Goal: Task Accomplishment & Management: Use online tool/utility

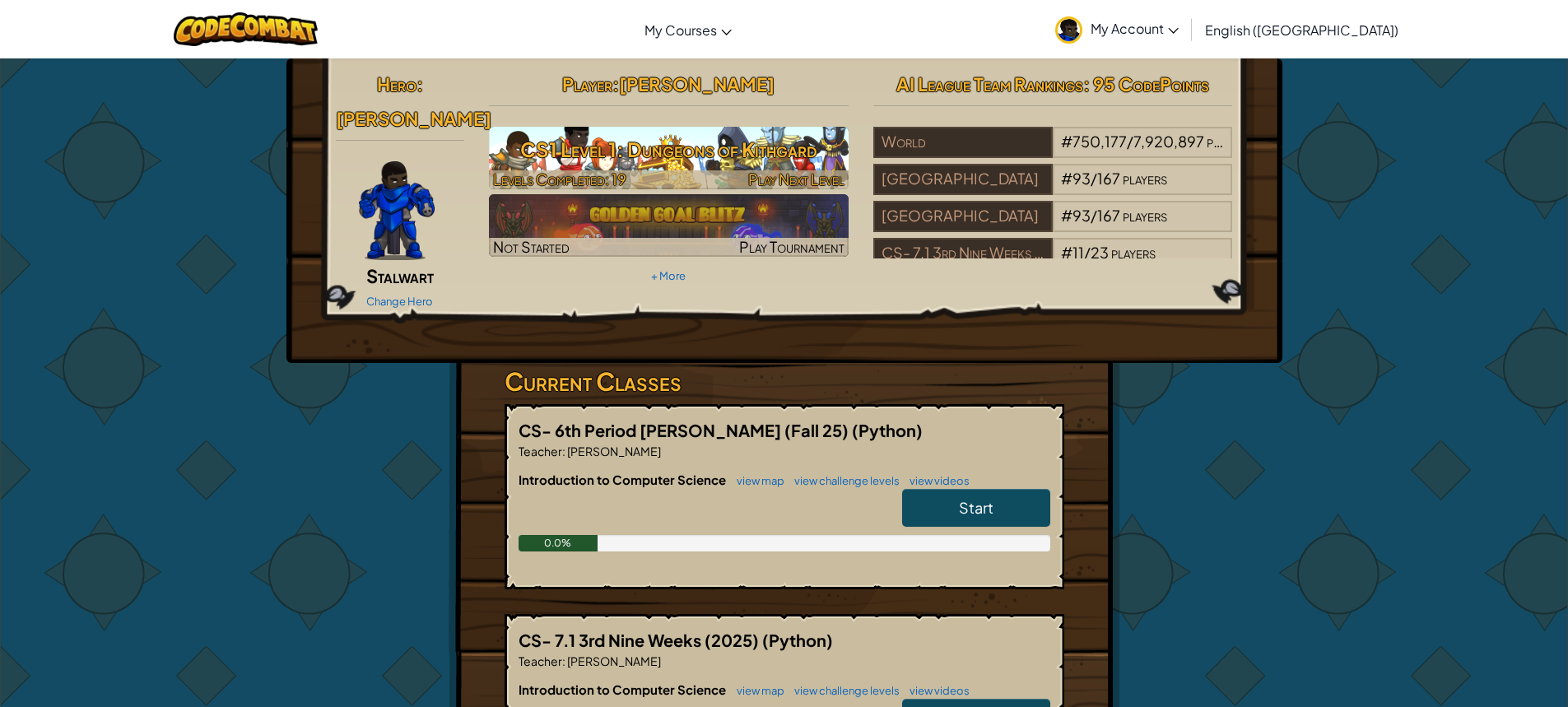
click at [776, 146] on h3 "CS1 Level 1: Dungeons of Kithgard" at bounding box center [668, 150] width 359 height 38
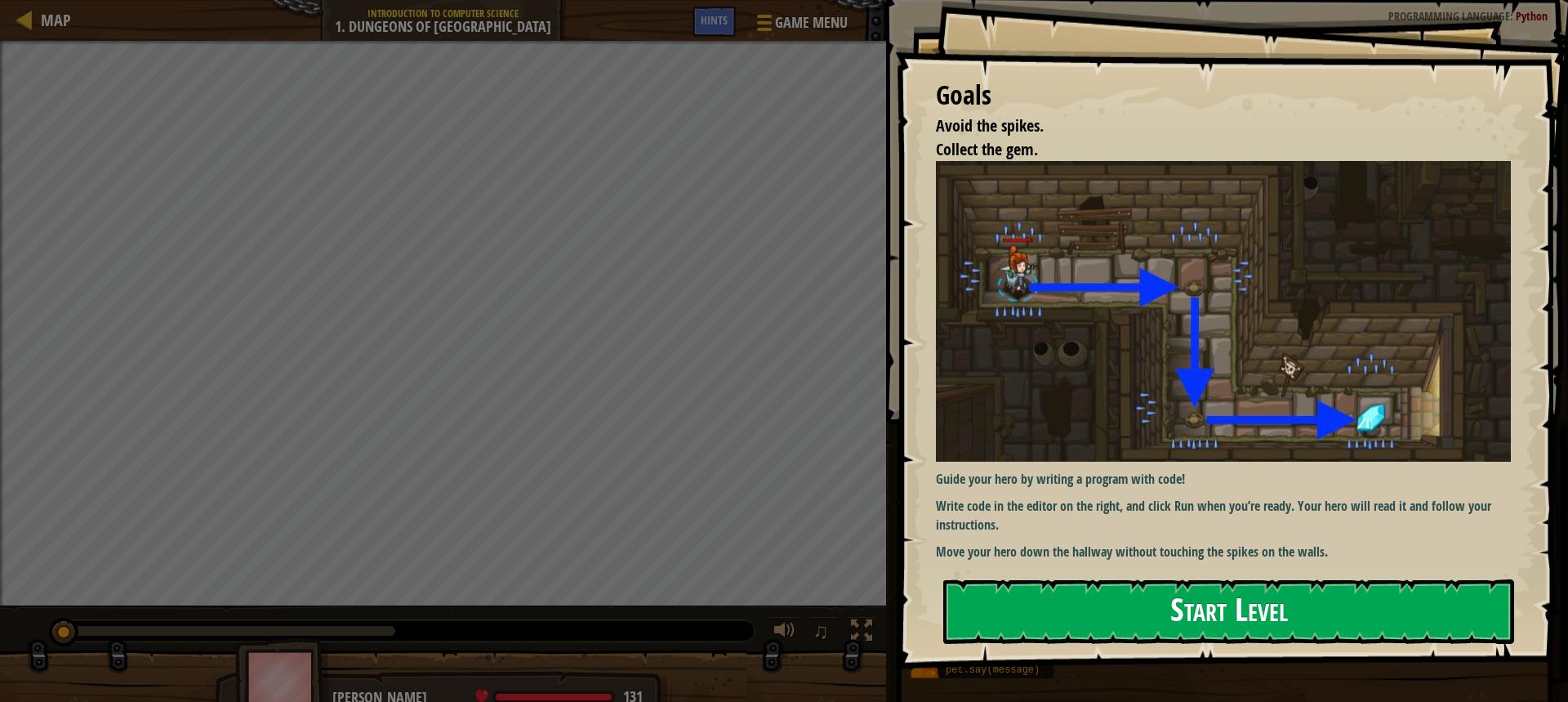
click at [1393, 619] on button "Start Level" at bounding box center [1229, 612] width 571 height 65
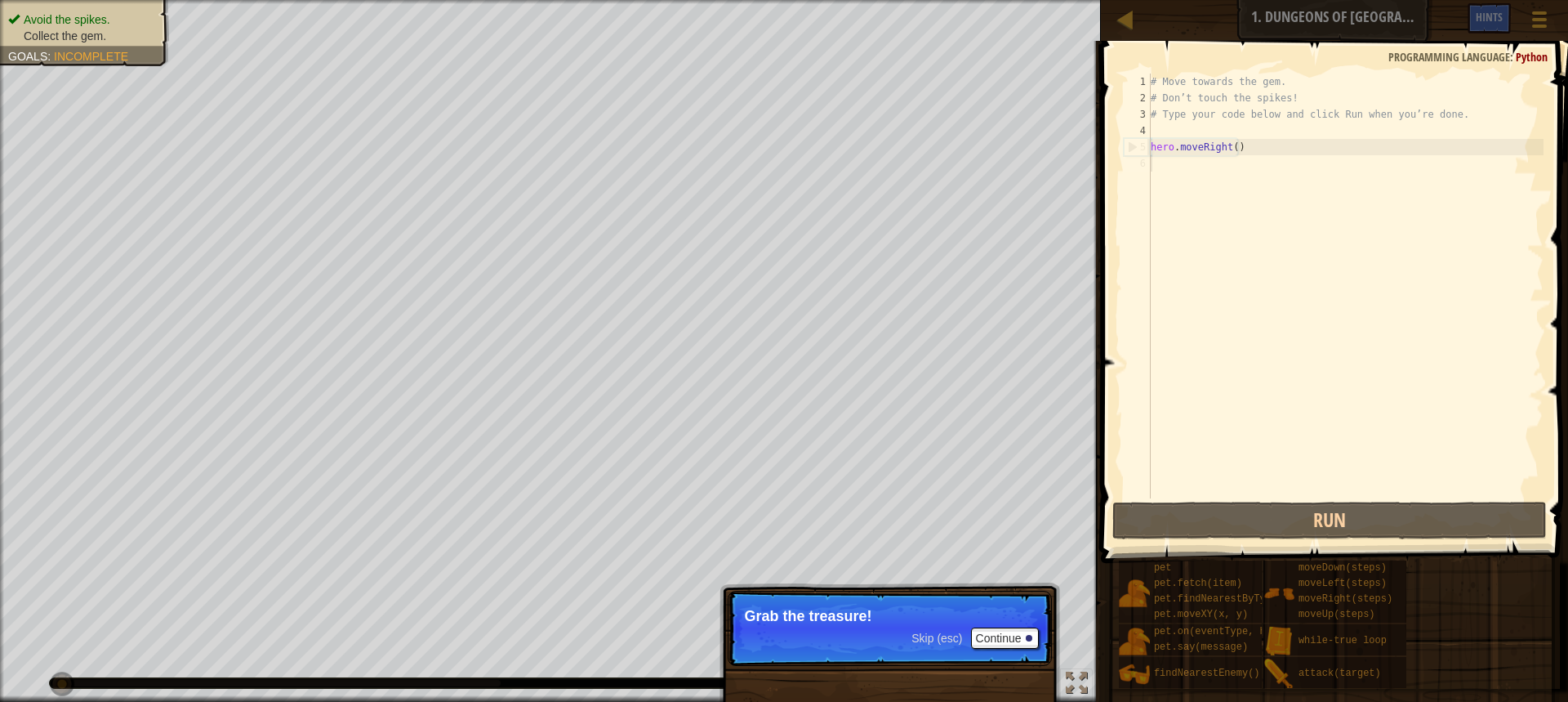
click at [874, 634] on p "Skip (esc) Continue Grab the treasure!" at bounding box center [890, 628] width 324 height 75
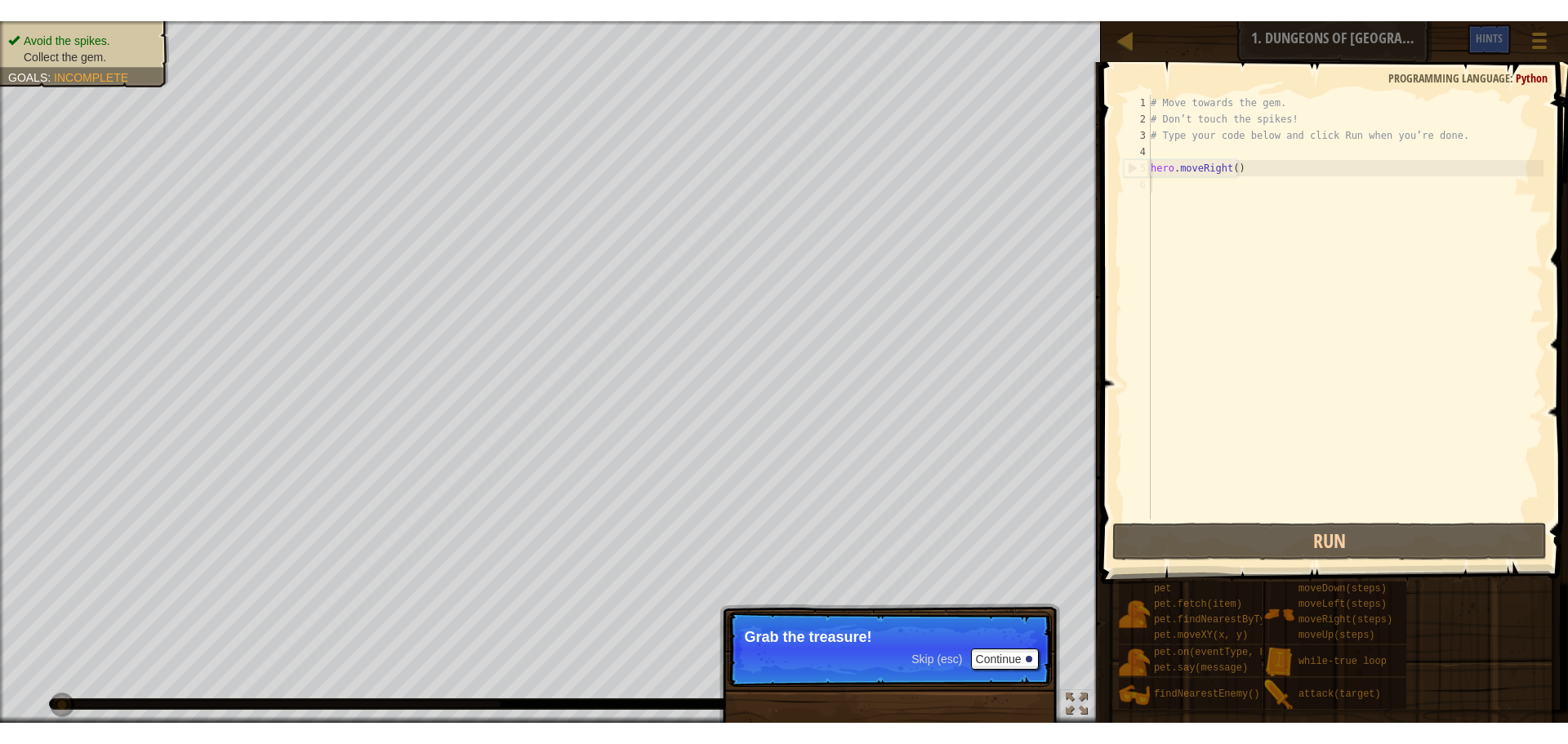
scroll to position [8, 0]
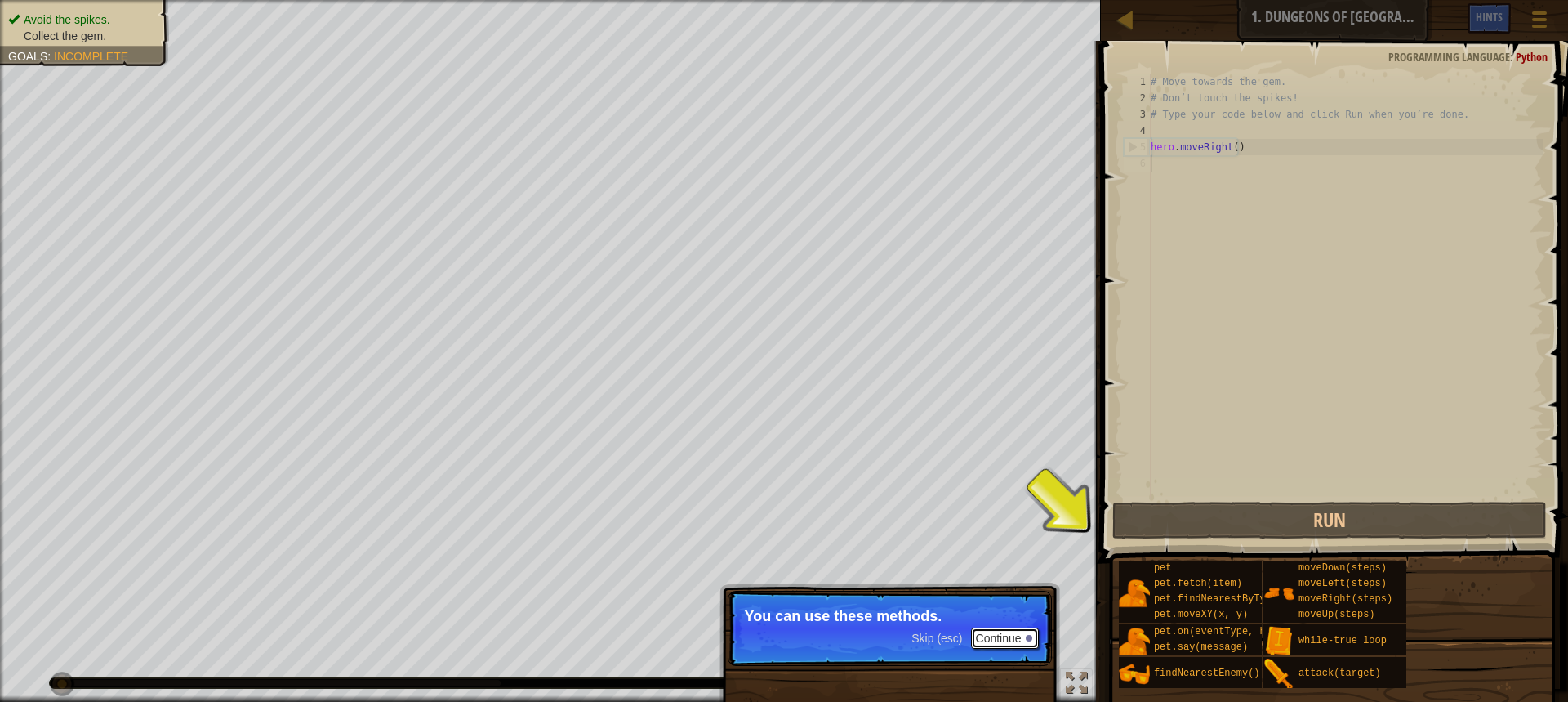
click at [995, 636] on button "Continue" at bounding box center [1004, 638] width 68 height 22
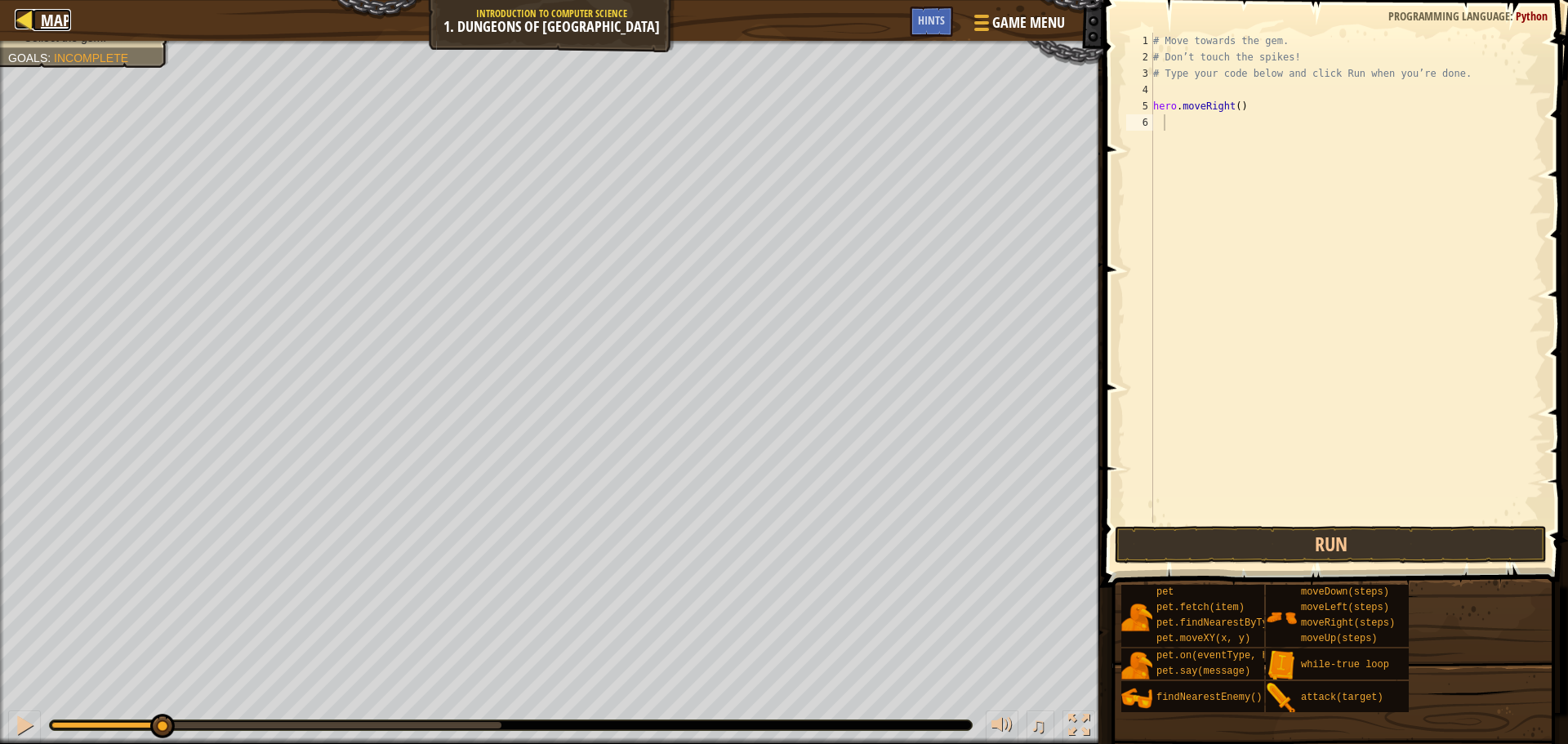
click at [51, 10] on span "Map" at bounding box center [56, 20] width 30 height 23
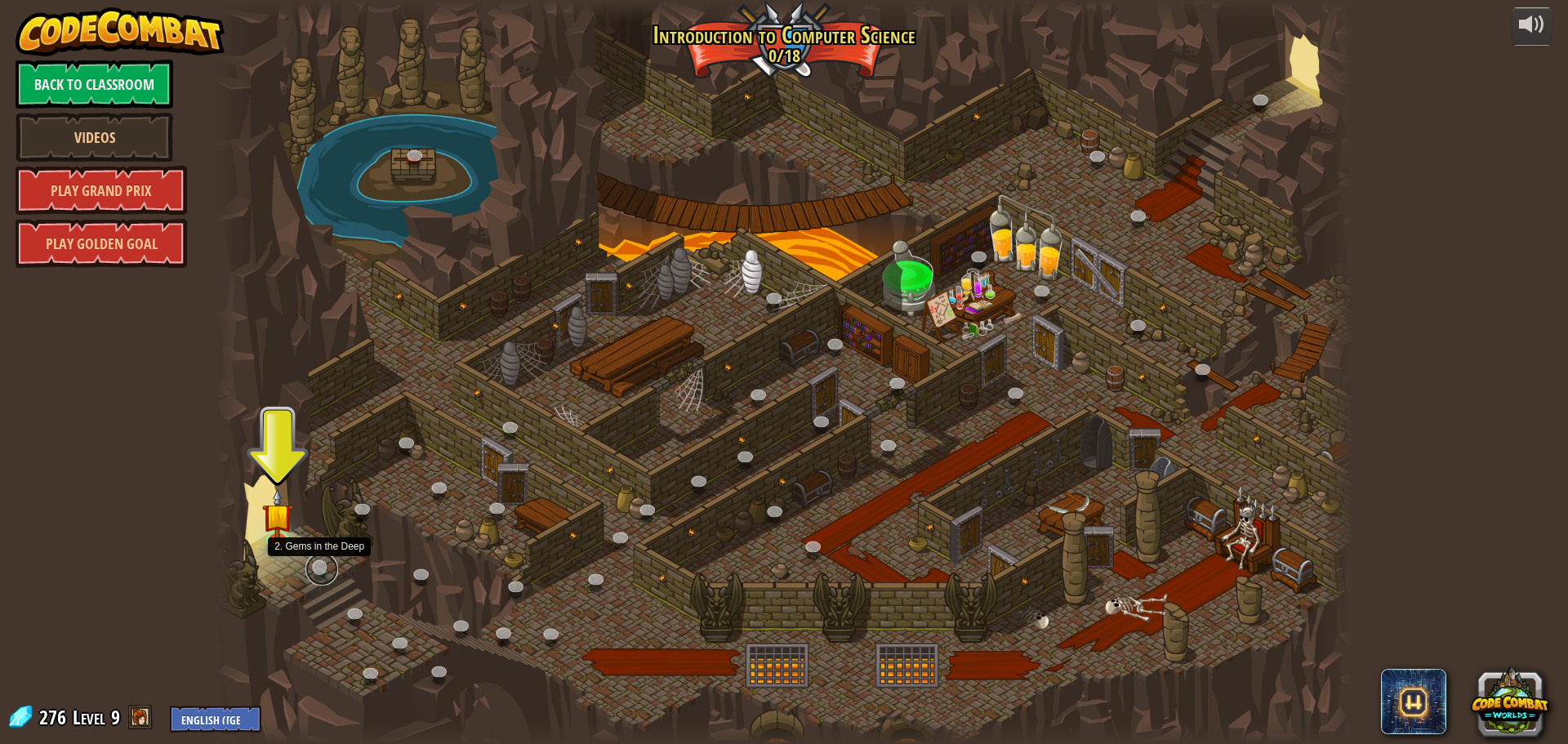
click at [321, 567] on link at bounding box center [321, 569] width 32 height 32
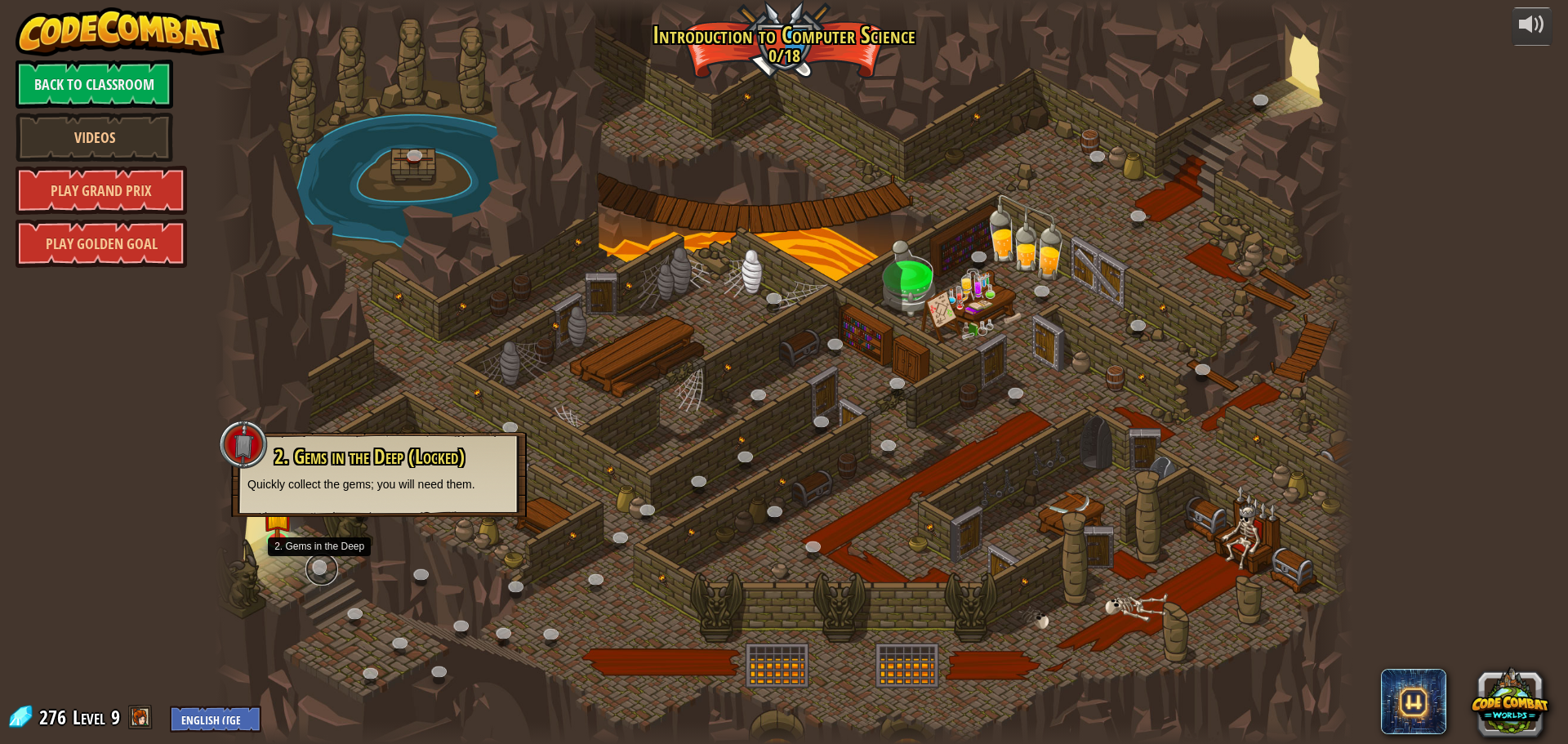
click at [321, 567] on link at bounding box center [321, 569] width 32 height 32
click at [271, 537] on div at bounding box center [277, 534] width 23 height 23
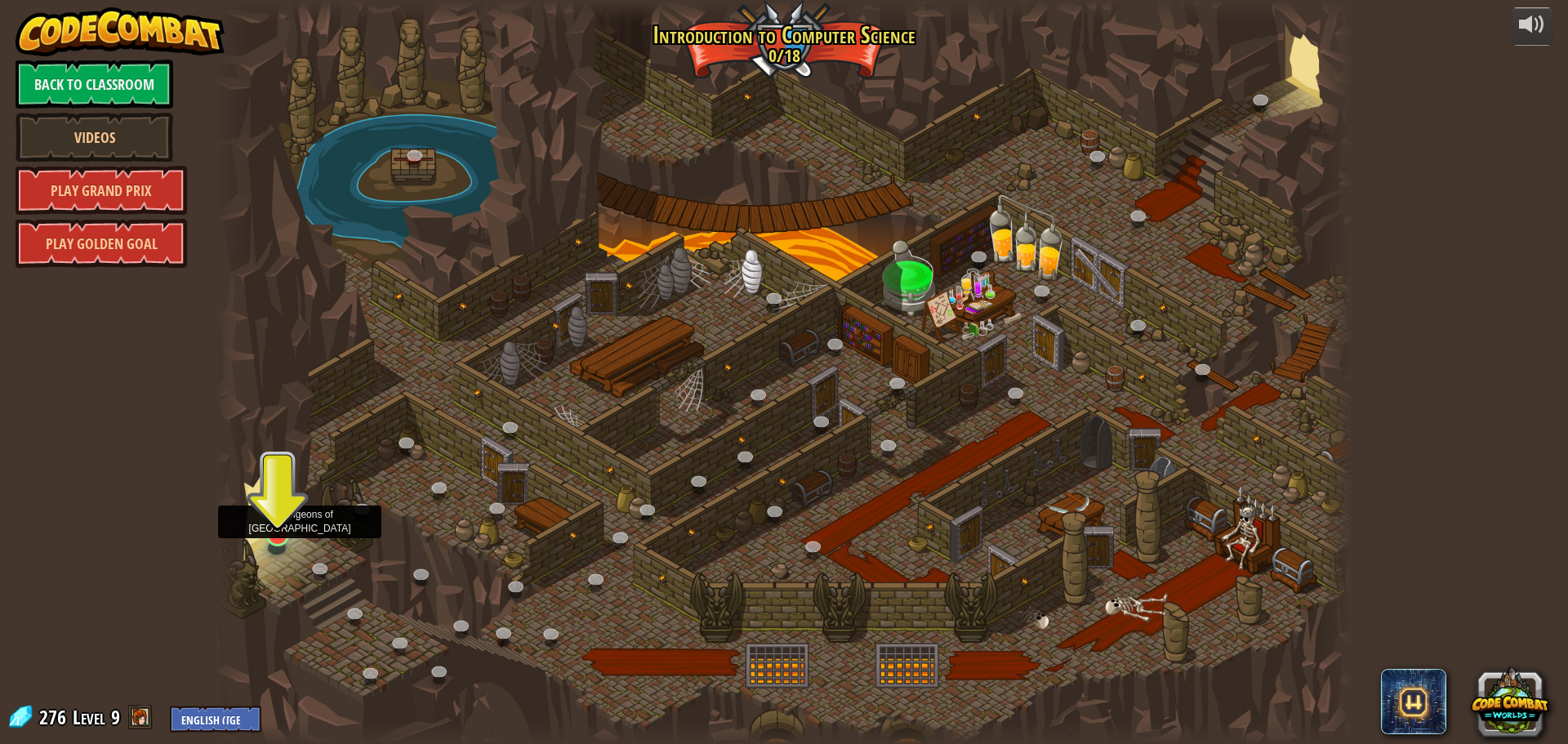
click at [286, 536] on img at bounding box center [277, 502] width 30 height 70
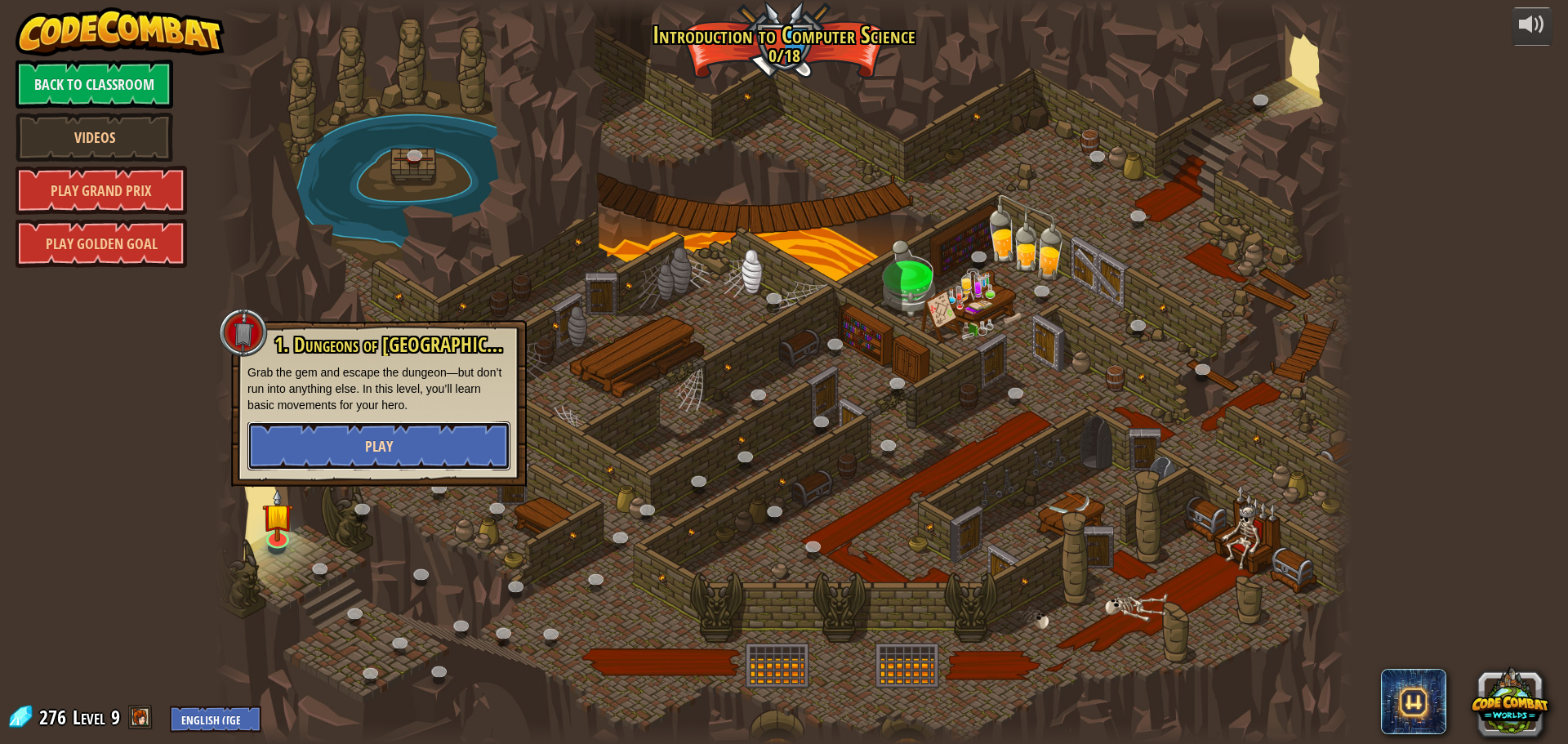
click at [340, 438] on button "Play" at bounding box center [379, 446] width 263 height 49
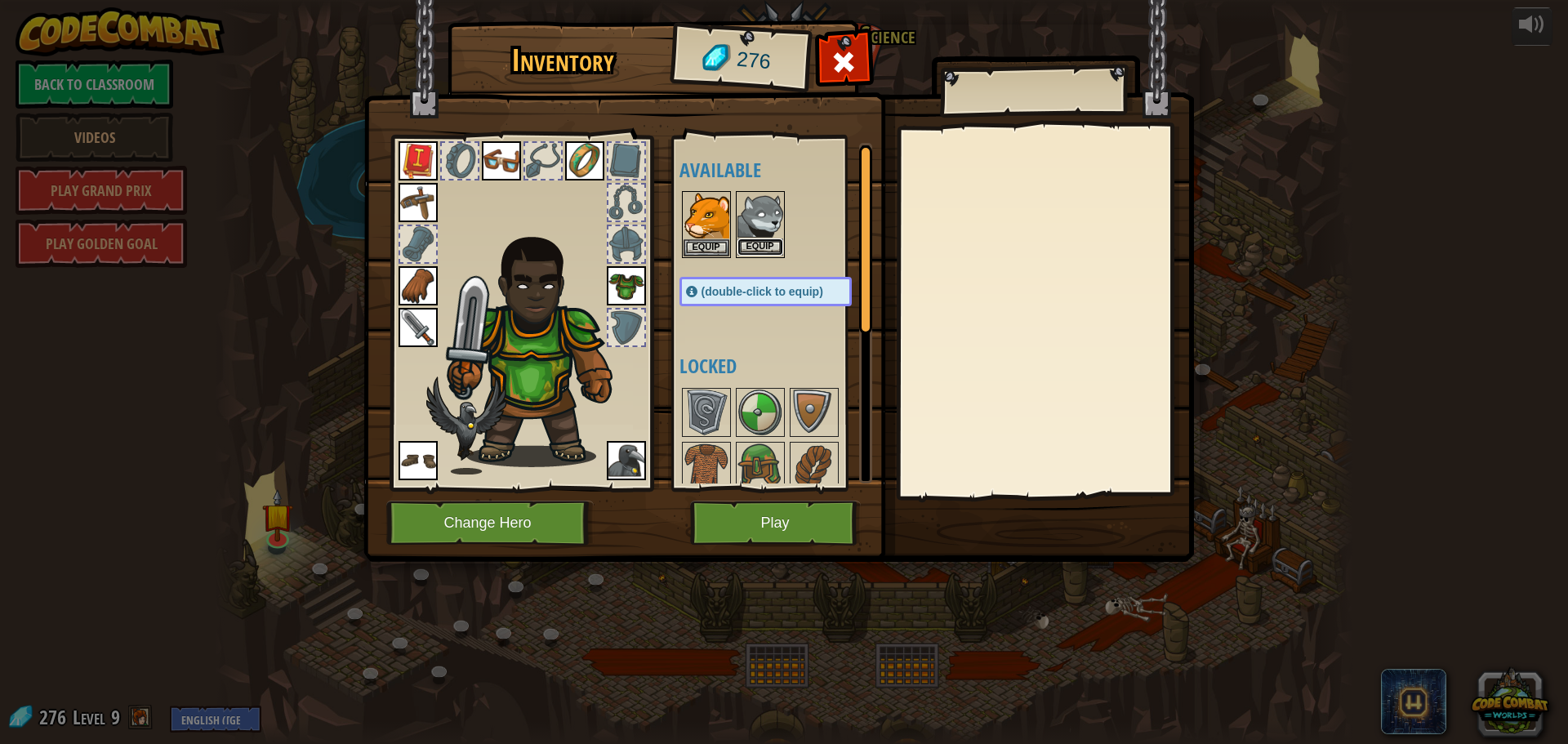
click at [745, 243] on button "Equip" at bounding box center [760, 247] width 46 height 18
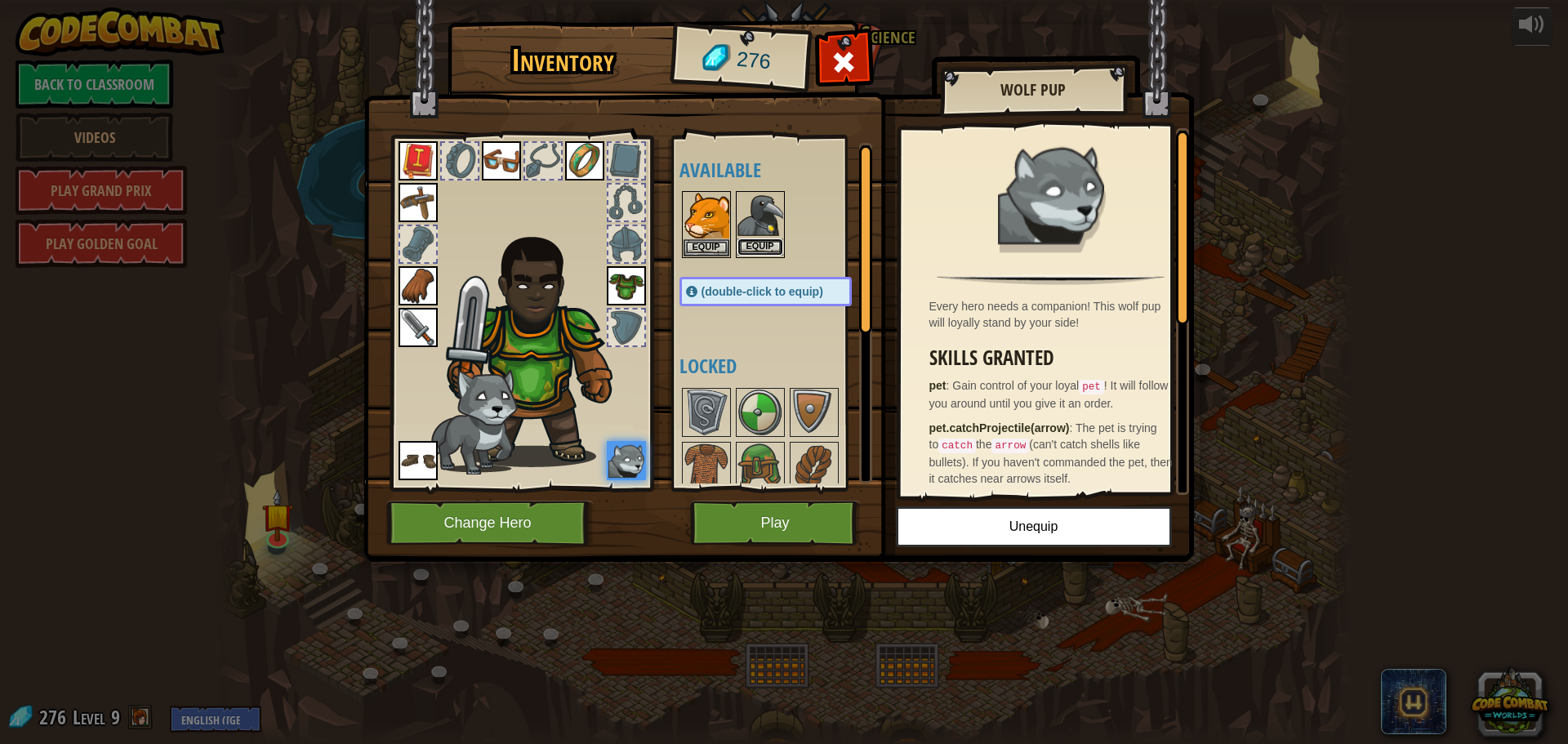
click at [742, 243] on button "Equip" at bounding box center [760, 247] width 46 height 18
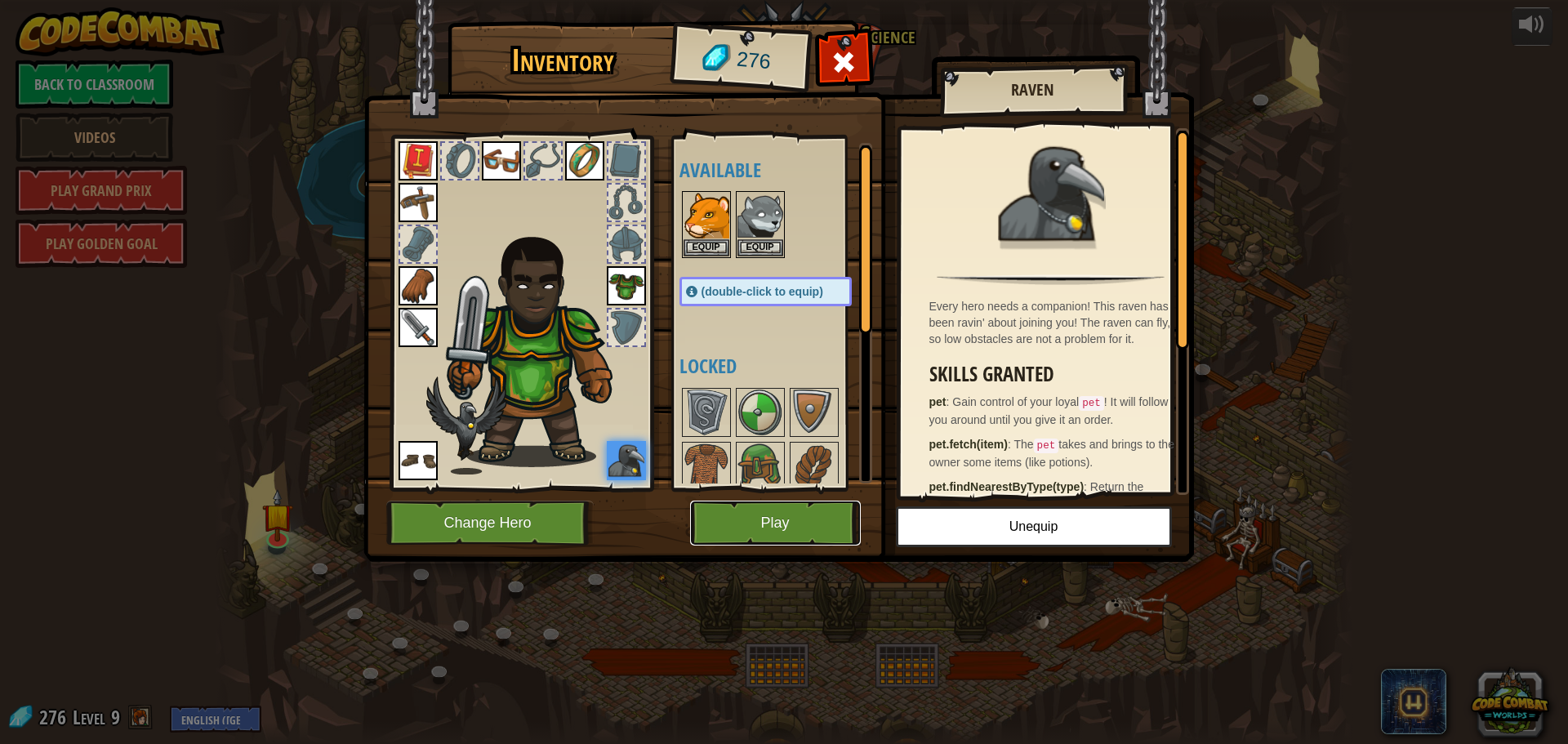
click at [728, 522] on button "Play" at bounding box center [775, 523] width 171 height 45
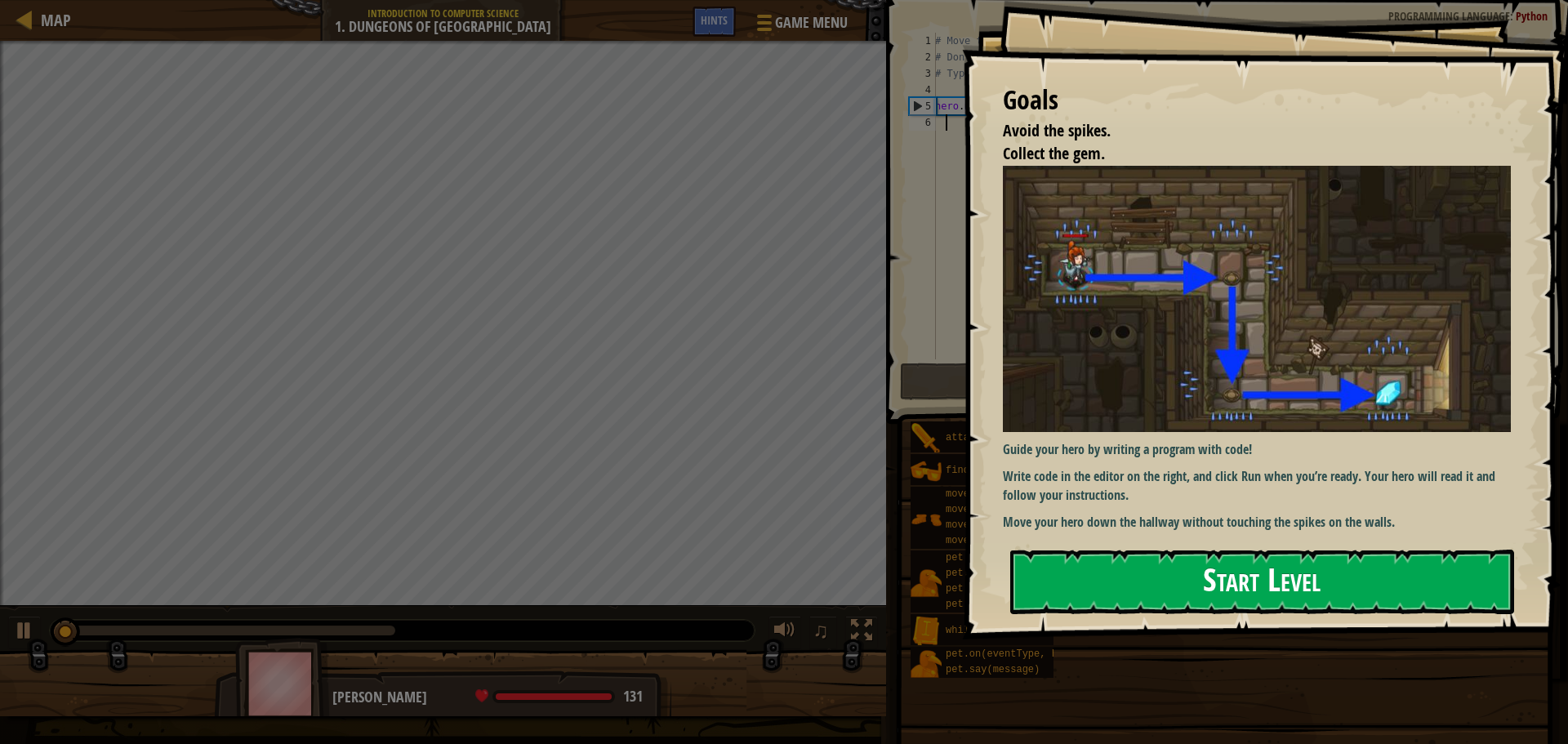
click at [1183, 583] on button "Start Level" at bounding box center [1262, 582] width 504 height 65
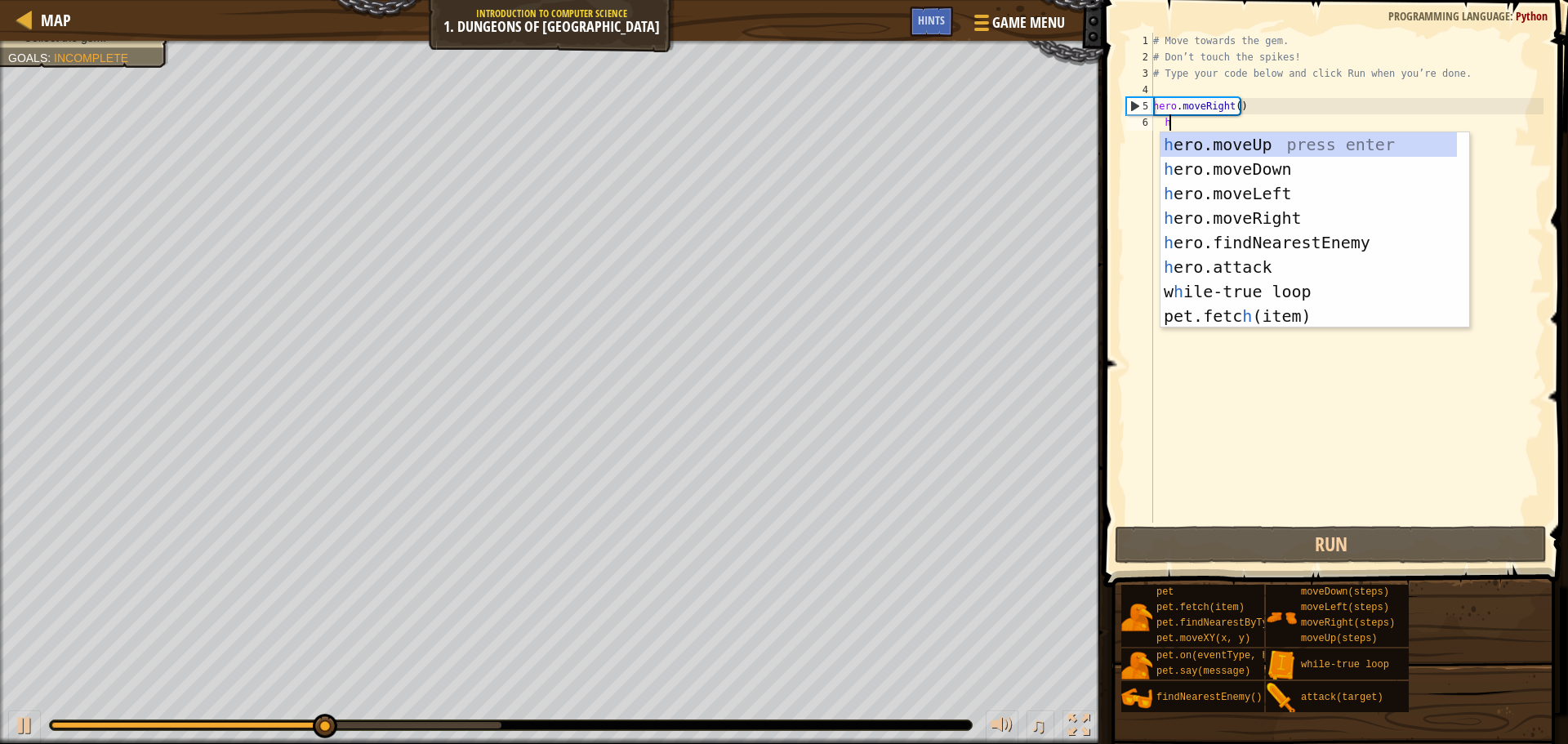
type textarea "he"
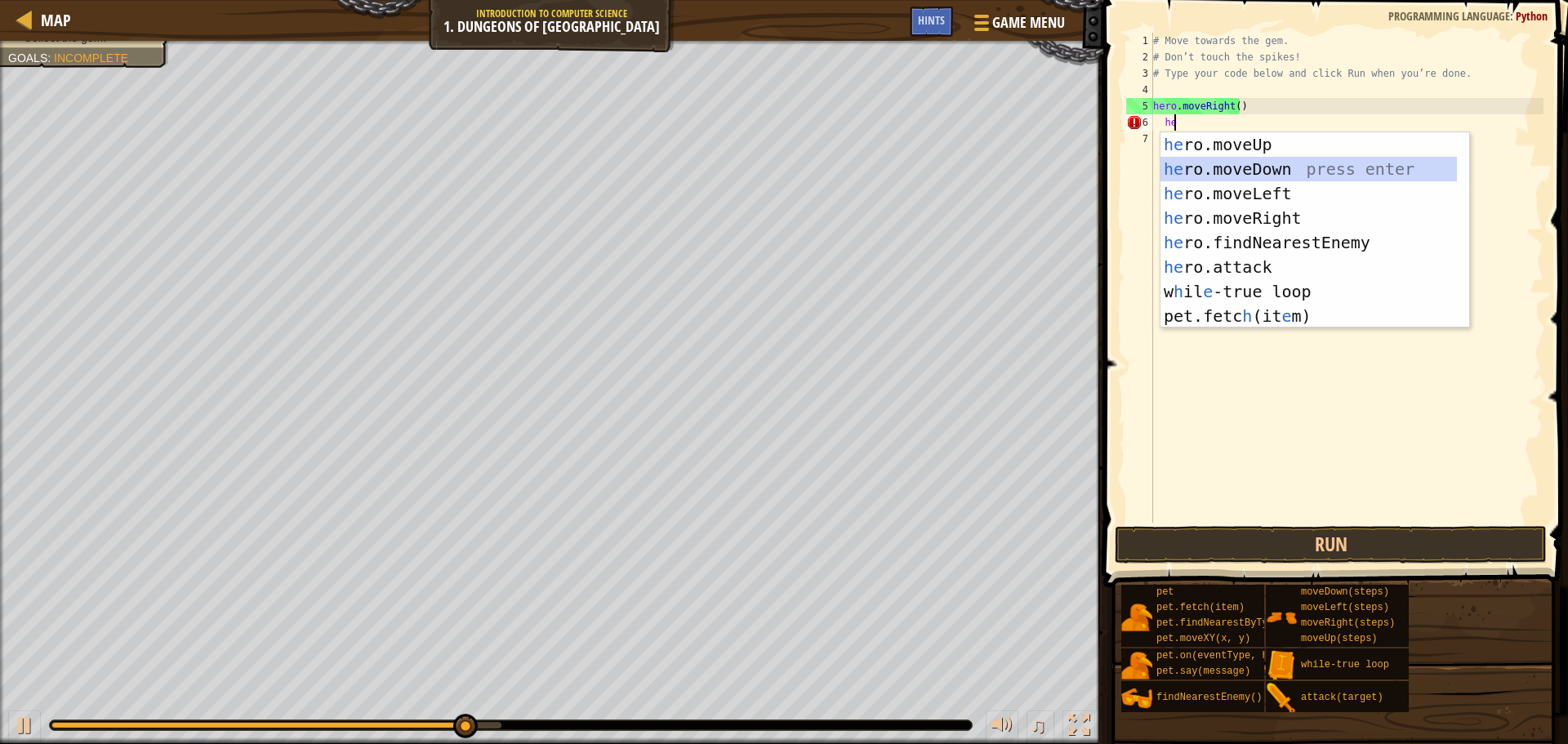
click at [1371, 177] on div "he ro.moveUp press enter he ro.moveDown press enter he ro.moveLeft press enter …" at bounding box center [1308, 255] width 297 height 245
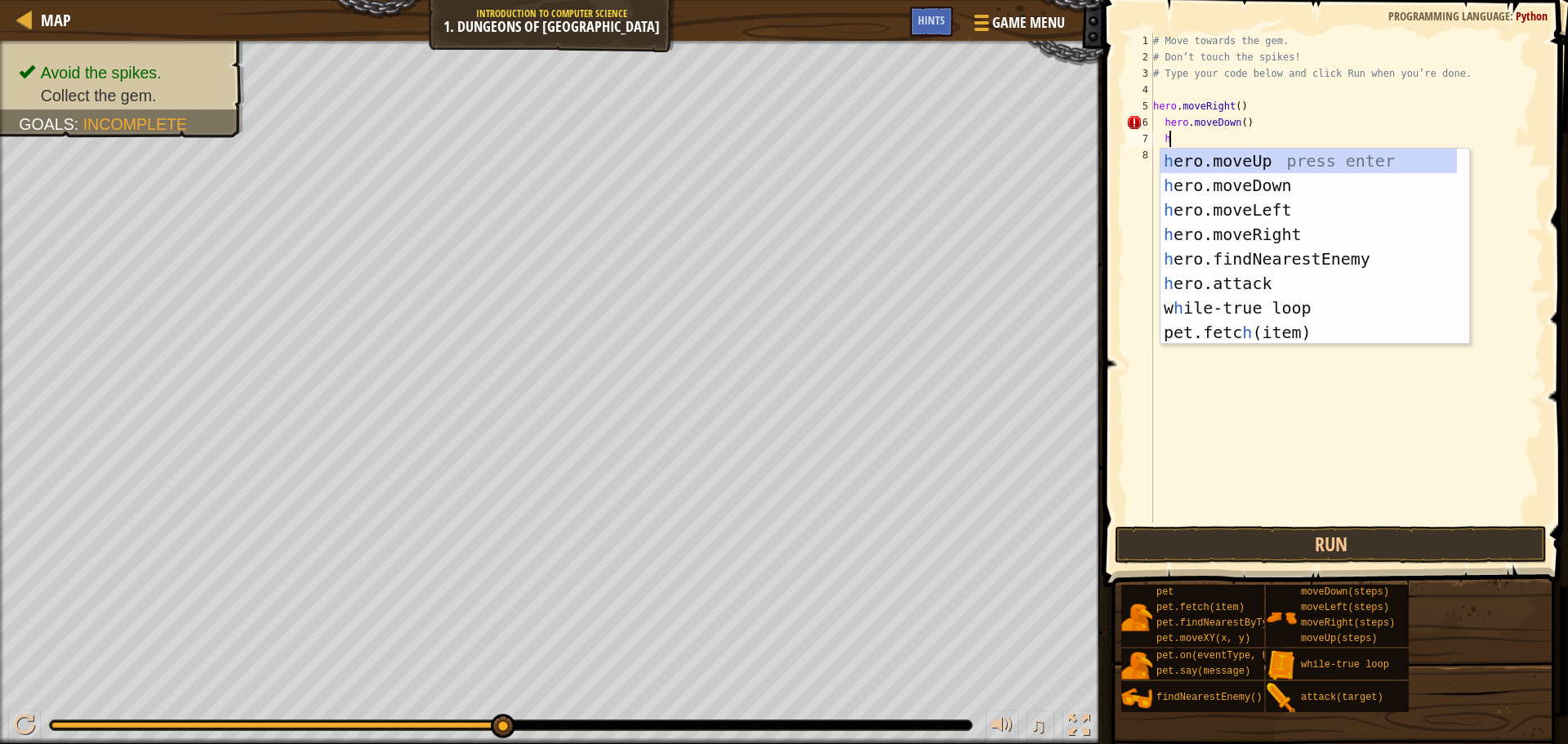
type textarea "he"
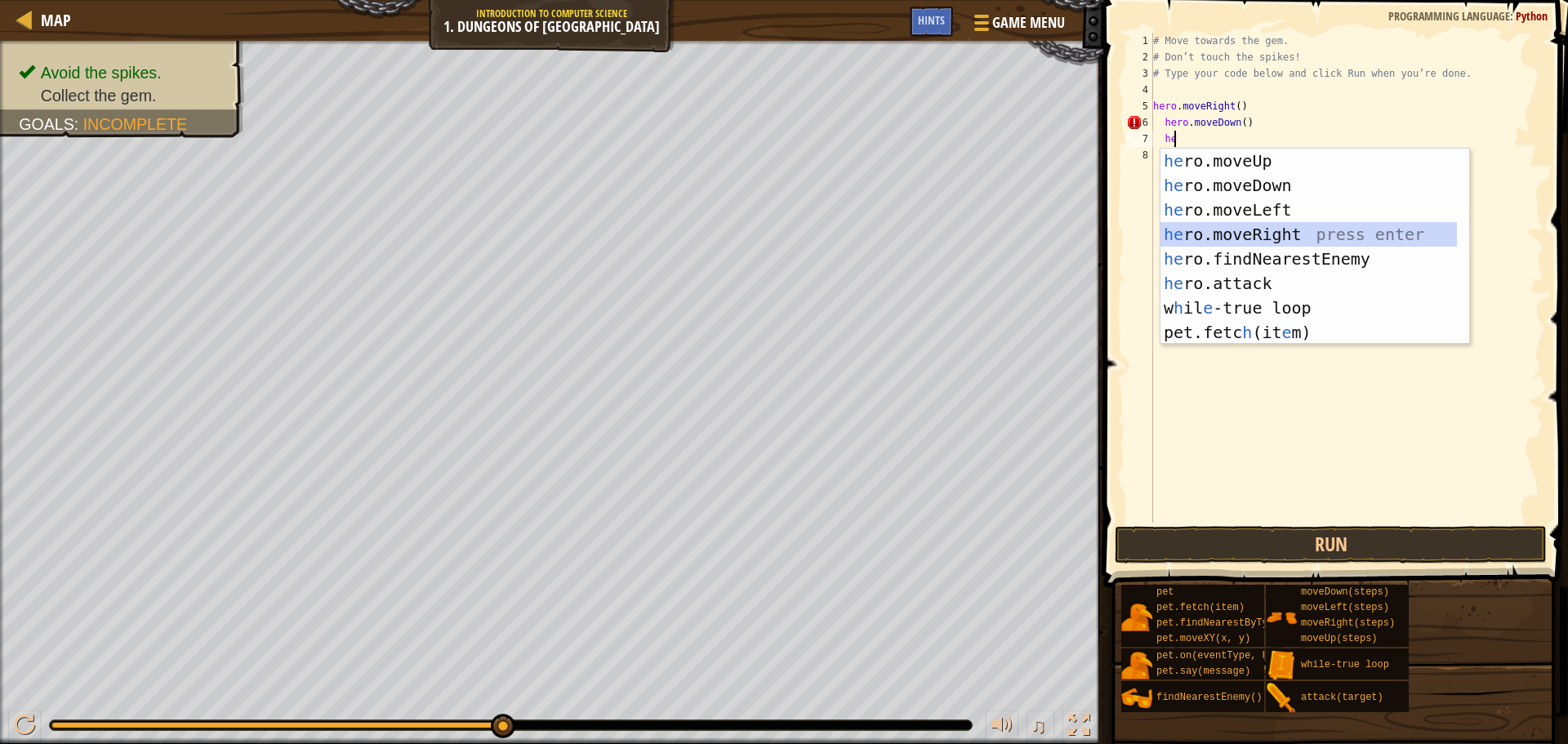
click at [1257, 236] on div "he ro.moveUp press enter he ro.moveDown press enter he ro.moveLeft press enter …" at bounding box center [1308, 272] width 297 height 245
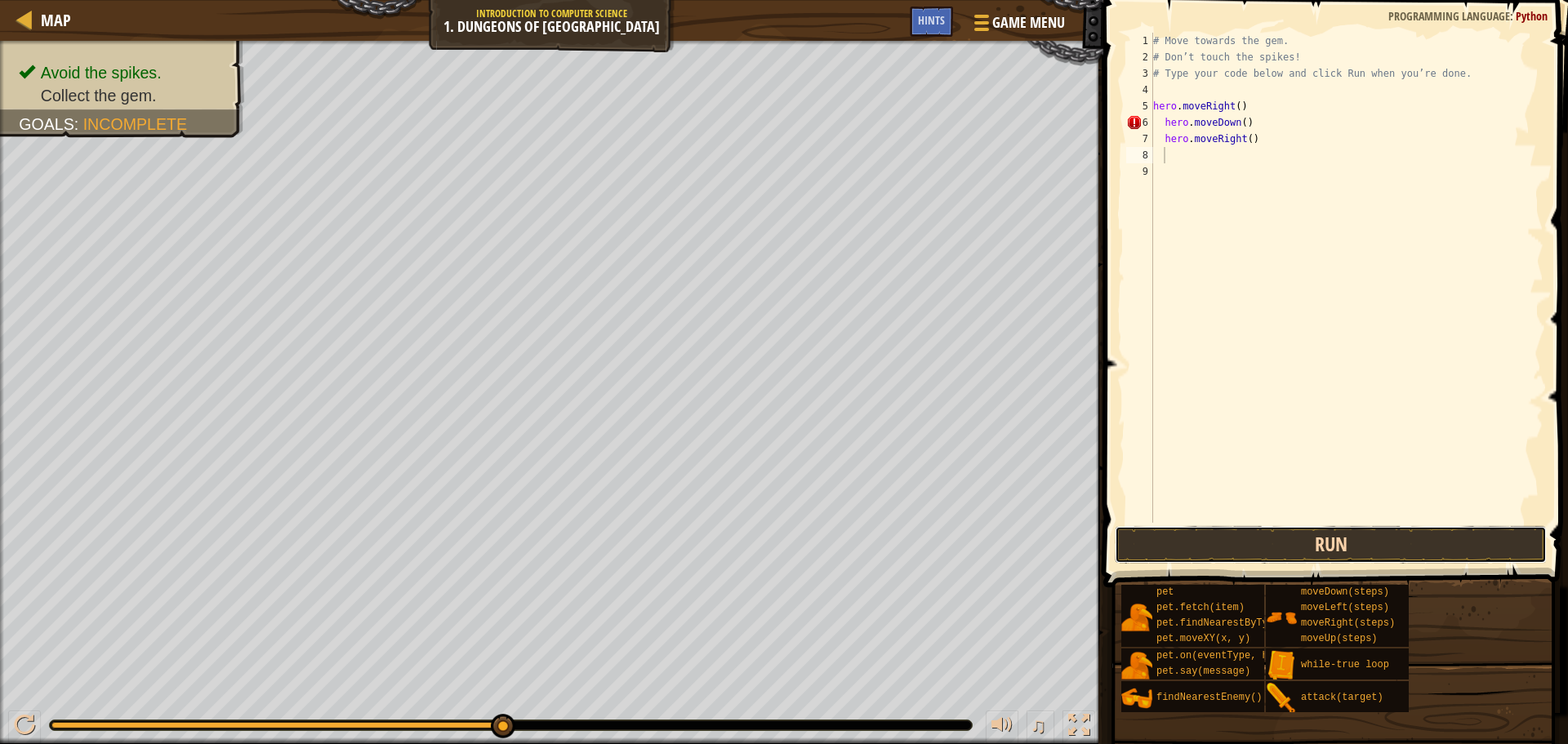
click at [1283, 538] on button "Run" at bounding box center [1331, 545] width 432 height 37
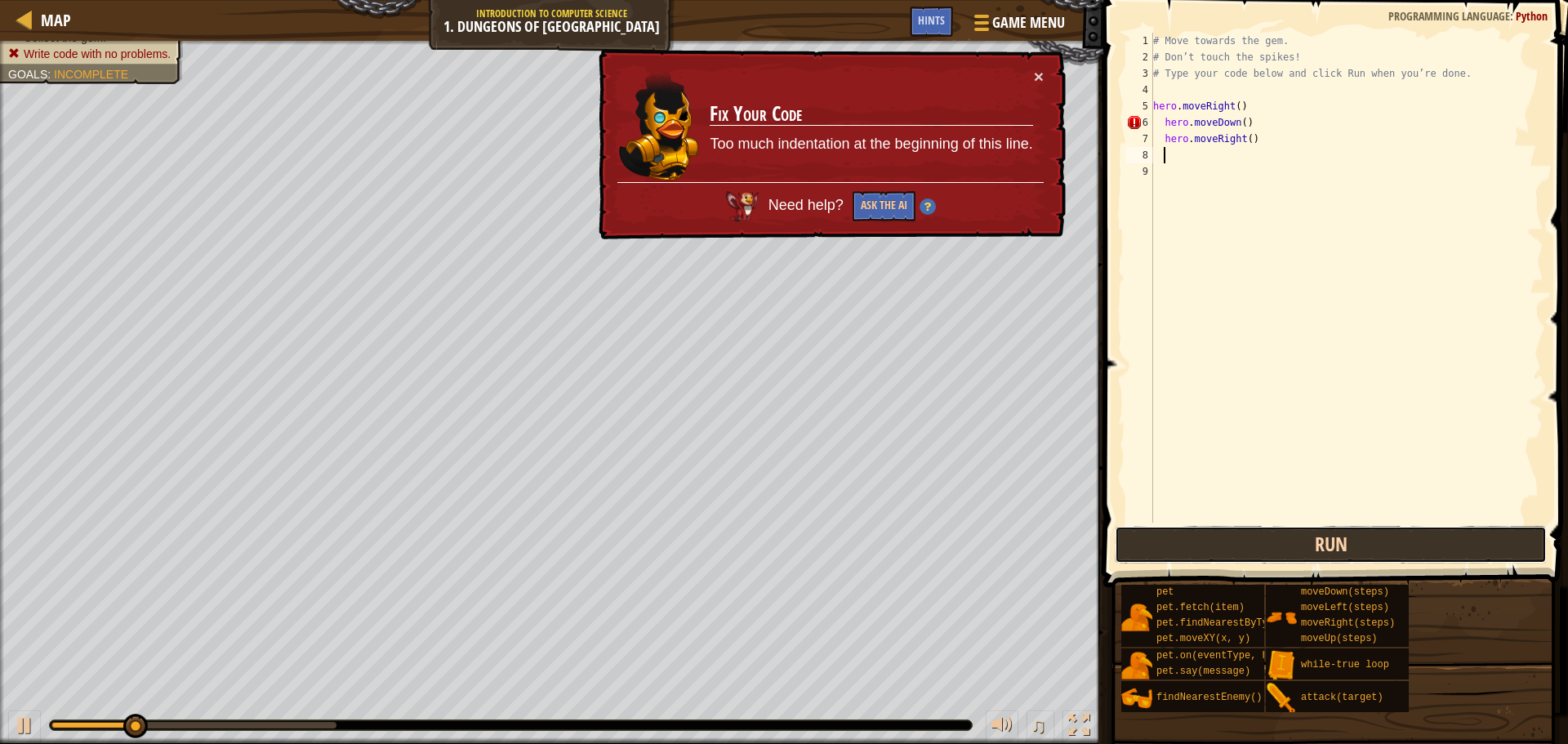
click at [1365, 536] on button "Run" at bounding box center [1331, 545] width 432 height 37
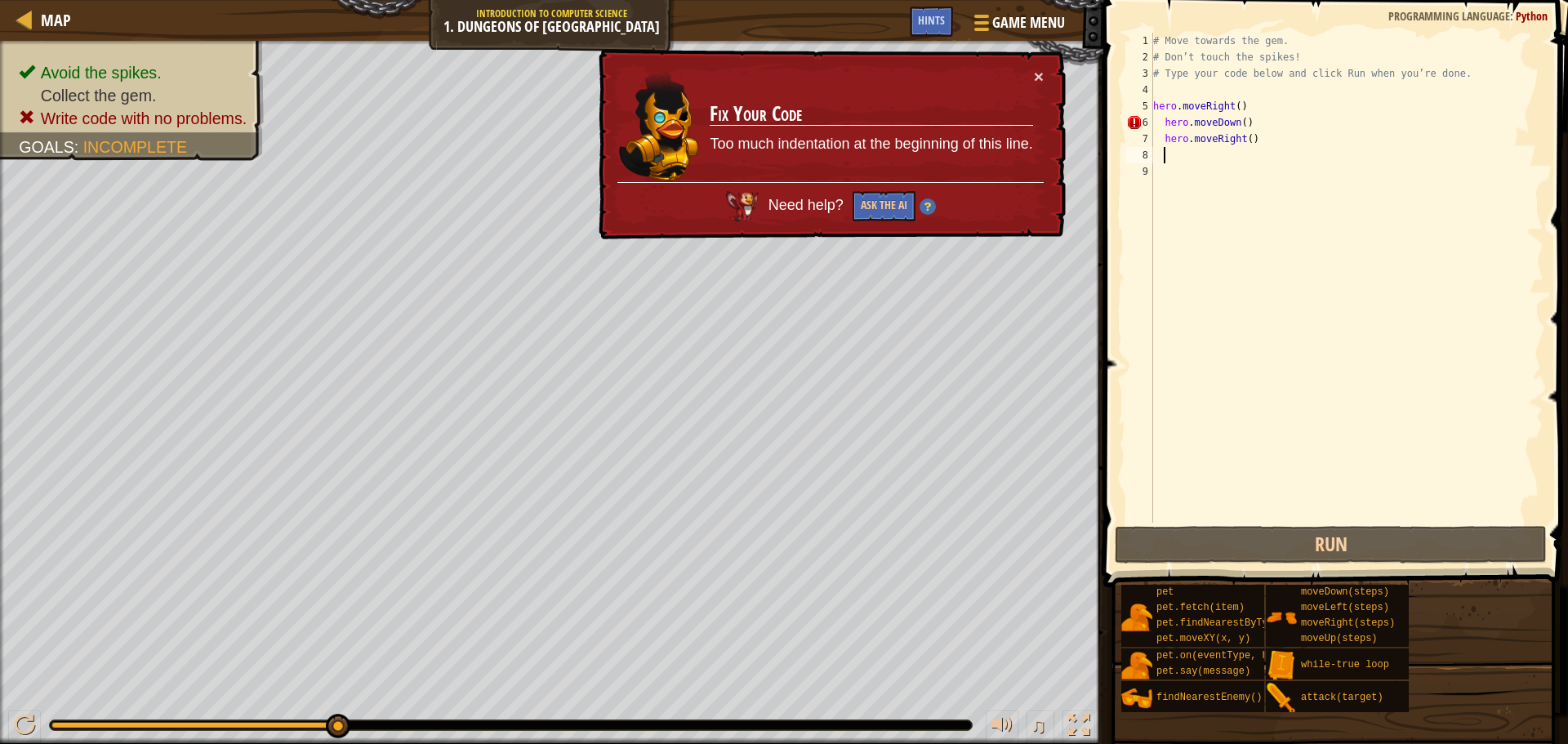
click at [1253, 101] on div "# Move towards the gem. # Don’t touch the spikes! # Type your code below and cl…" at bounding box center [1348, 293] width 394 height 522
type textarea "hero.moveRight()"
click at [1489, 521] on div "# Move towards the gem. # Don’t touch the spikes! # Type your code below and cl…" at bounding box center [1348, 293] width 394 height 522
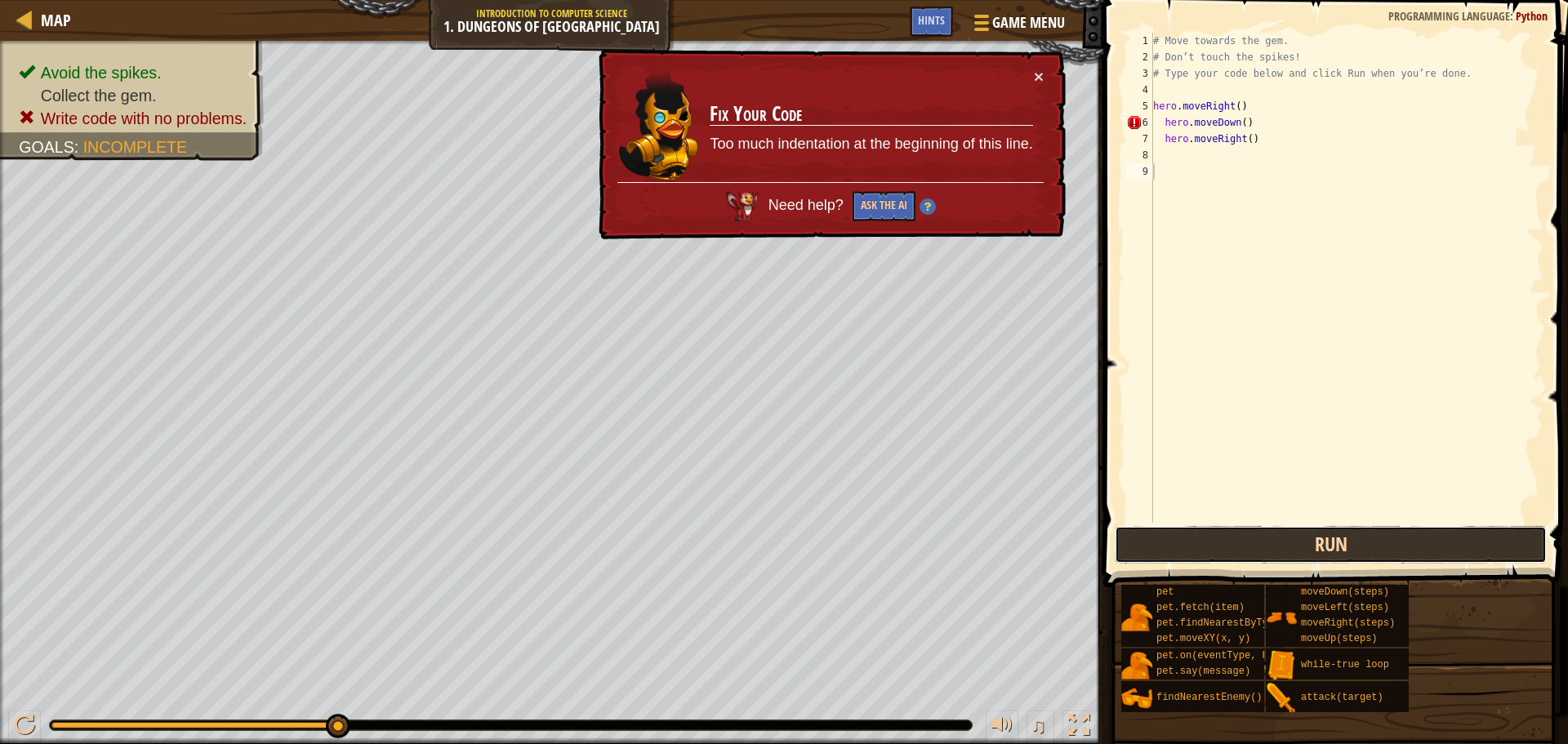
click at [1458, 536] on button "Run" at bounding box center [1331, 545] width 432 height 37
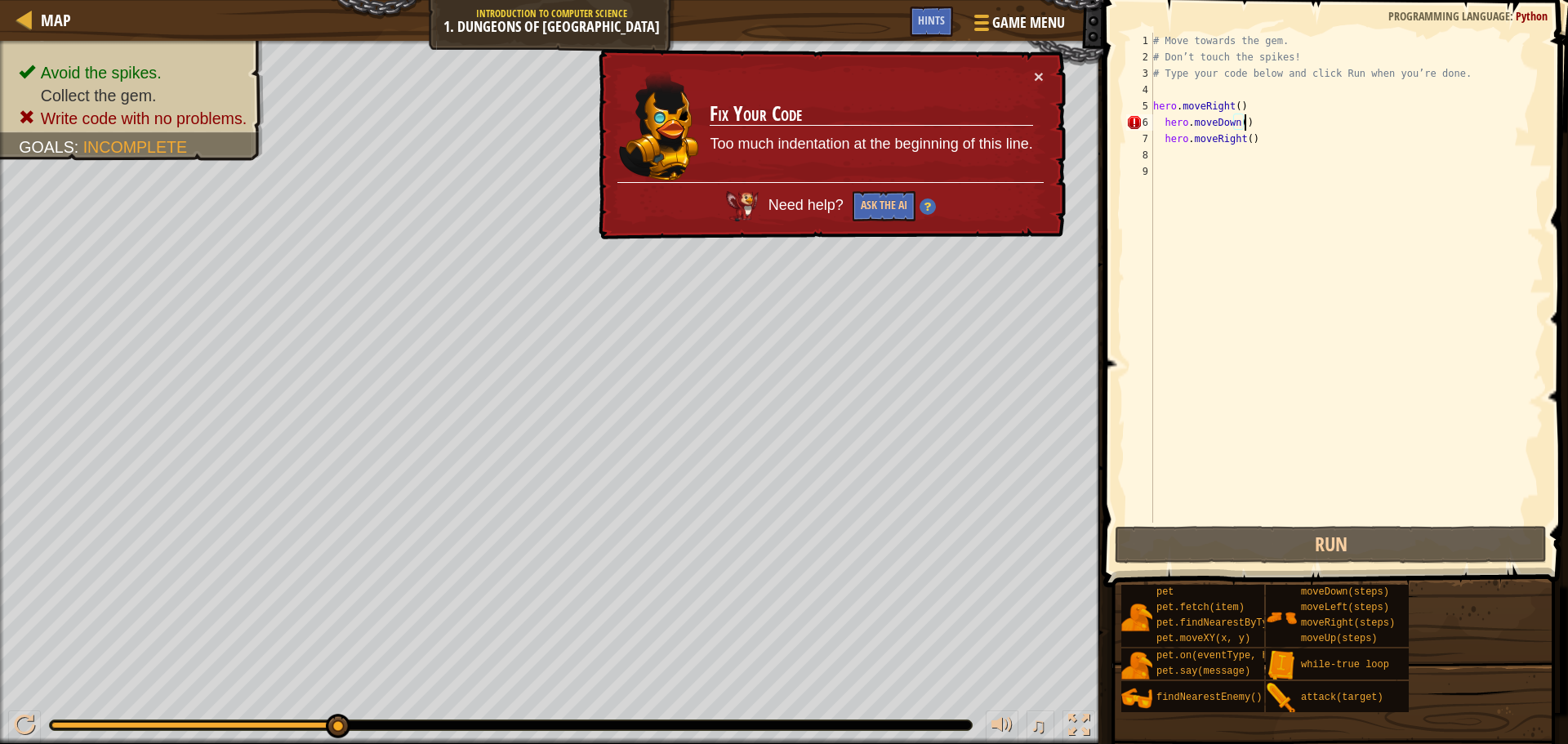
click at [1257, 128] on div "# Move towards the gem. # Don’t touch the spikes! # Type your code below and cl…" at bounding box center [1348, 293] width 394 height 522
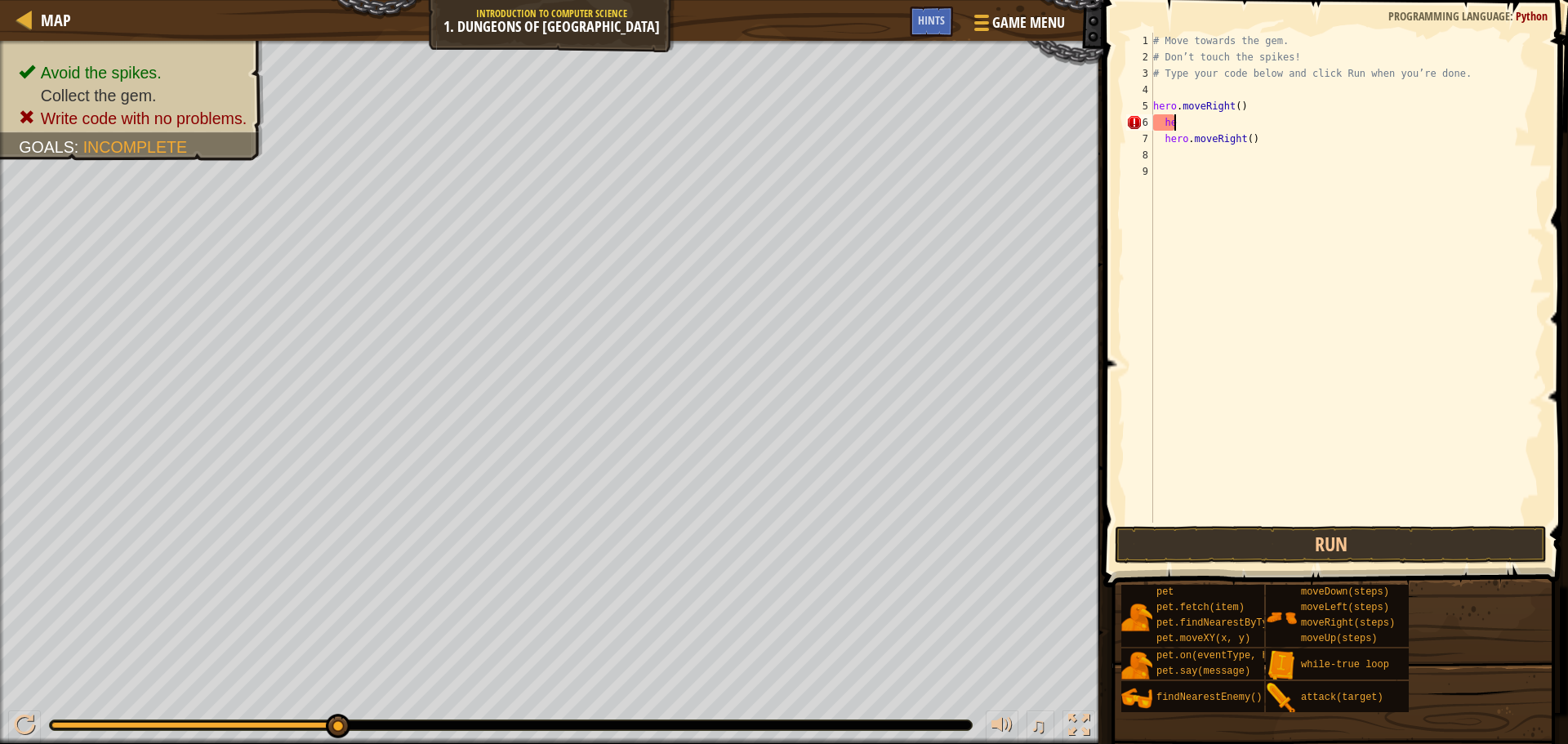
type textarea "h"
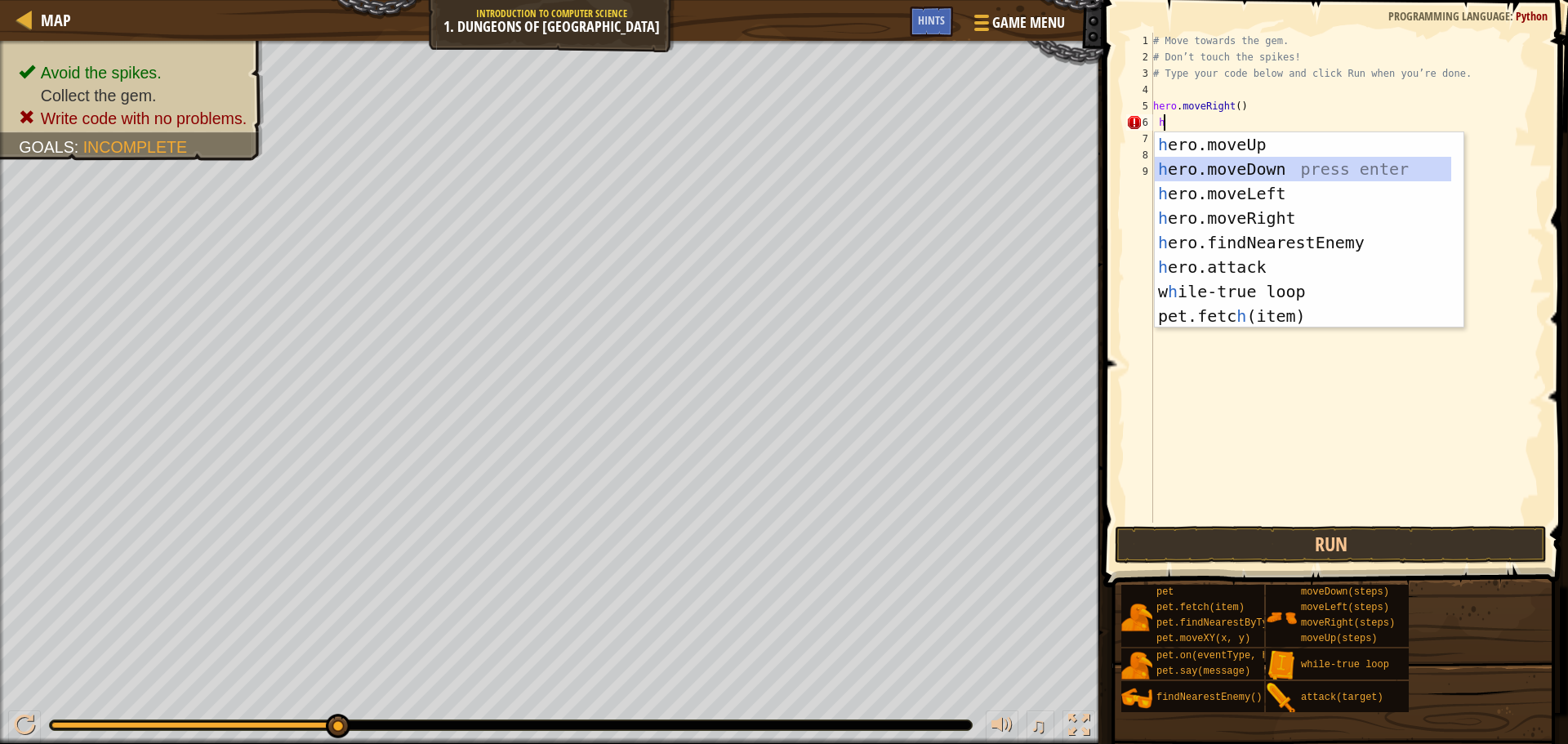
click at [1256, 160] on div "h ero.moveUp press enter h ero.moveDown press enter h ero.moveLeft press enter …" at bounding box center [1303, 255] width 297 height 245
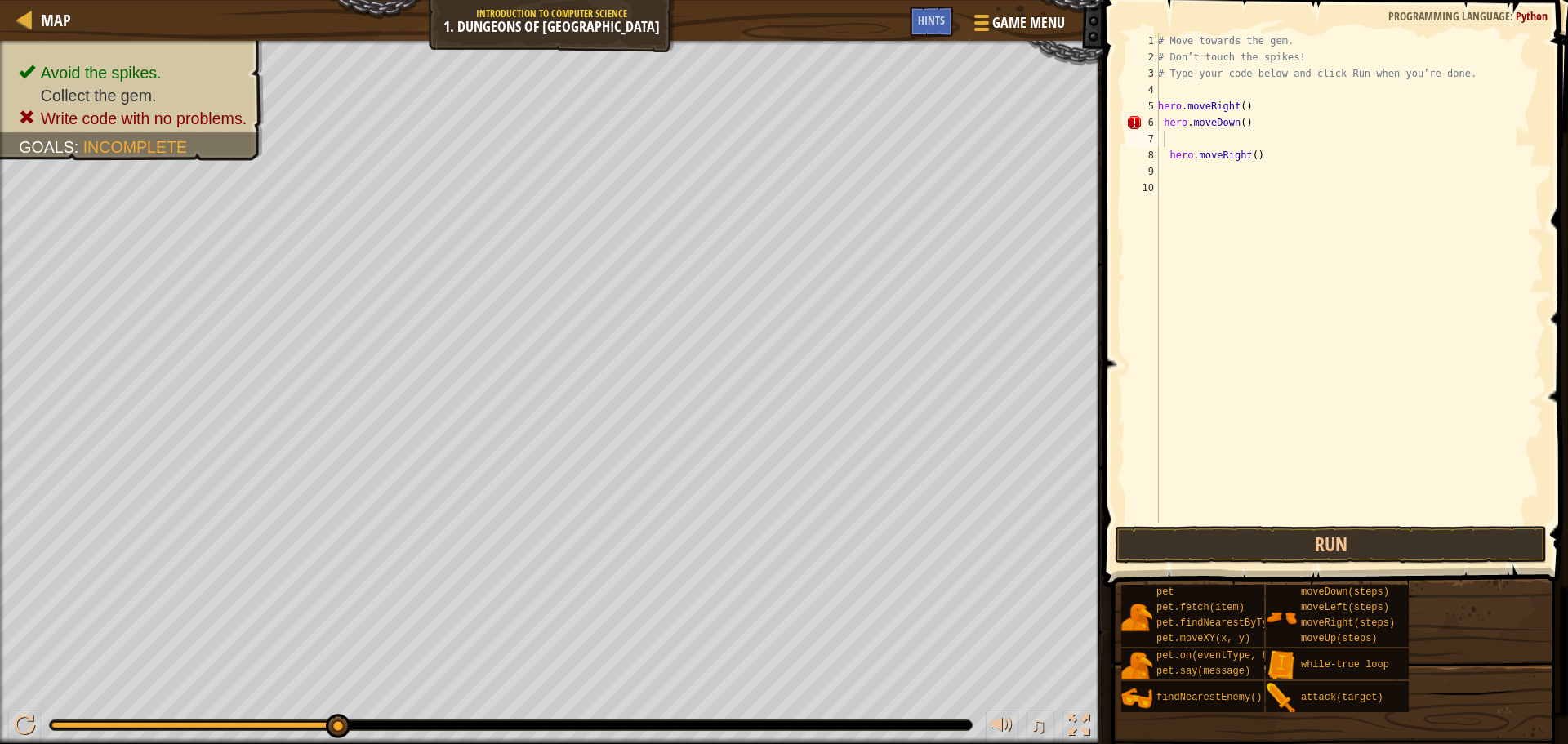
click at [1204, 523] on span at bounding box center [1338, 271] width 478 height 635
click at [1204, 538] on button "Run" at bounding box center [1331, 545] width 432 height 37
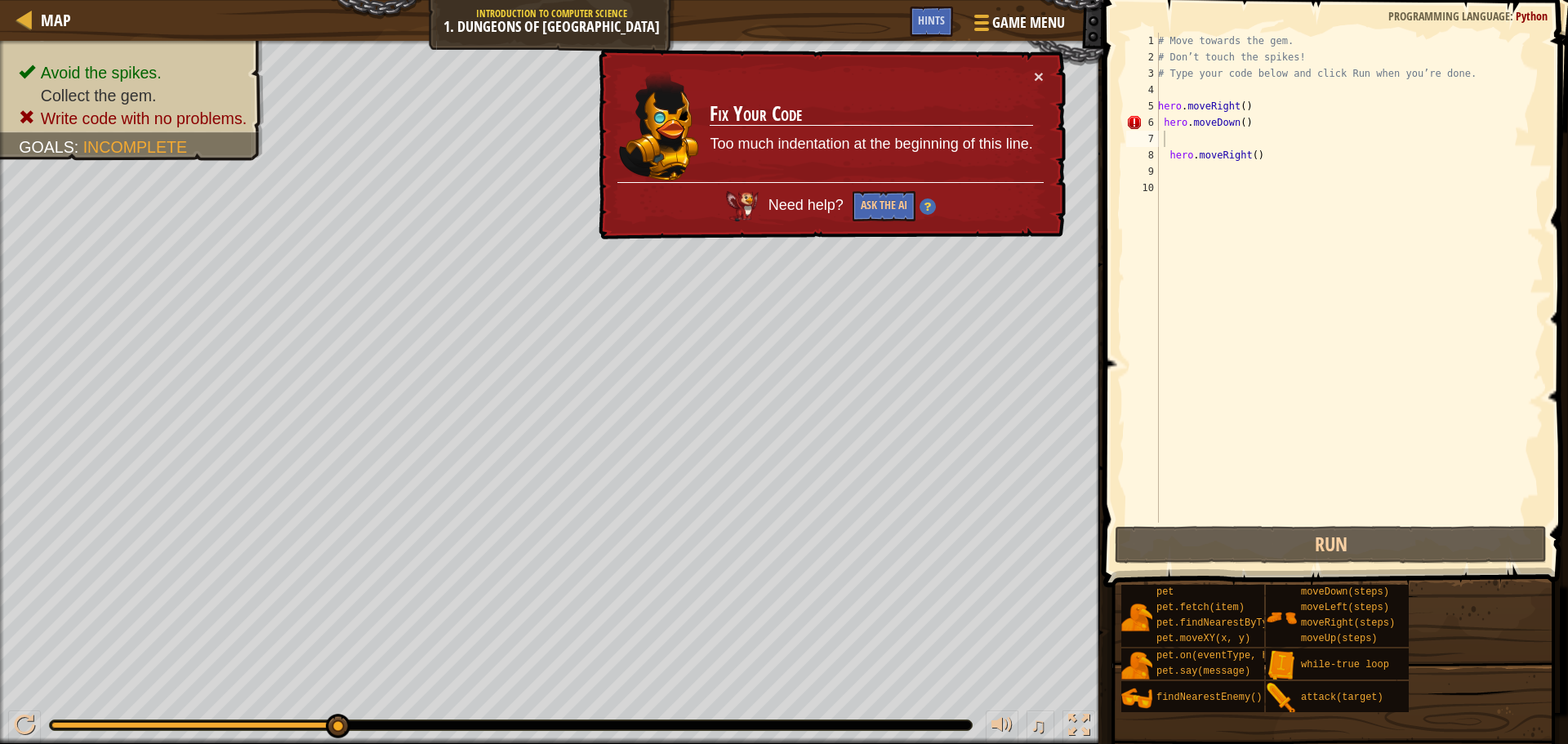
click at [1029, 75] on td "Fix Your Code Too much indentation at the beginning of this line." at bounding box center [870, 124] width 324 height 115
click at [1038, 64] on div "× Fix Your Code Too much indentation at the beginning of this line. Need help? …" at bounding box center [831, 144] width 470 height 191
click at [1038, 66] on div "× Fix Your Code Too much indentation at the beginning of this line. Need help? …" at bounding box center [831, 144] width 470 height 192
click at [1038, 74] on button "×" at bounding box center [1040, 79] width 11 height 18
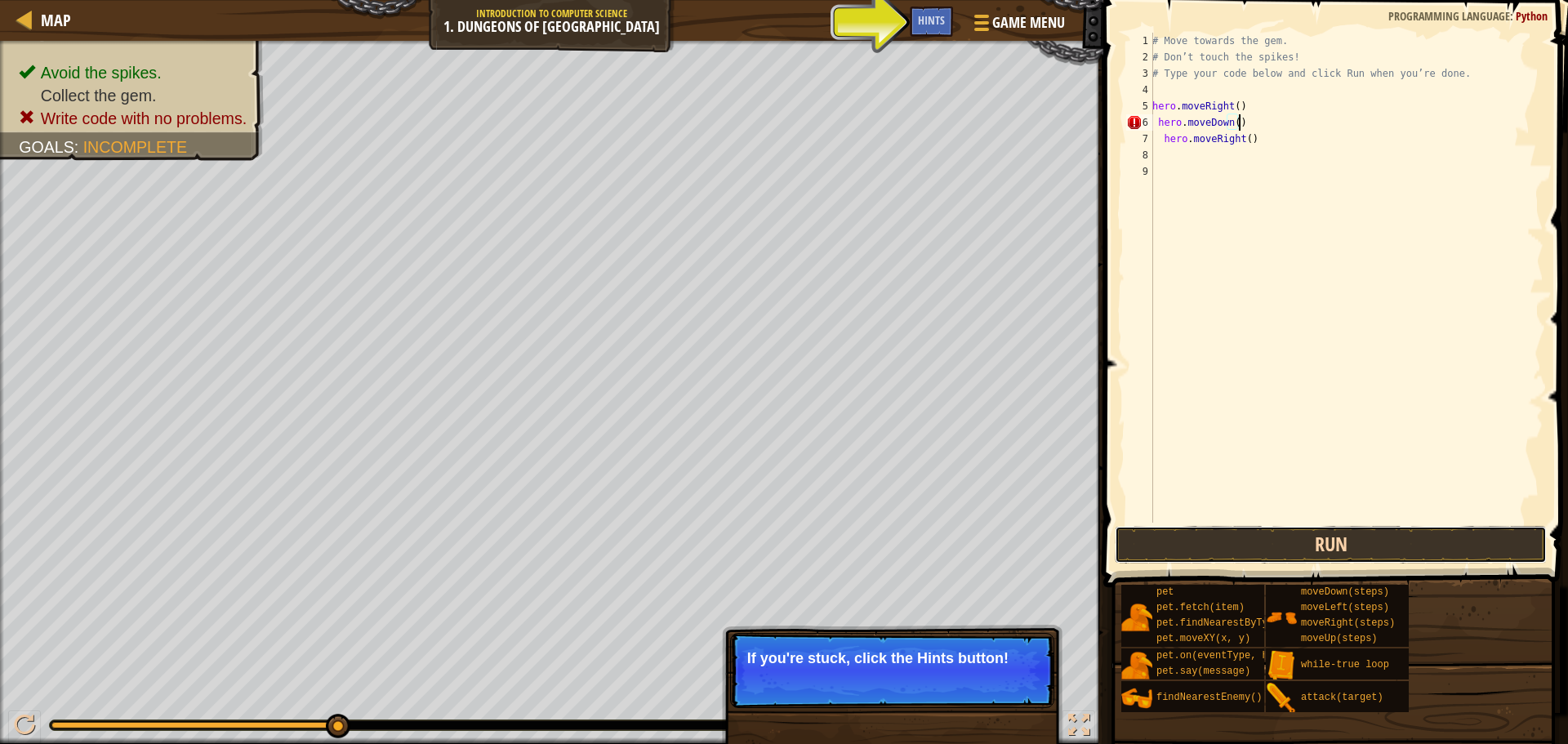
click at [1205, 533] on button "Run" at bounding box center [1331, 545] width 432 height 37
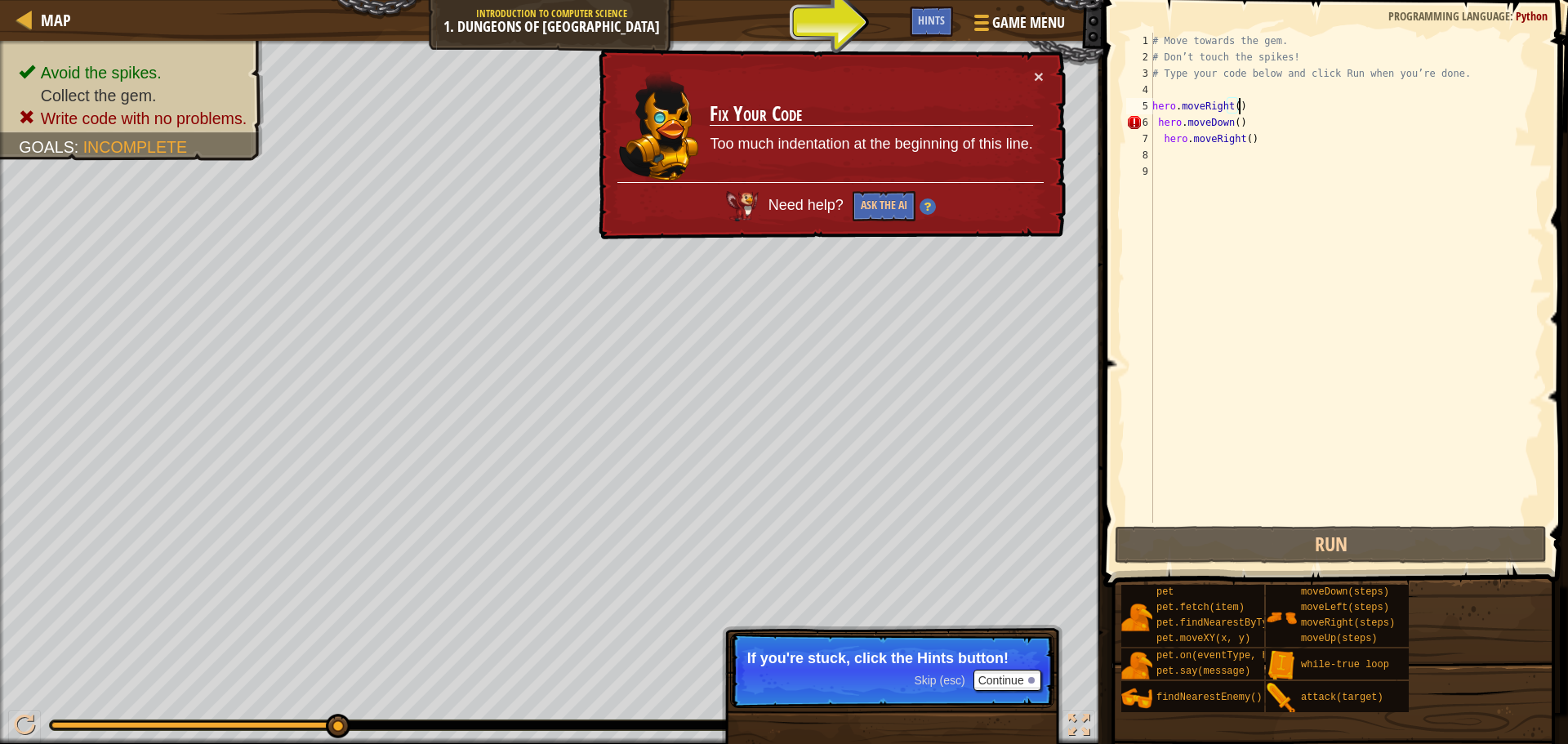
click at [1244, 111] on div "# Move towards the gem. # Don’t touch the spikes! # Type your code below and cl…" at bounding box center [1347, 293] width 395 height 522
click at [1234, 124] on div "# Move towards the gem. # Don’t touch the spikes! # Type your code below and cl…" at bounding box center [1347, 293] width 395 height 522
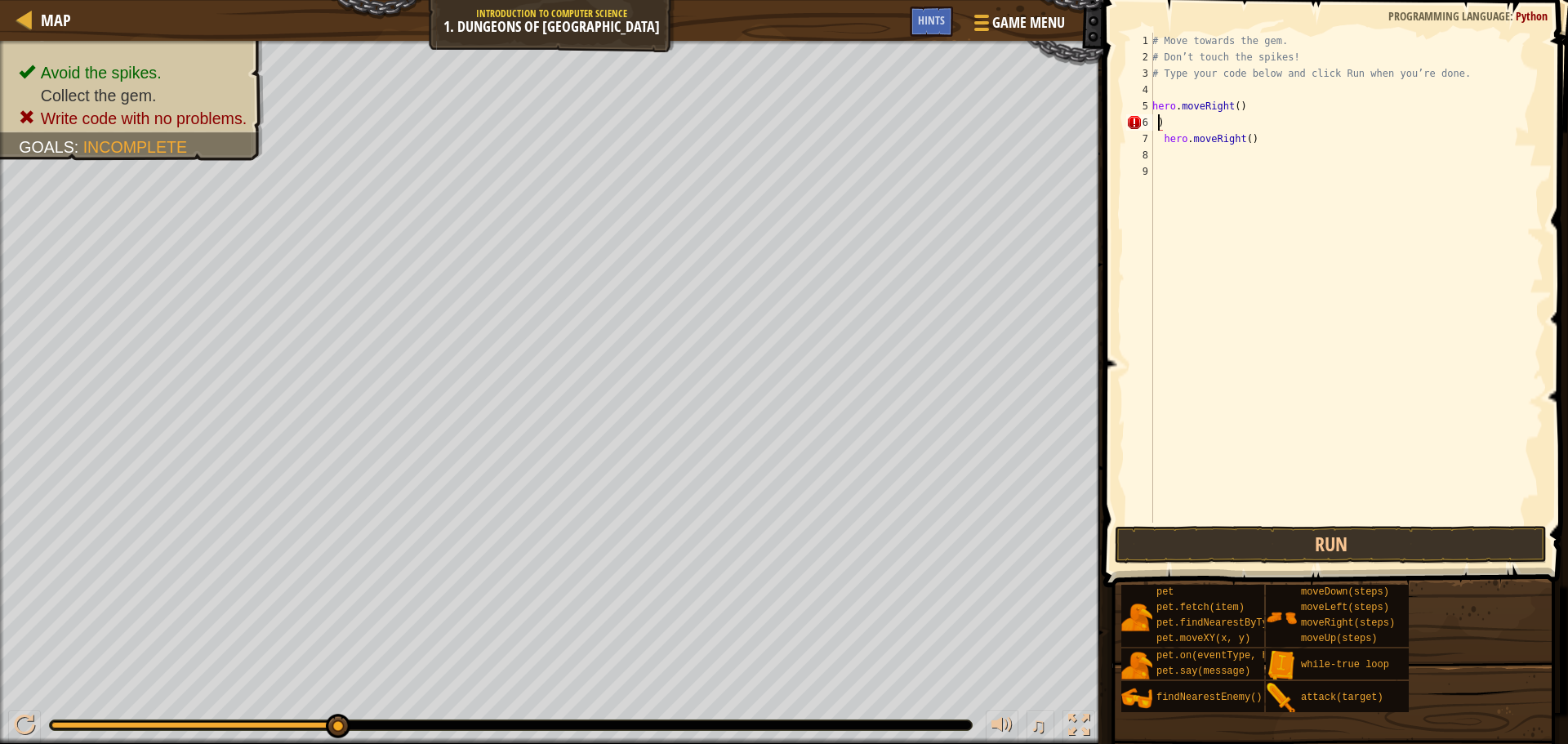
type textarea ")"
click at [1155, 120] on div "# Move towards the gem. # Don’t touch the spikes! # Type your code below and cl…" at bounding box center [1347, 293] width 395 height 522
type textarea "hero.moveRight()"
click at [1286, 532] on button "Run" at bounding box center [1331, 545] width 432 height 37
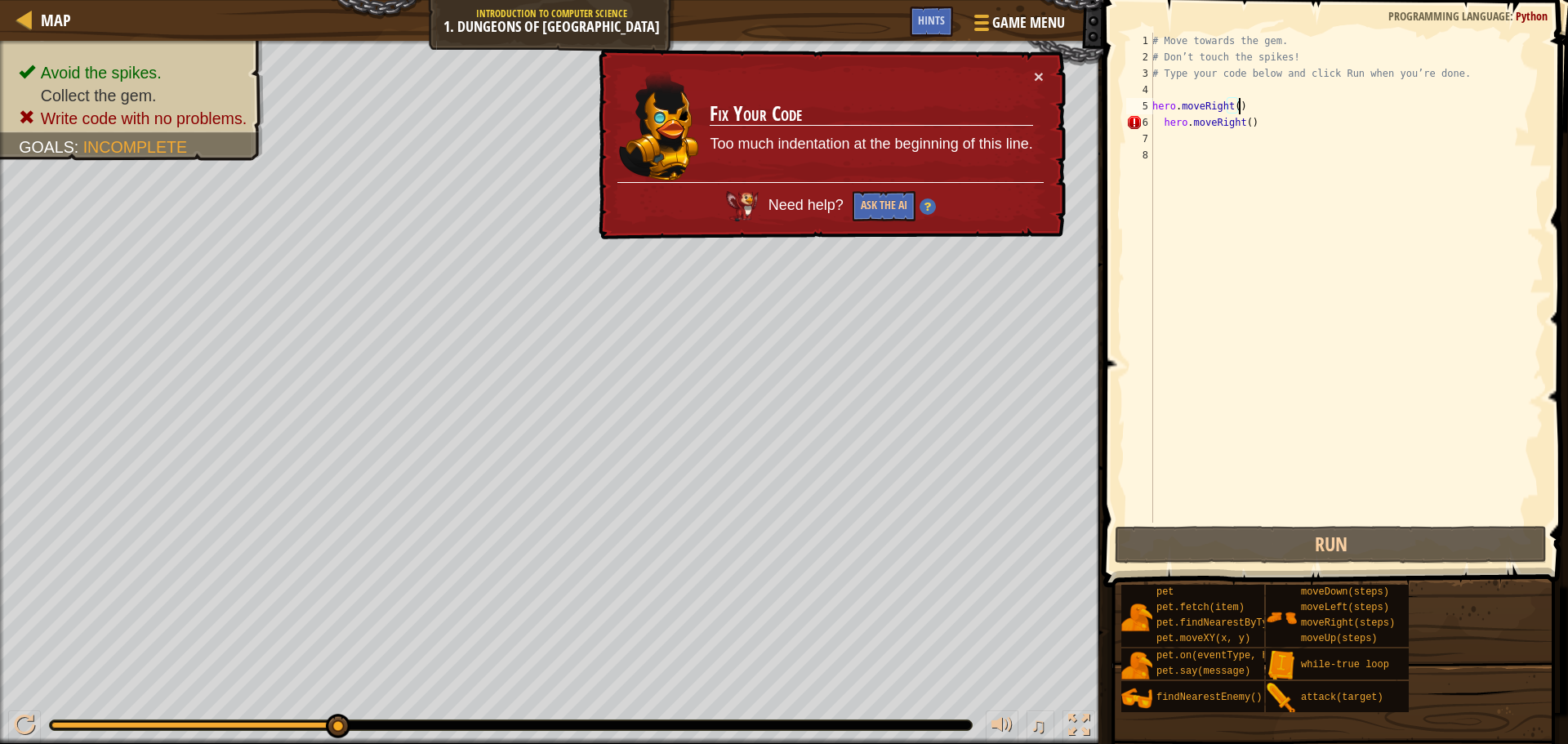
click at [1267, 137] on div "# Move towards the gem. # Don’t touch the spikes! # Type your code below and cl…" at bounding box center [1347, 293] width 395 height 522
click at [1267, 136] on div "# Move towards the gem. # Don’t touch the spikes! # Type your code below and cl…" at bounding box center [1347, 293] width 395 height 522
click at [884, 200] on button "Ask the AI" at bounding box center [884, 206] width 63 height 30
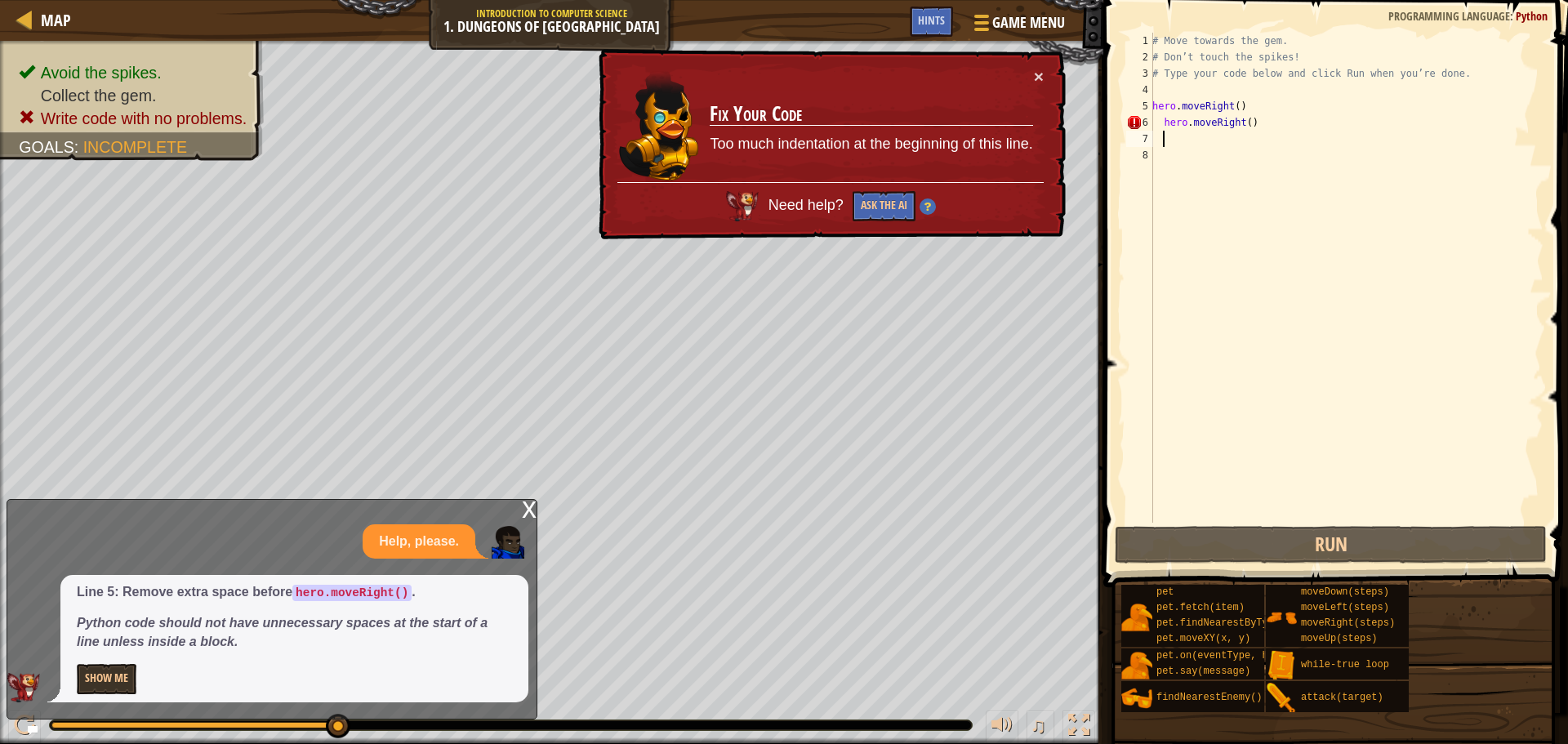
click at [1329, 135] on div "# Move towards the gem. # Don’t touch the spikes! # Type your code below and cl…" at bounding box center [1347, 293] width 395 height 522
click at [1321, 120] on div "# Move towards the gem. # Don’t touch the spikes! # Type your code below and cl…" at bounding box center [1347, 293] width 395 height 522
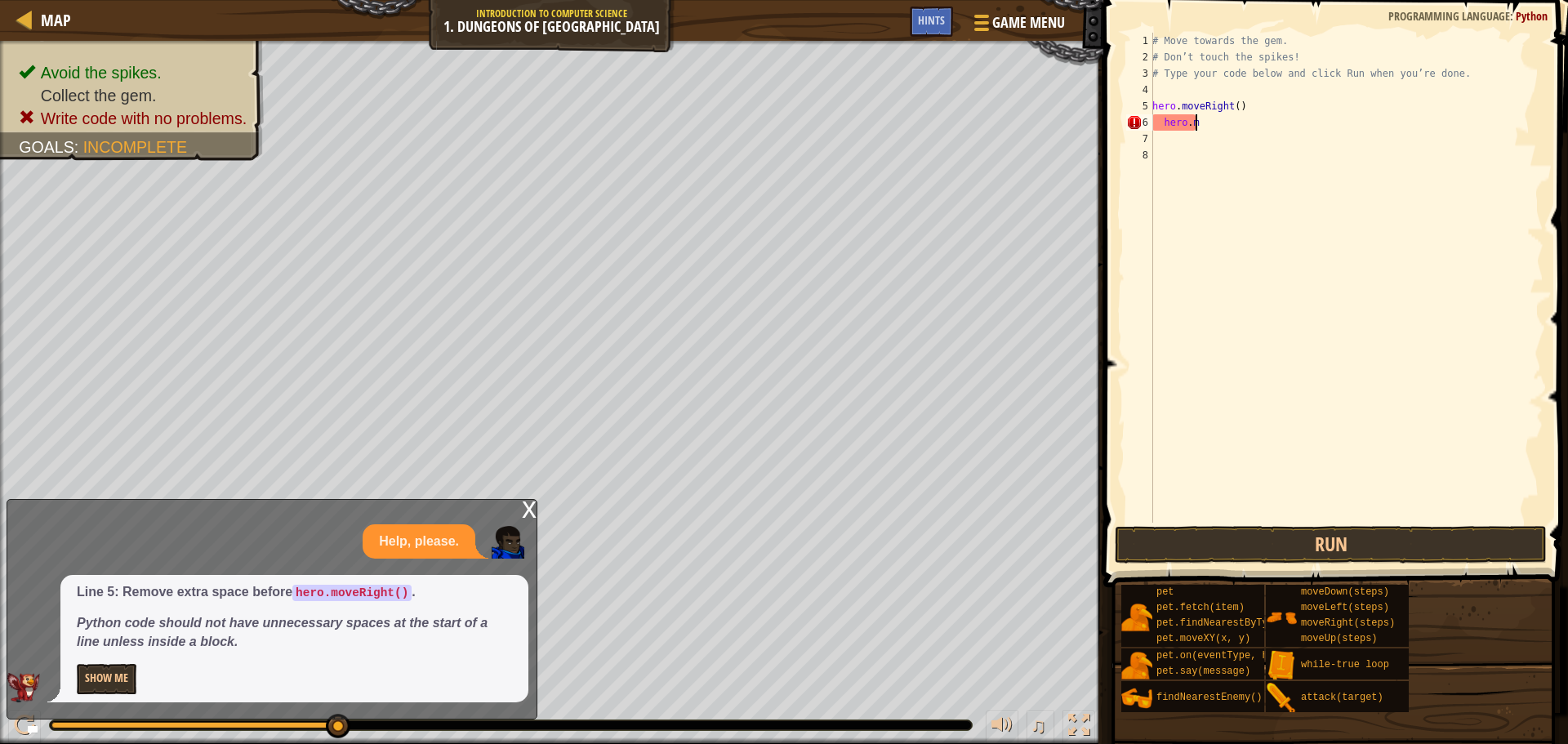
type textarea "h"
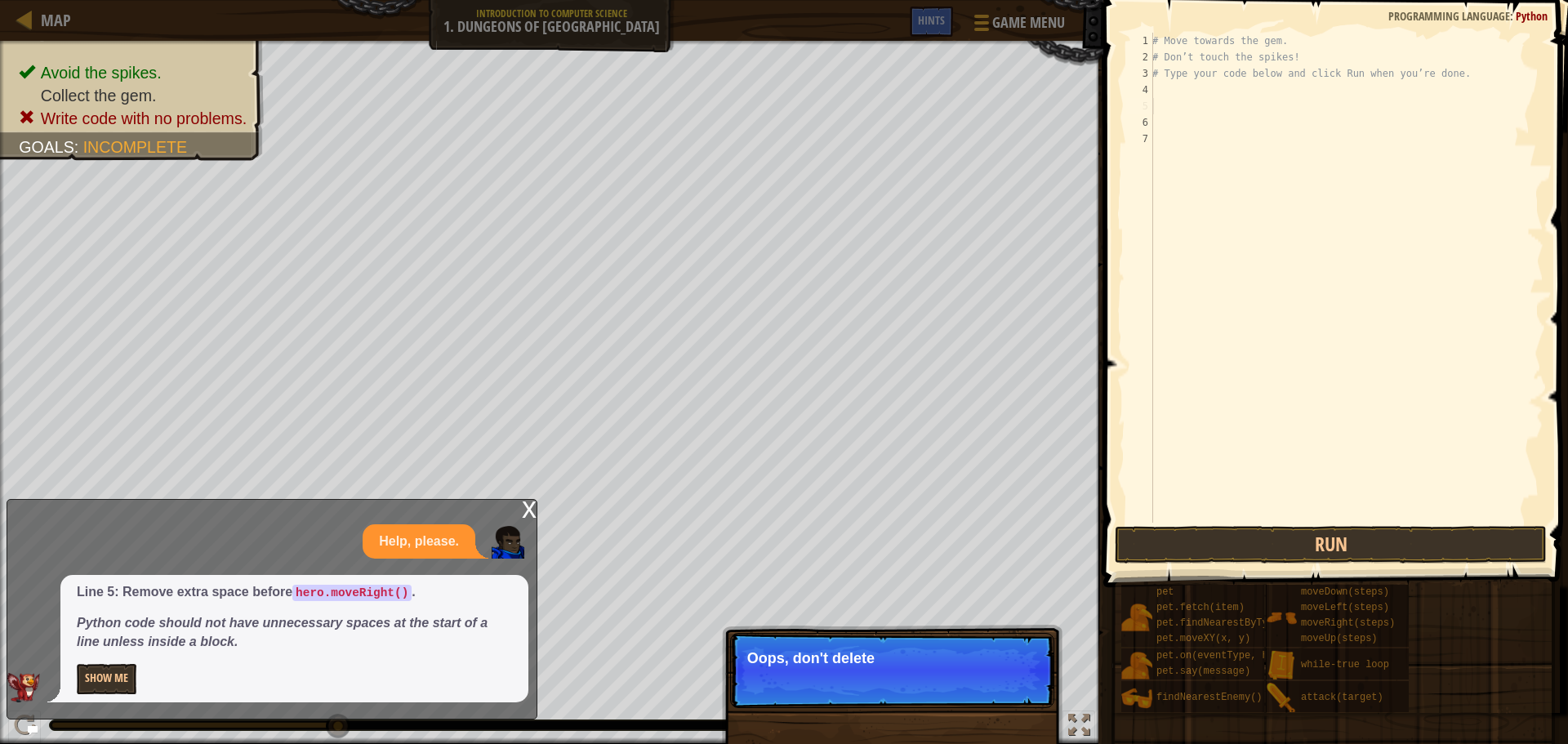
click at [1212, 55] on div "# Move towards the gem. # Don’t touch the spikes! # Type your code below and cl…" at bounding box center [1347, 293] width 395 height 522
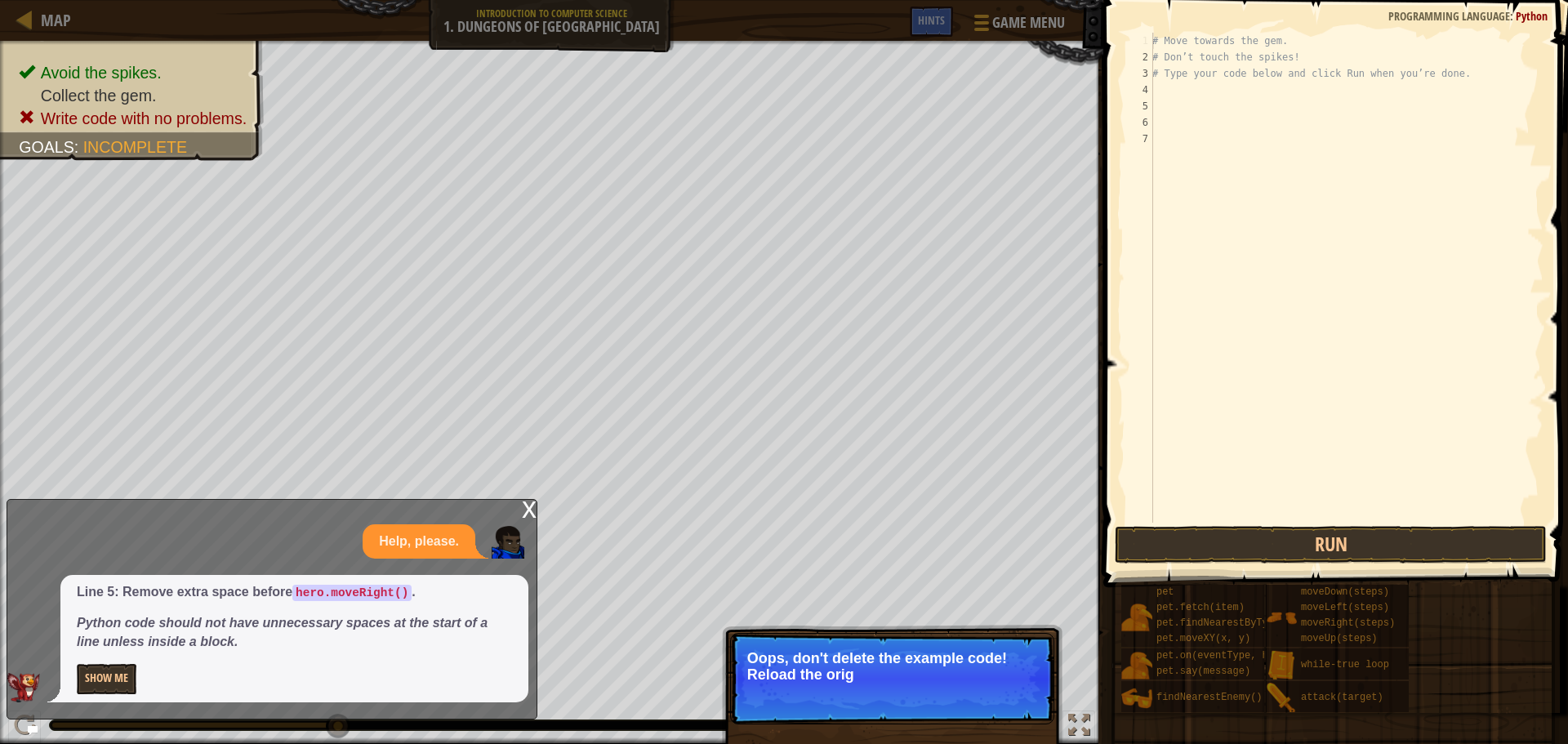
click at [1153, 39] on div "# Move towards the gem. # Don’t touch the spikes! # Type your code below and cl…" at bounding box center [1347, 293] width 395 height 522
type textarea "# Move towards the gem."
click at [1026, 693] on button "↻ Reload" at bounding box center [1005, 695] width 73 height 25
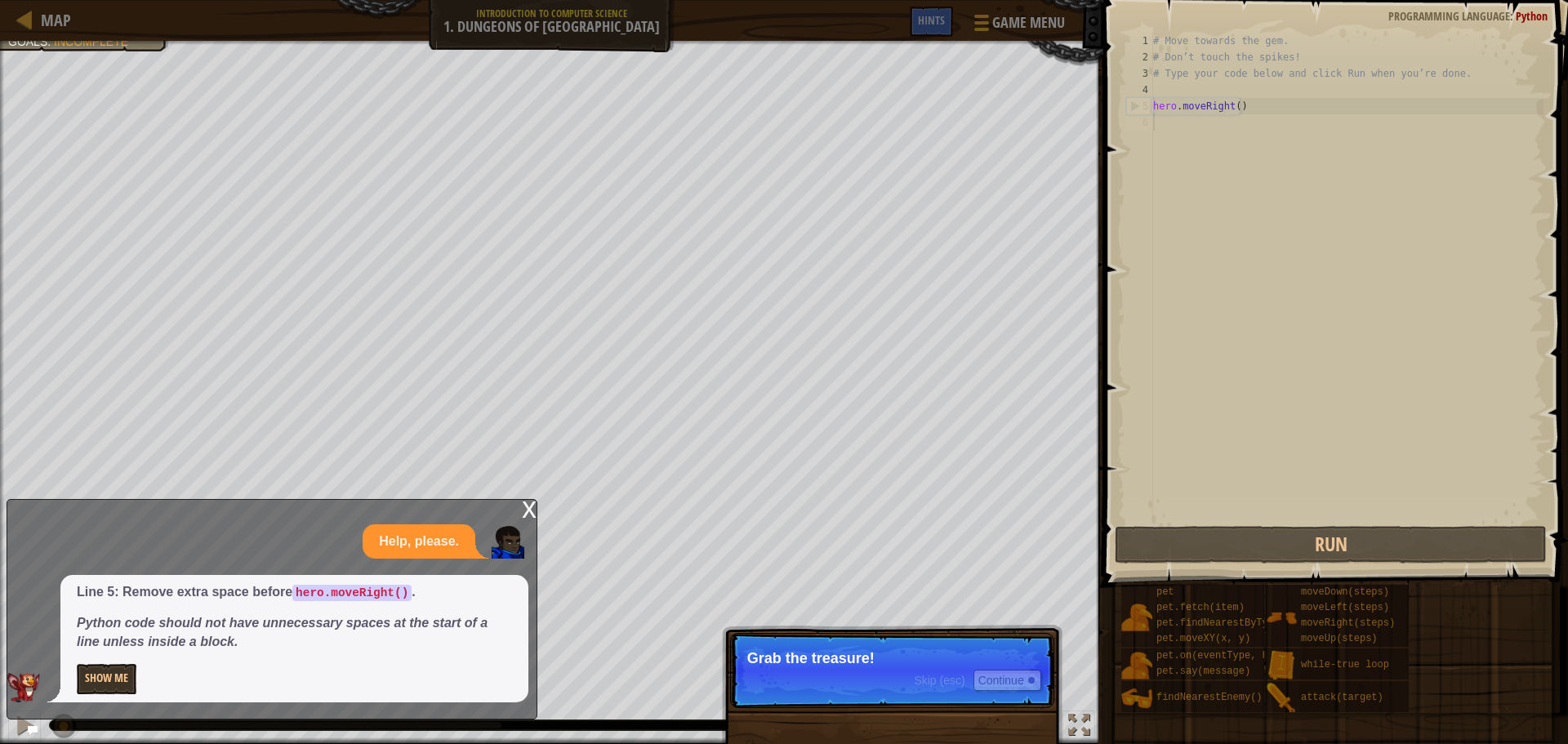
click at [942, 706] on p "Skip (esc) Continue Grab the treasure!" at bounding box center [892, 670] width 324 height 75
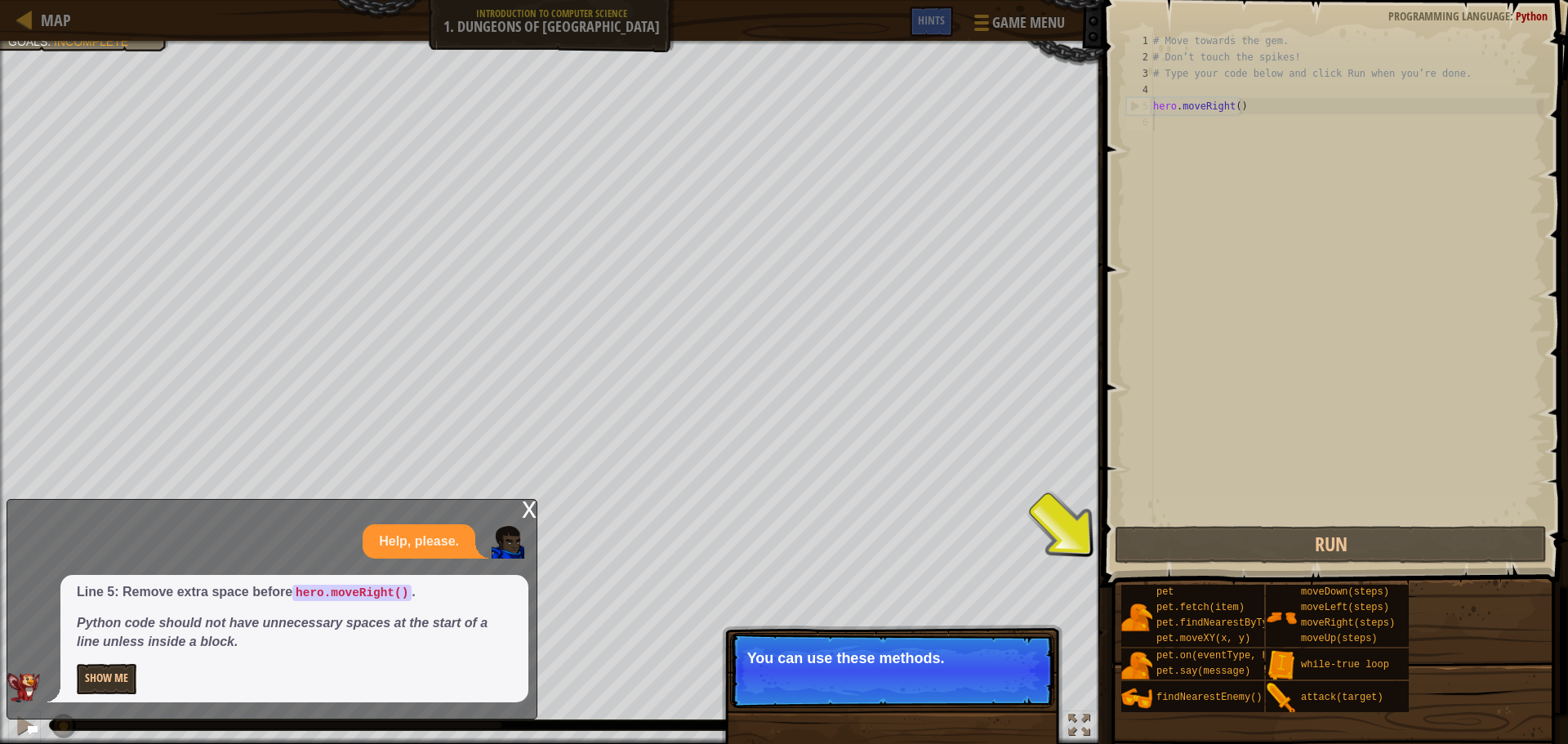
drag, startPoint x: 1197, startPoint y: 246, endPoint x: 1197, endPoint y: 163, distance: 83.0
click at [1197, 187] on div "# Move towards the gem. # Don’t touch the spikes! # Type your code below and cl…" at bounding box center [1348, 293] width 394 height 522
drag, startPoint x: 1192, startPoint y: 140, endPoint x: 1177, endPoint y: 164, distance: 28.3
click at [1181, 155] on div "# Move towards the gem. # Don’t touch the spikes! # Type your code below and cl…" at bounding box center [1348, 293] width 394 height 522
click at [1000, 679] on button "Continue" at bounding box center [1007, 680] width 68 height 22
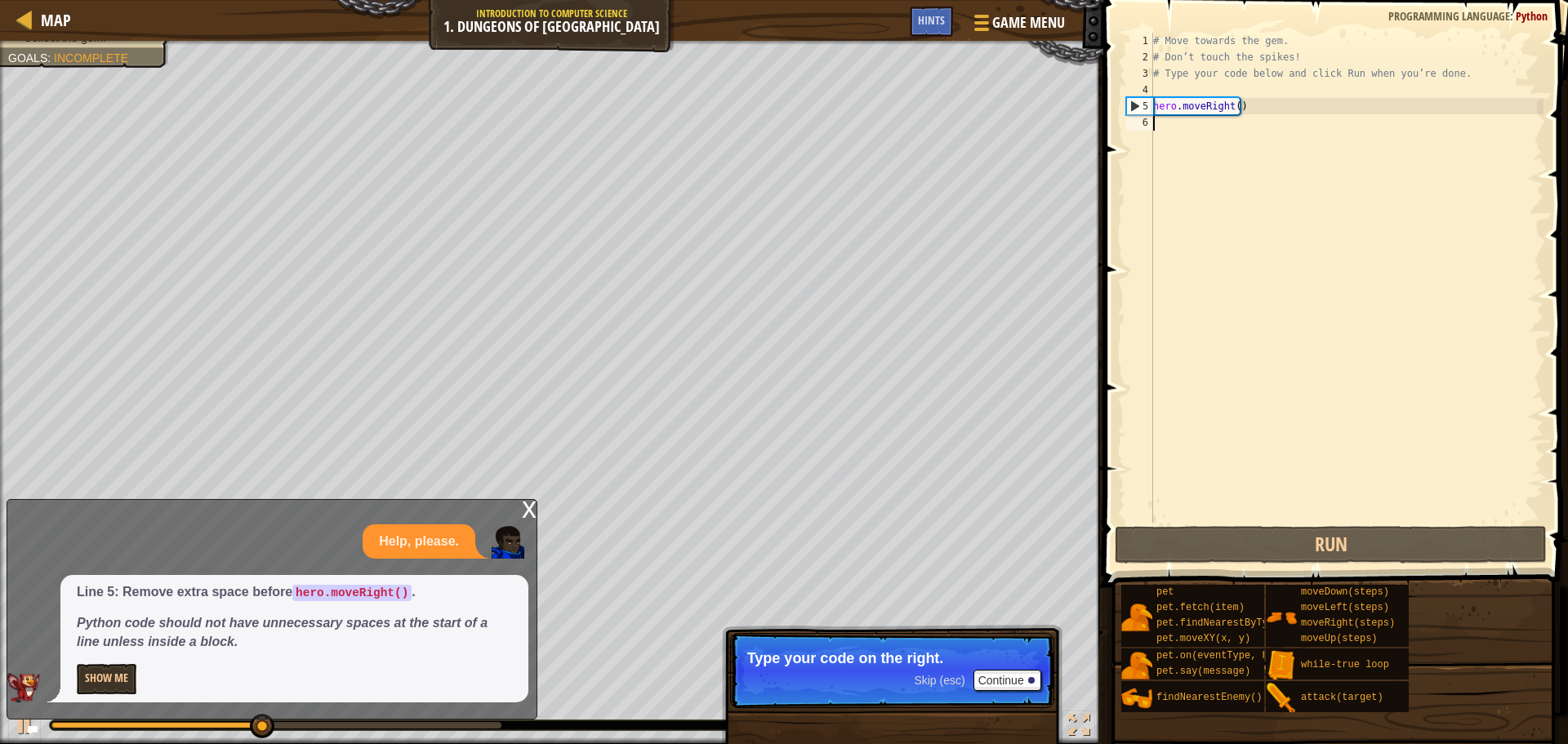
type textarea "h"
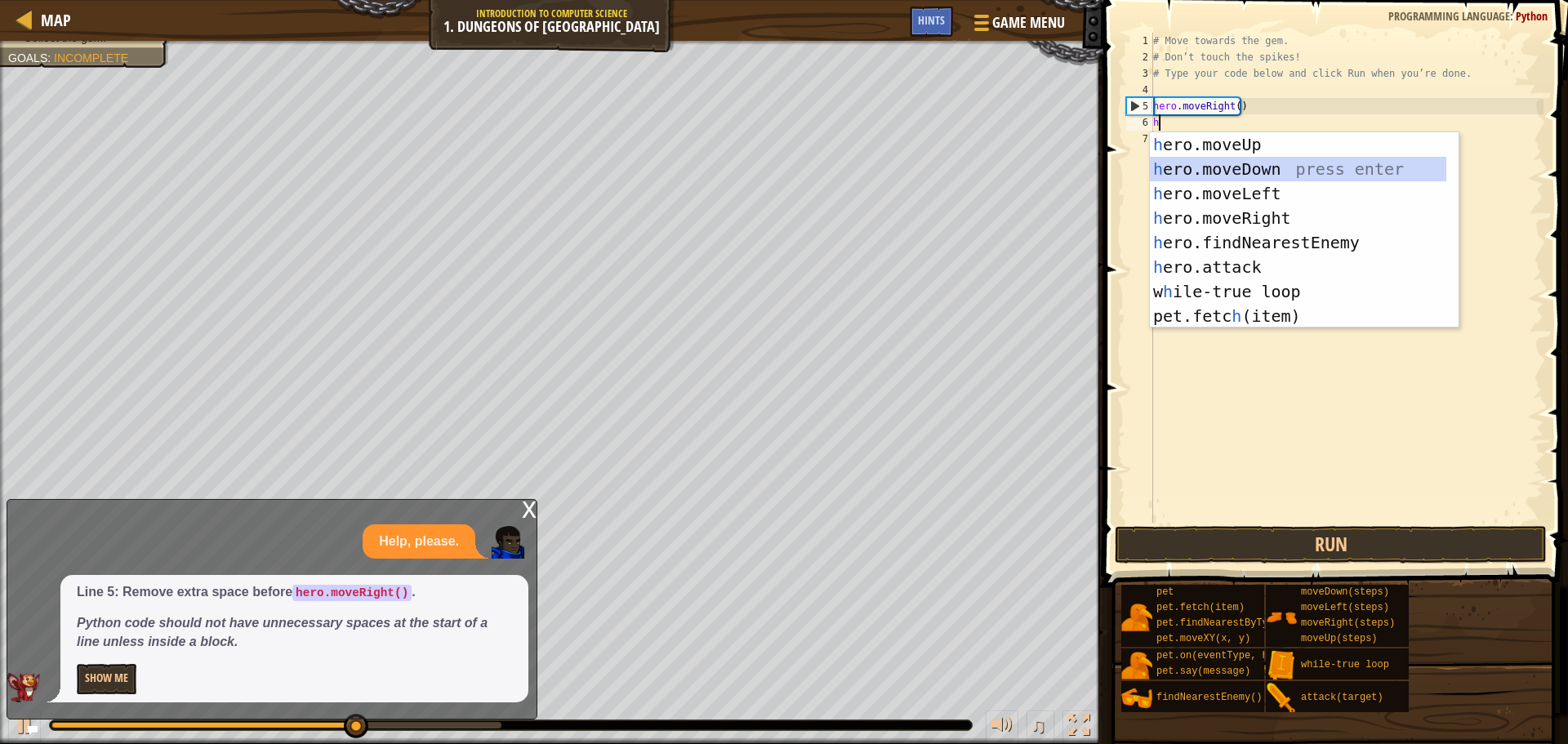
click at [1204, 170] on div "h ero.moveUp press enter h ero.moveDown press enter h ero.moveLeft press enter …" at bounding box center [1298, 255] width 297 height 245
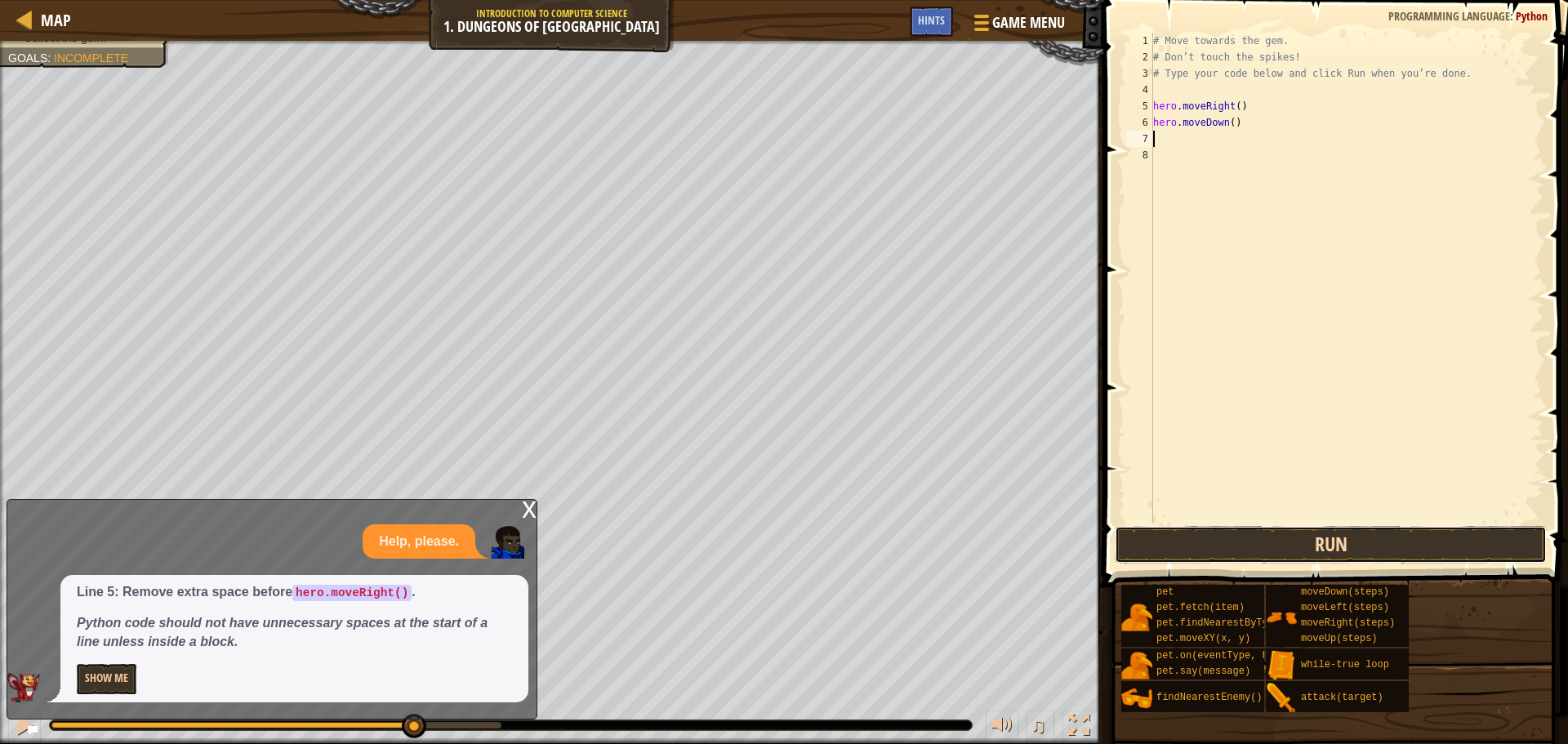
click at [1204, 544] on button "Run" at bounding box center [1331, 545] width 432 height 37
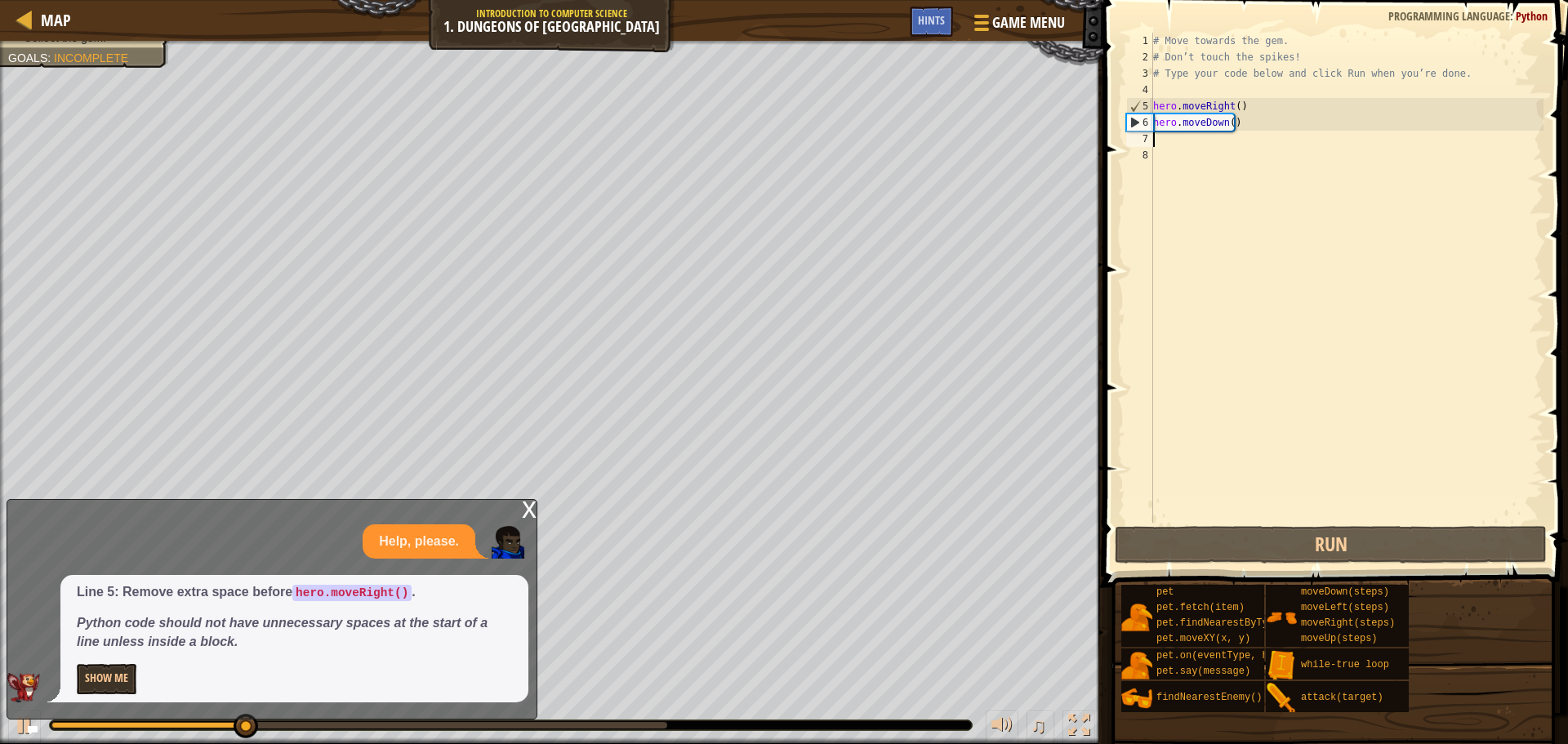
click at [1185, 135] on div "# Move towards the gem. # Don’t touch the spikes! # Type your code below and cl…" at bounding box center [1348, 293] width 394 height 522
type textarea "h"
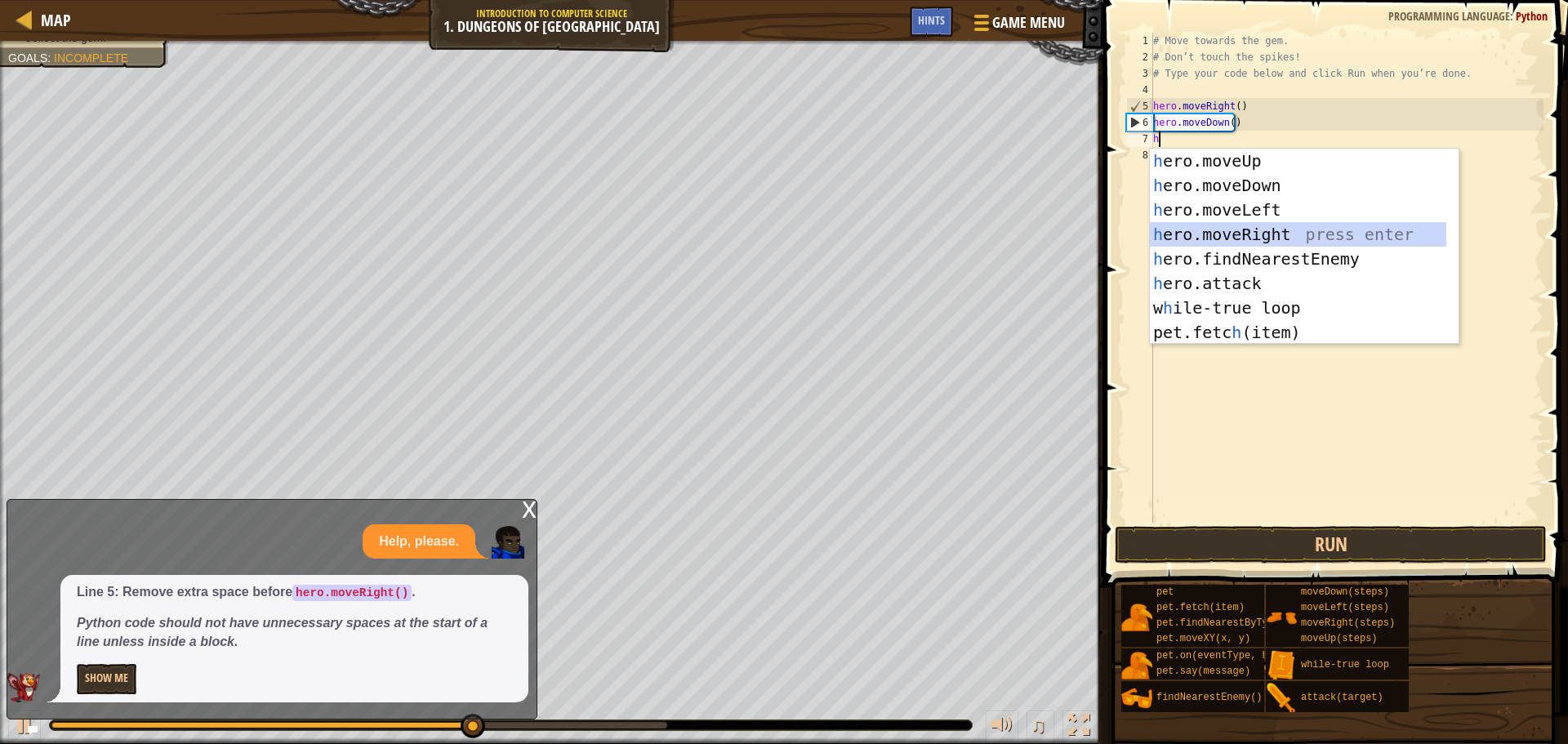
click at [1250, 223] on div "h ero.moveUp press enter h ero.moveDown press enter h ero.moveLeft press enter …" at bounding box center [1298, 272] width 297 height 245
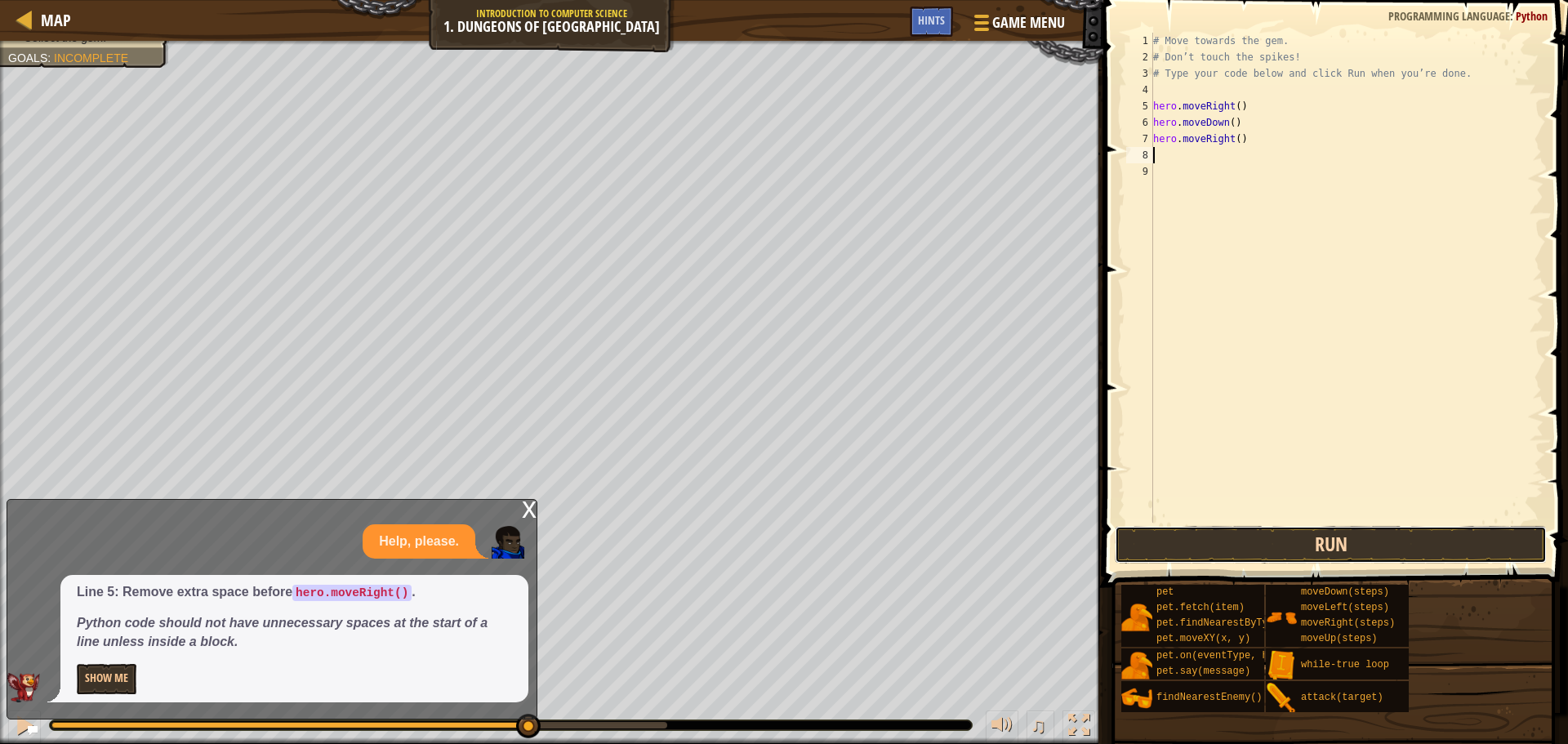
click at [1246, 546] on button "Run" at bounding box center [1331, 545] width 432 height 37
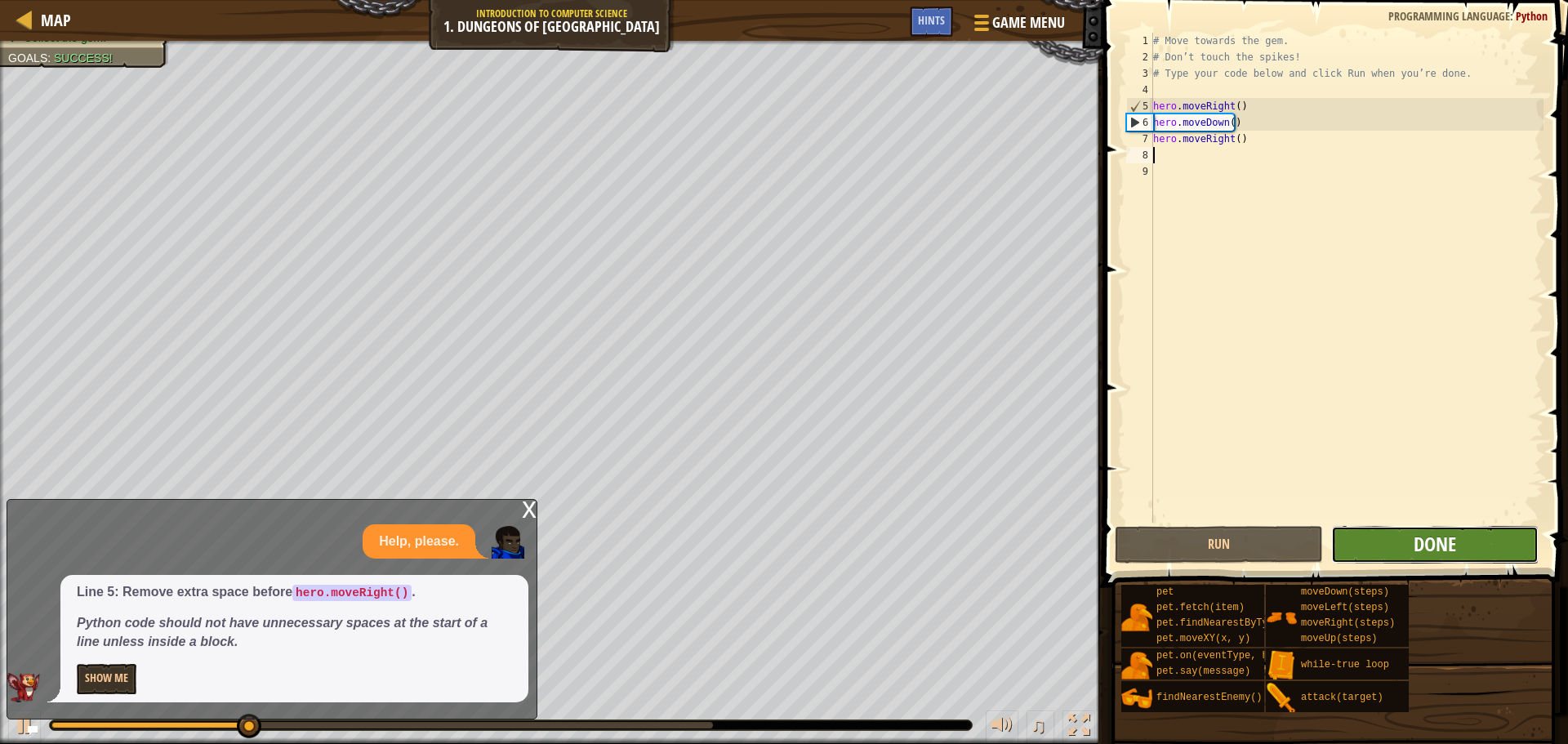
click at [1439, 535] on span "Done" at bounding box center [1435, 544] width 42 height 26
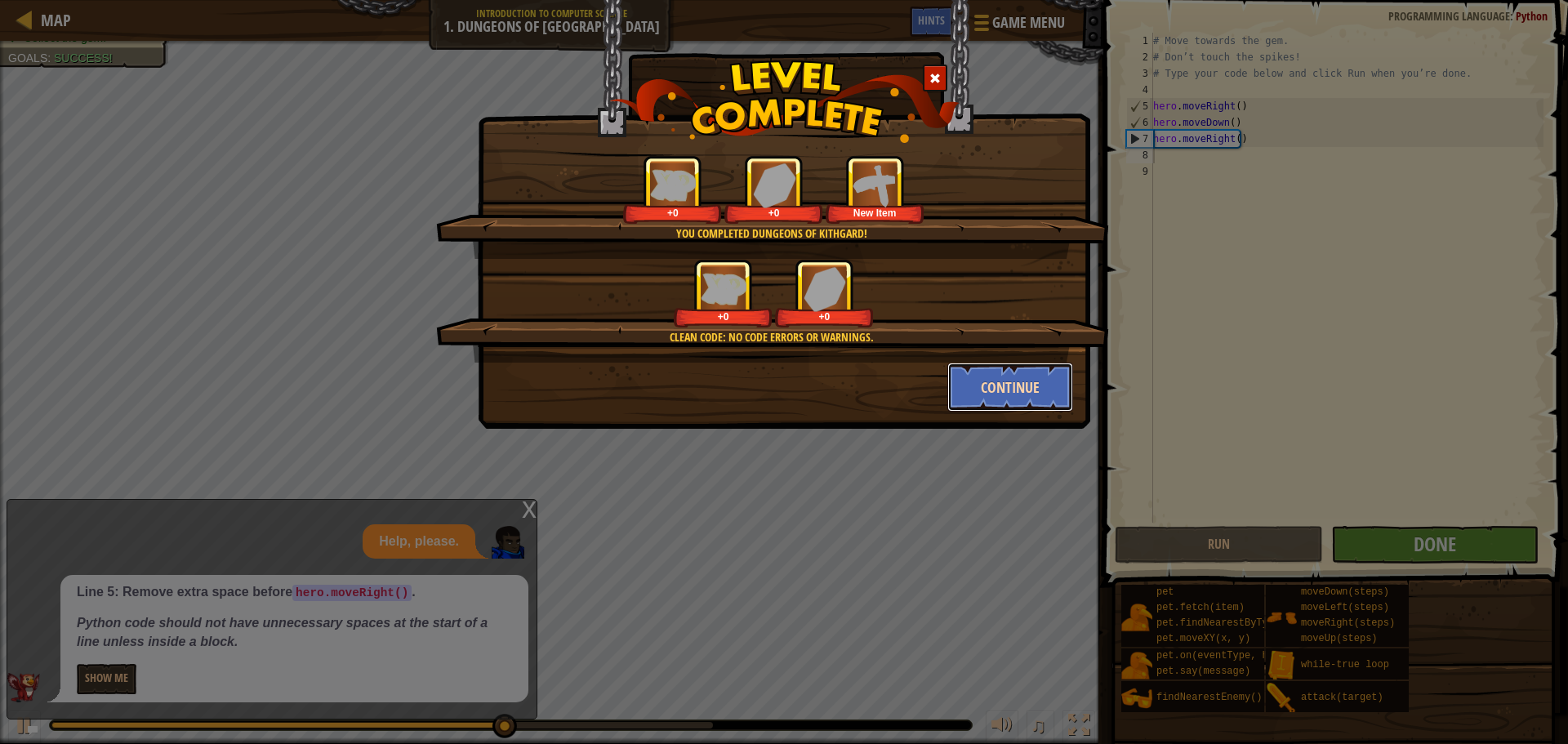
click at [971, 370] on button "Continue" at bounding box center [1010, 387] width 126 height 49
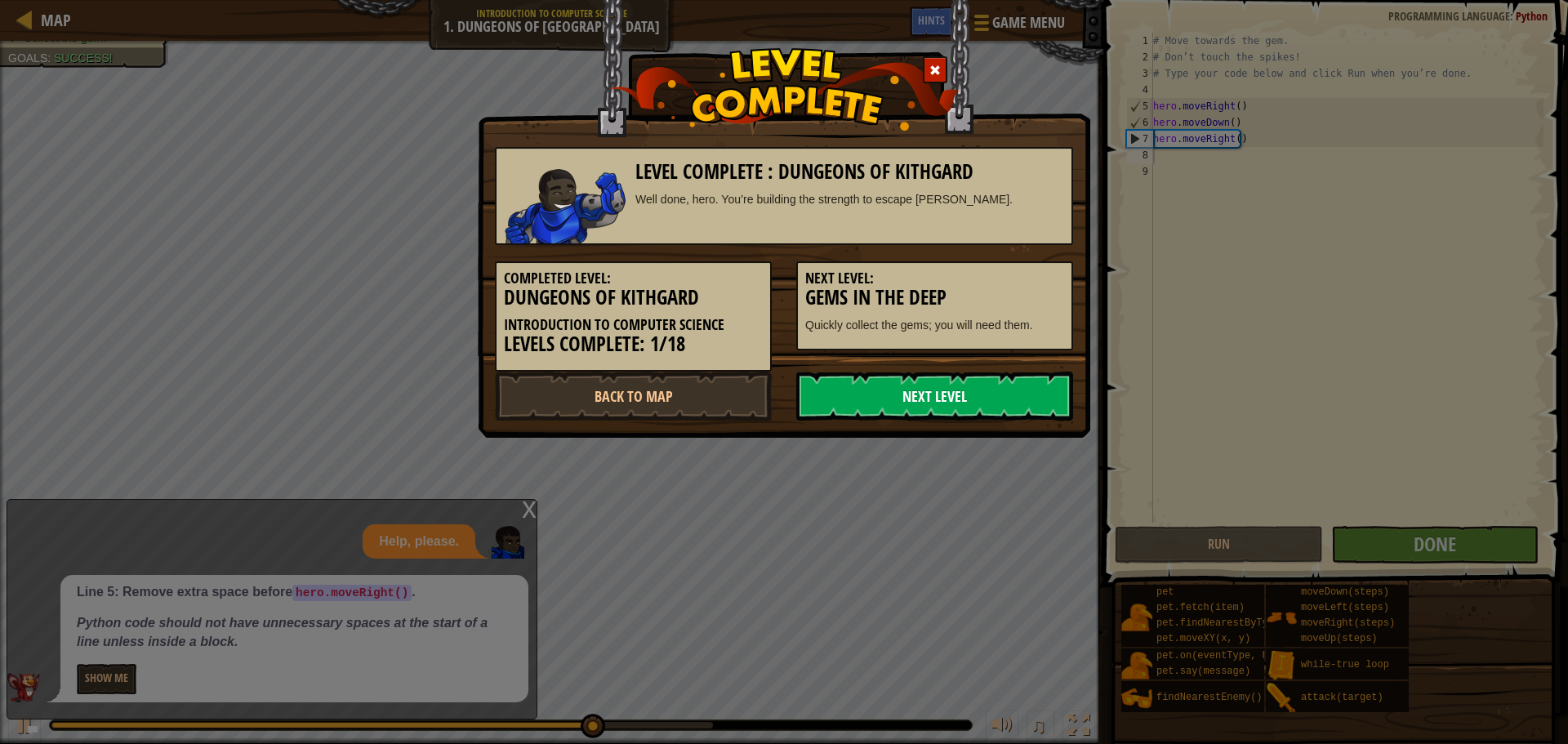
click at [975, 387] on link "Next Level" at bounding box center [935, 396] width 277 height 49
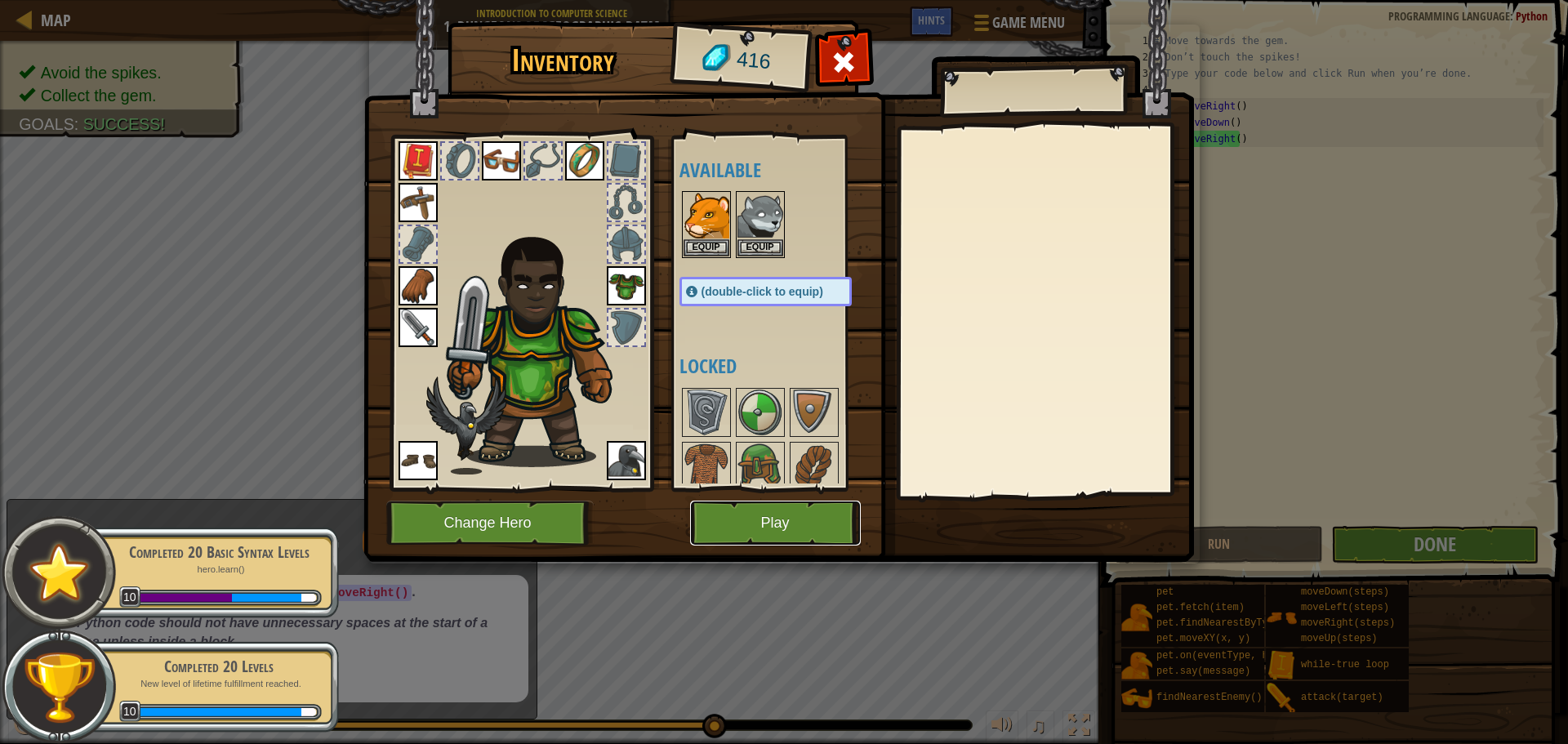
click at [815, 533] on button "Play" at bounding box center [775, 523] width 171 height 45
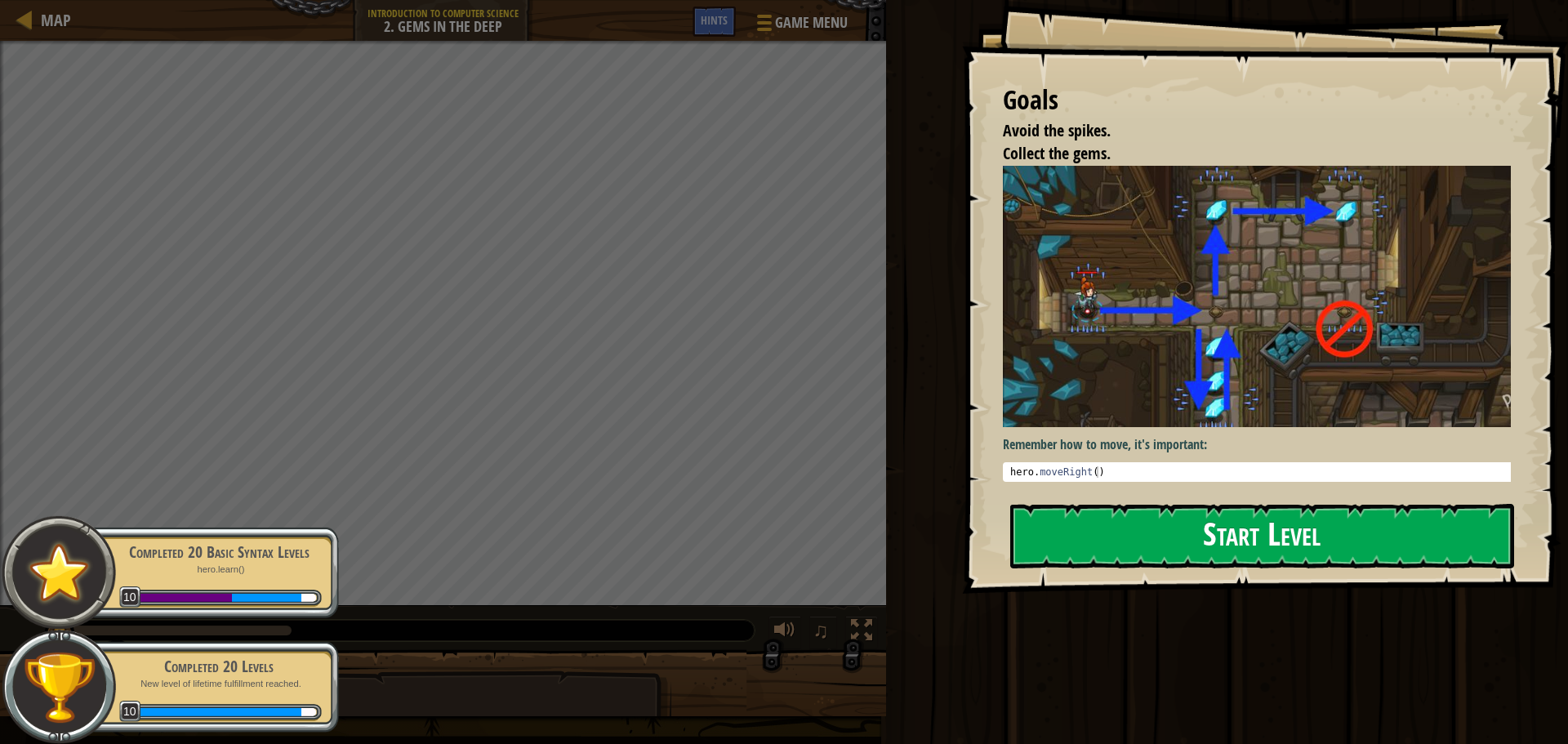
click at [1368, 514] on button "Start Level" at bounding box center [1262, 536] width 504 height 65
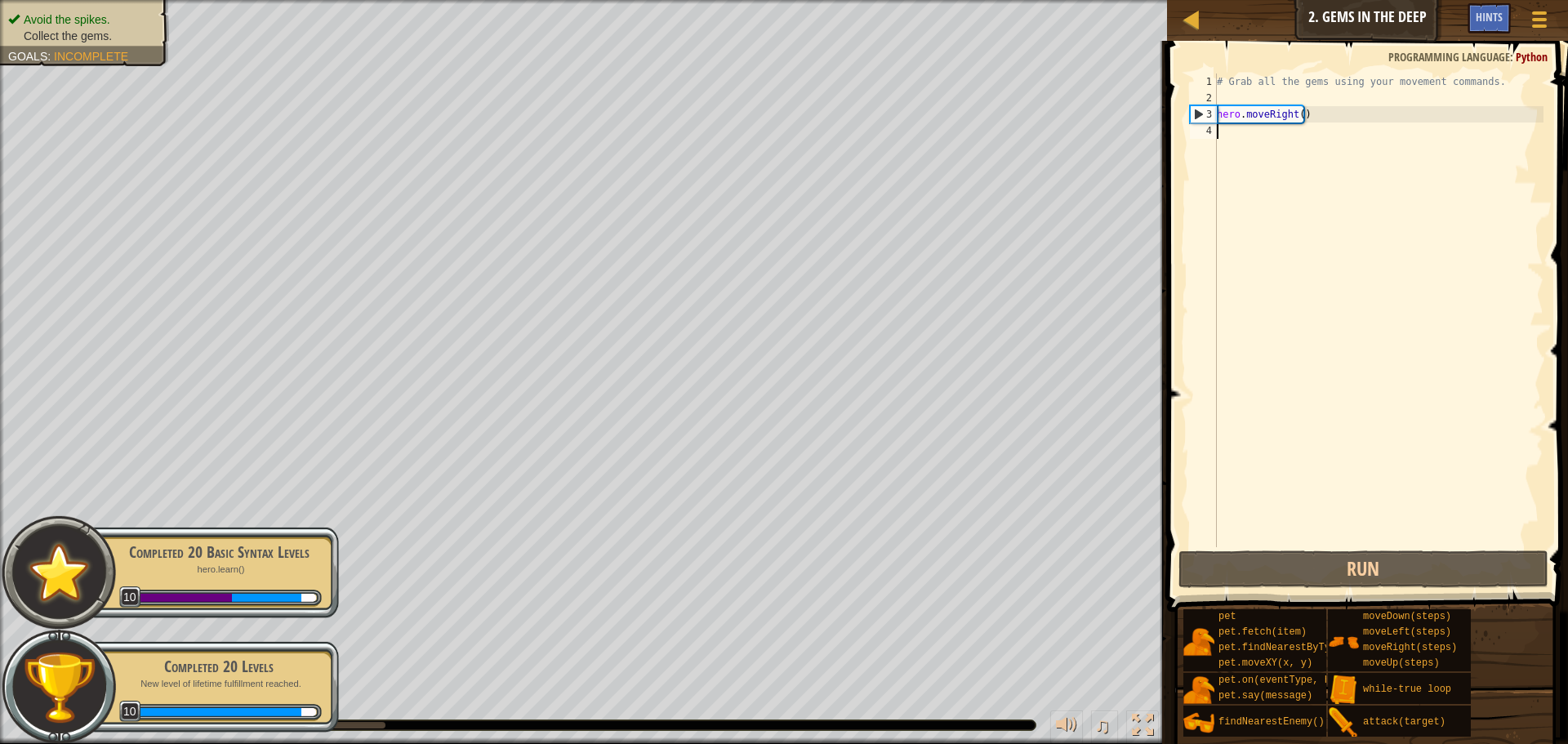
type textarea "m"
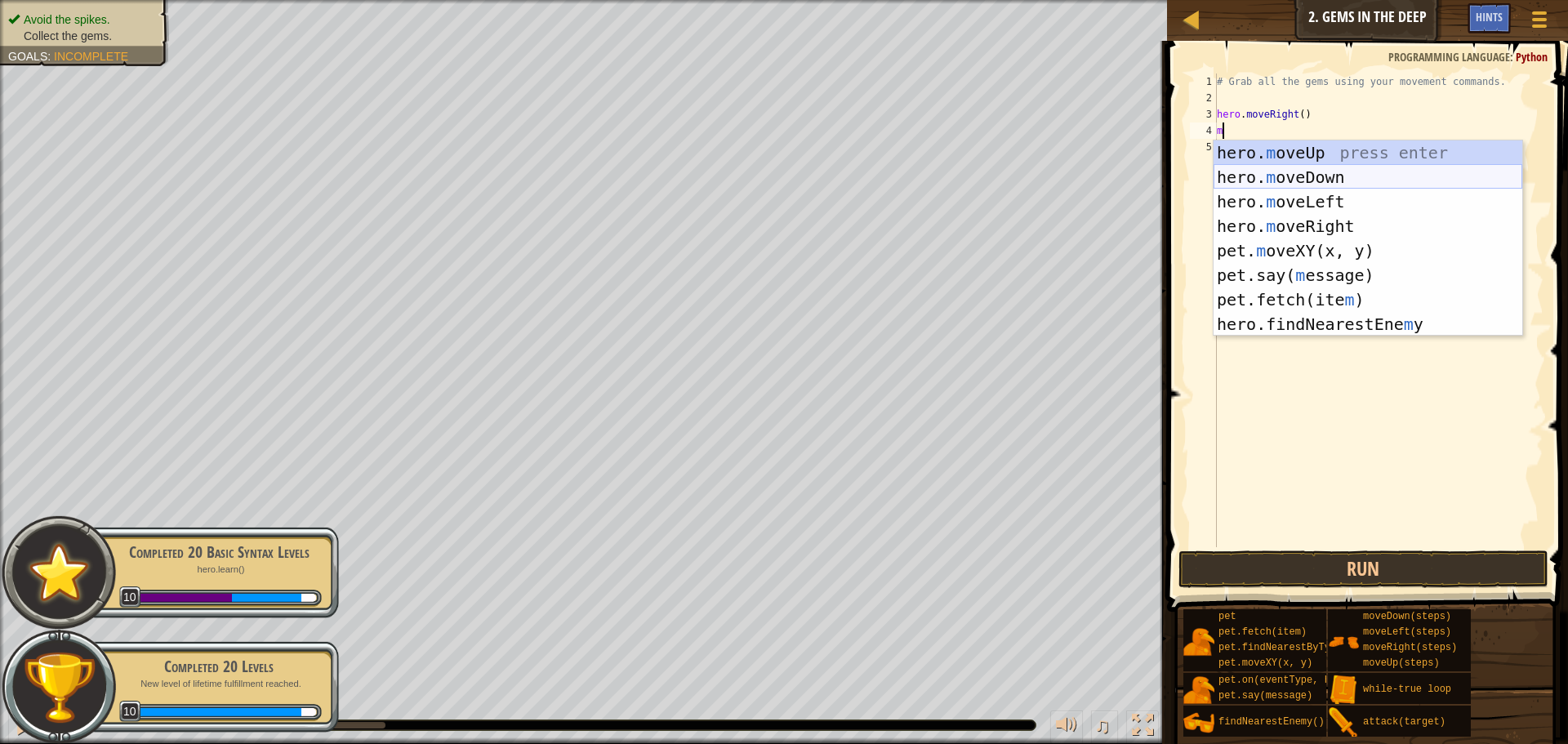
click at [1292, 170] on div "hero. m oveUp press enter hero. m oveDown press enter hero. m oveLeft press ent…" at bounding box center [1368, 263] width 309 height 245
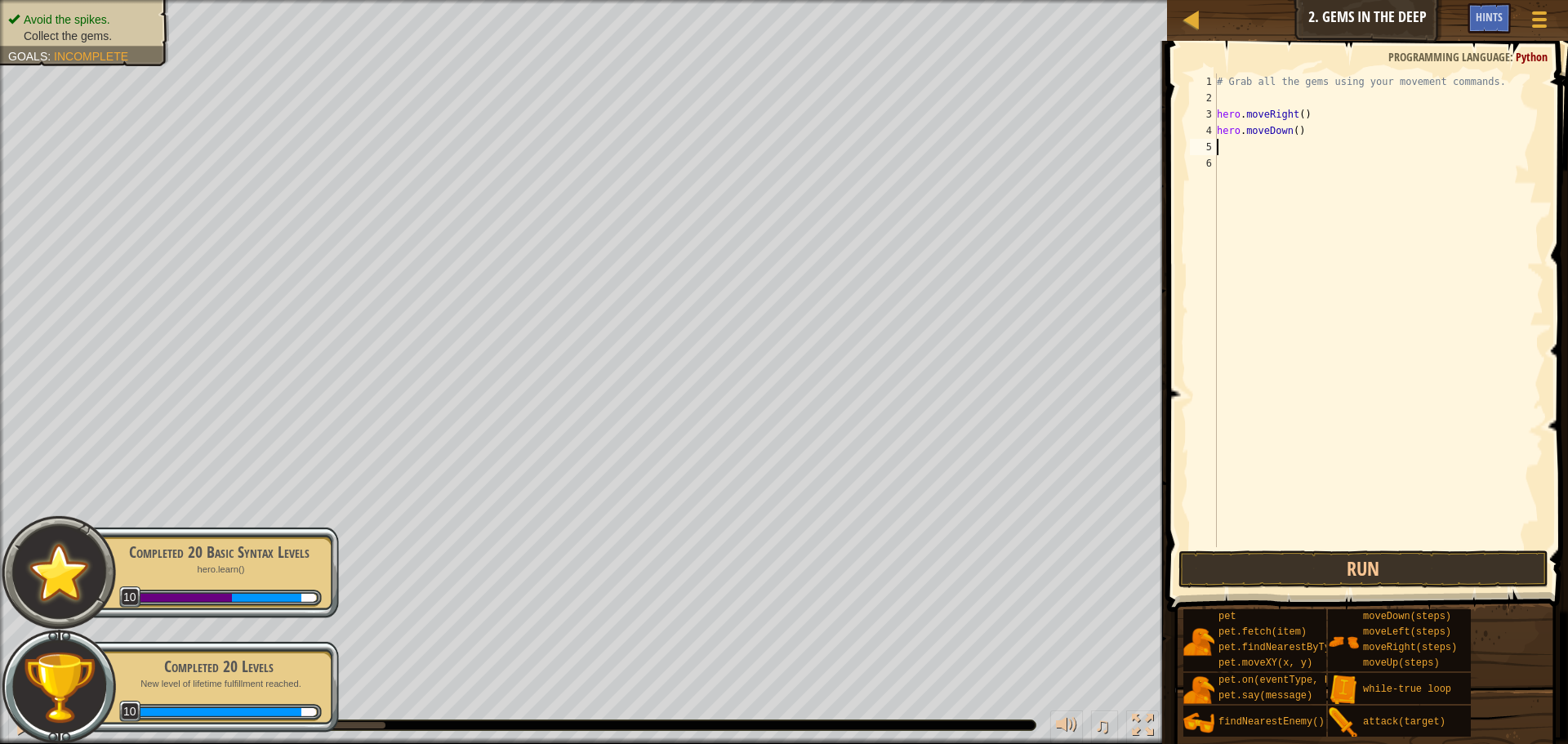
type textarea "m"
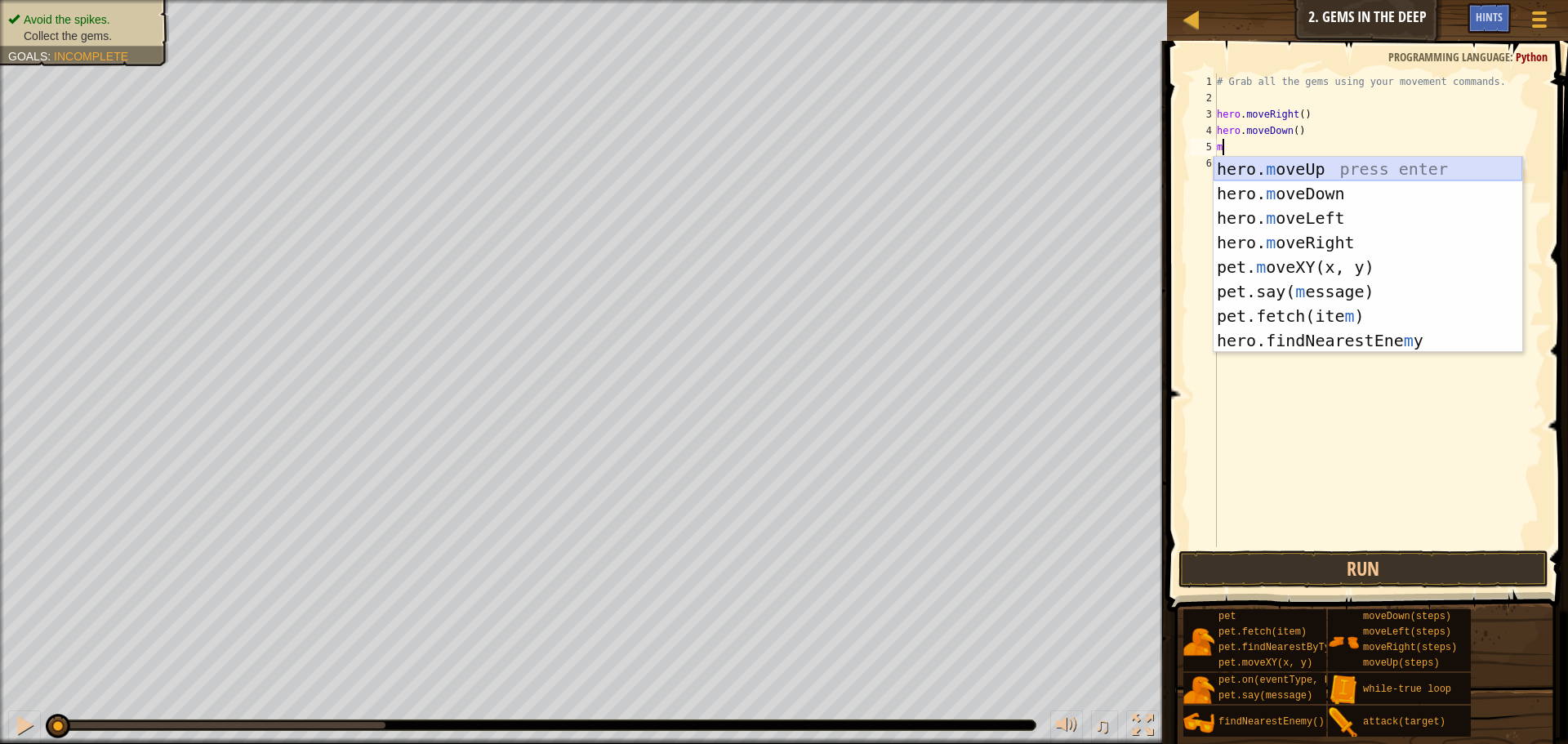
click at [1289, 174] on div "hero. m oveUp press enter hero. m oveDown press enter hero. m oveLeft press ent…" at bounding box center [1368, 279] width 309 height 245
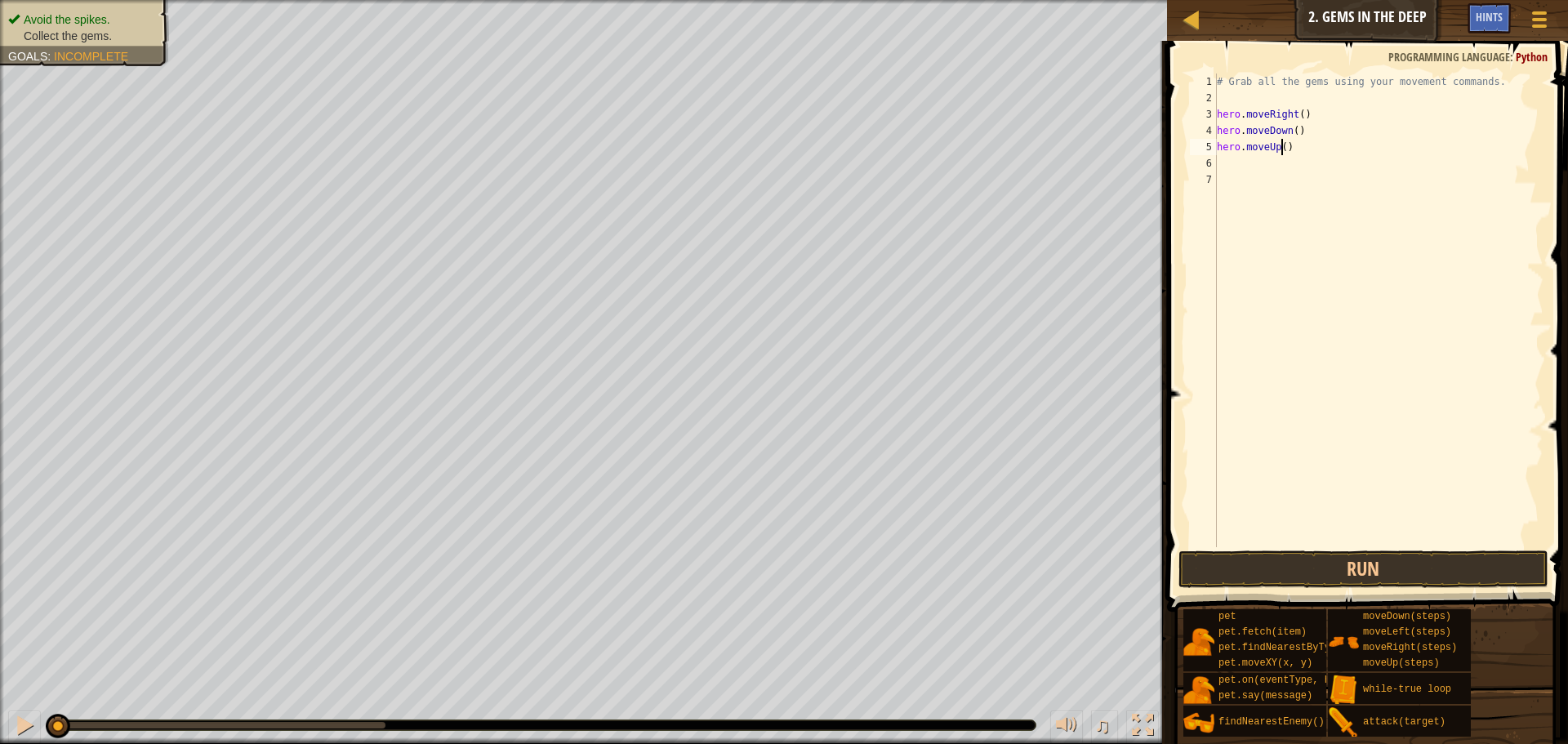
click at [1280, 144] on div "# Grab all the gems using your movement commands. hero . moveRight ( ) hero . m…" at bounding box center [1379, 326] width 330 height 507
type textarea "hero.moveUp(2)"
click at [1265, 177] on div "# Grab all the gems using your movement commands. hero . moveRight ( ) hero . m…" at bounding box center [1379, 326] width 330 height 507
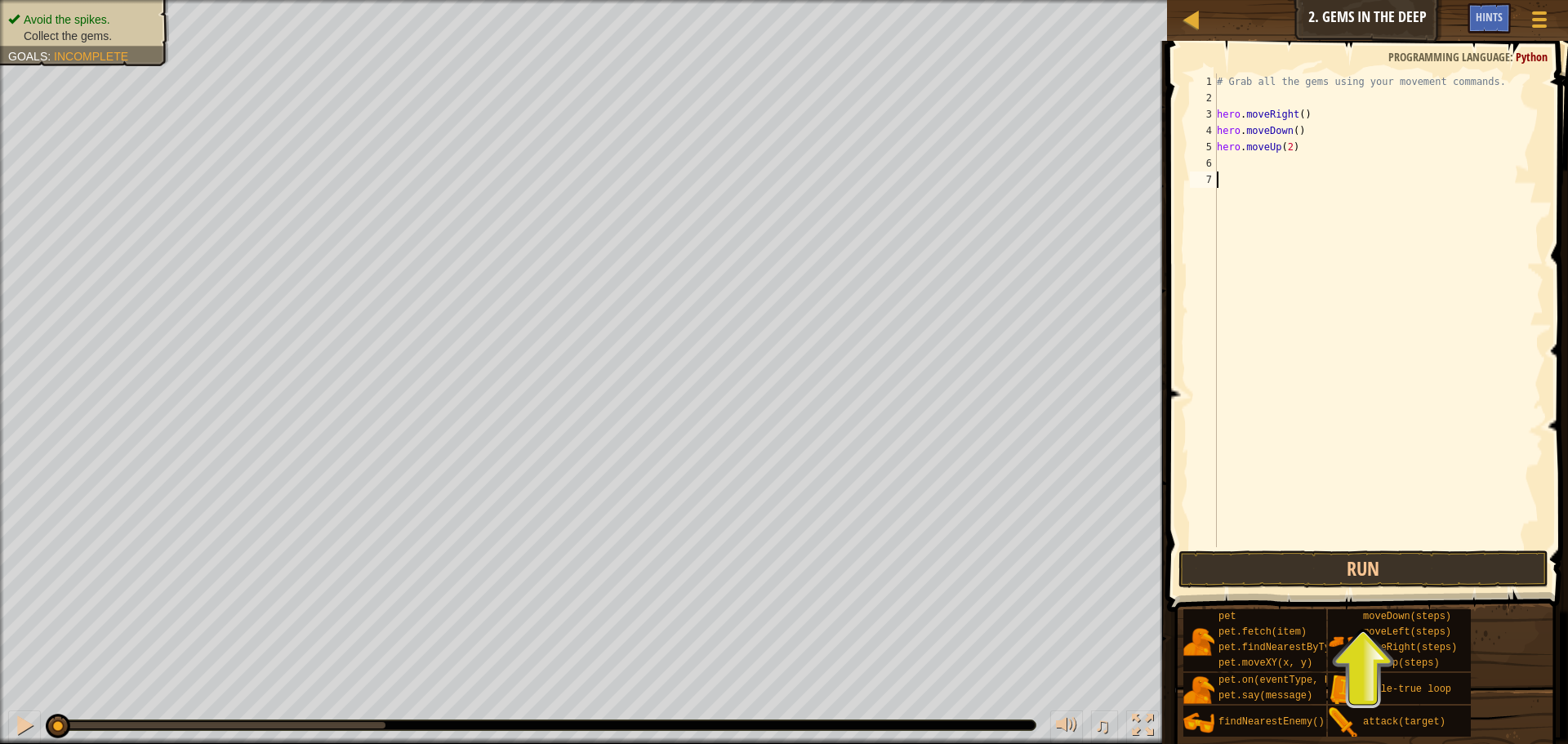
click at [1265, 175] on div "# Grab all the gems using your movement commands. hero . moveRight ( ) hero . m…" at bounding box center [1379, 326] width 330 height 507
click at [1264, 165] on div "# Grab all the gems using your movement commands. hero . moveRight ( ) hero . m…" at bounding box center [1379, 326] width 330 height 507
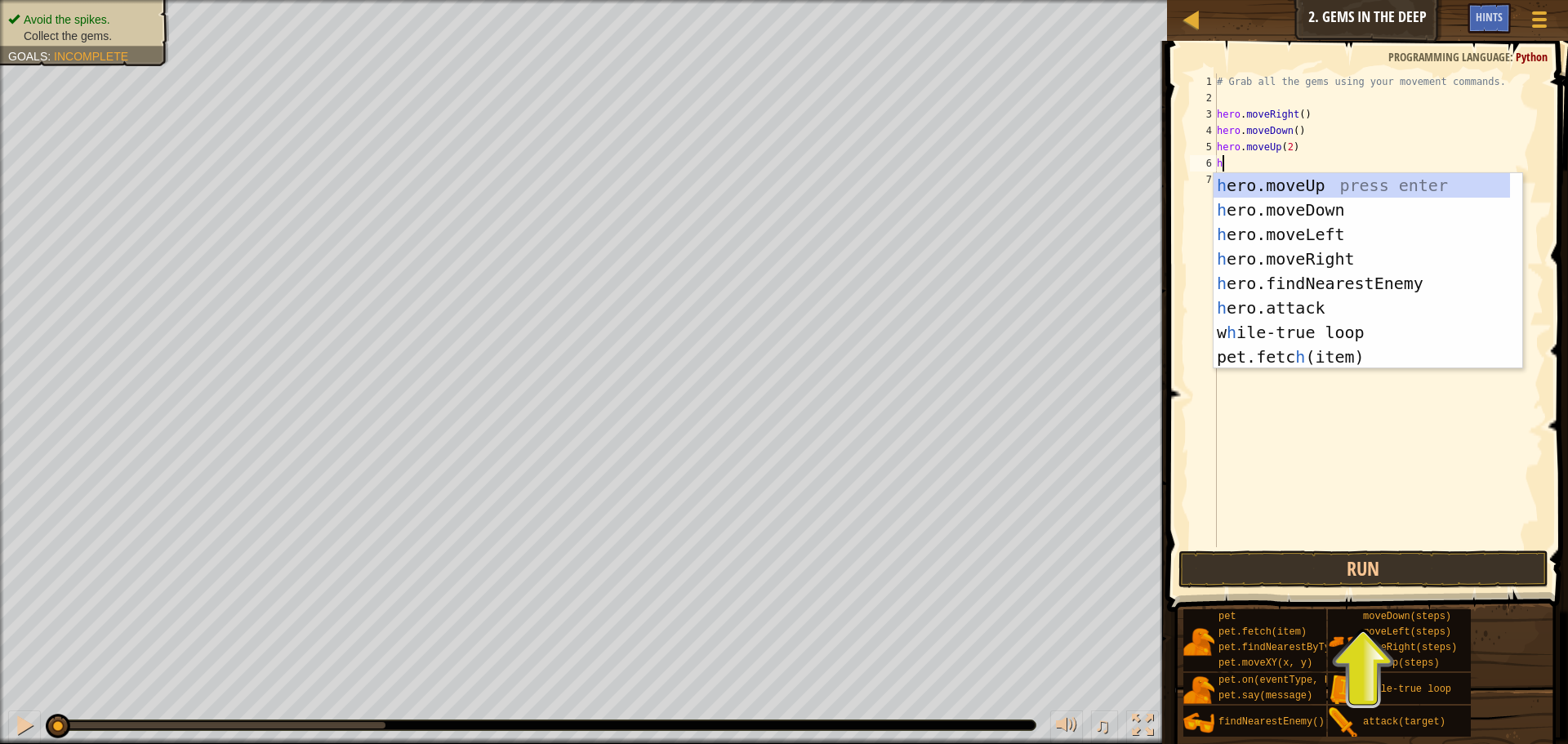
type textarea "h"
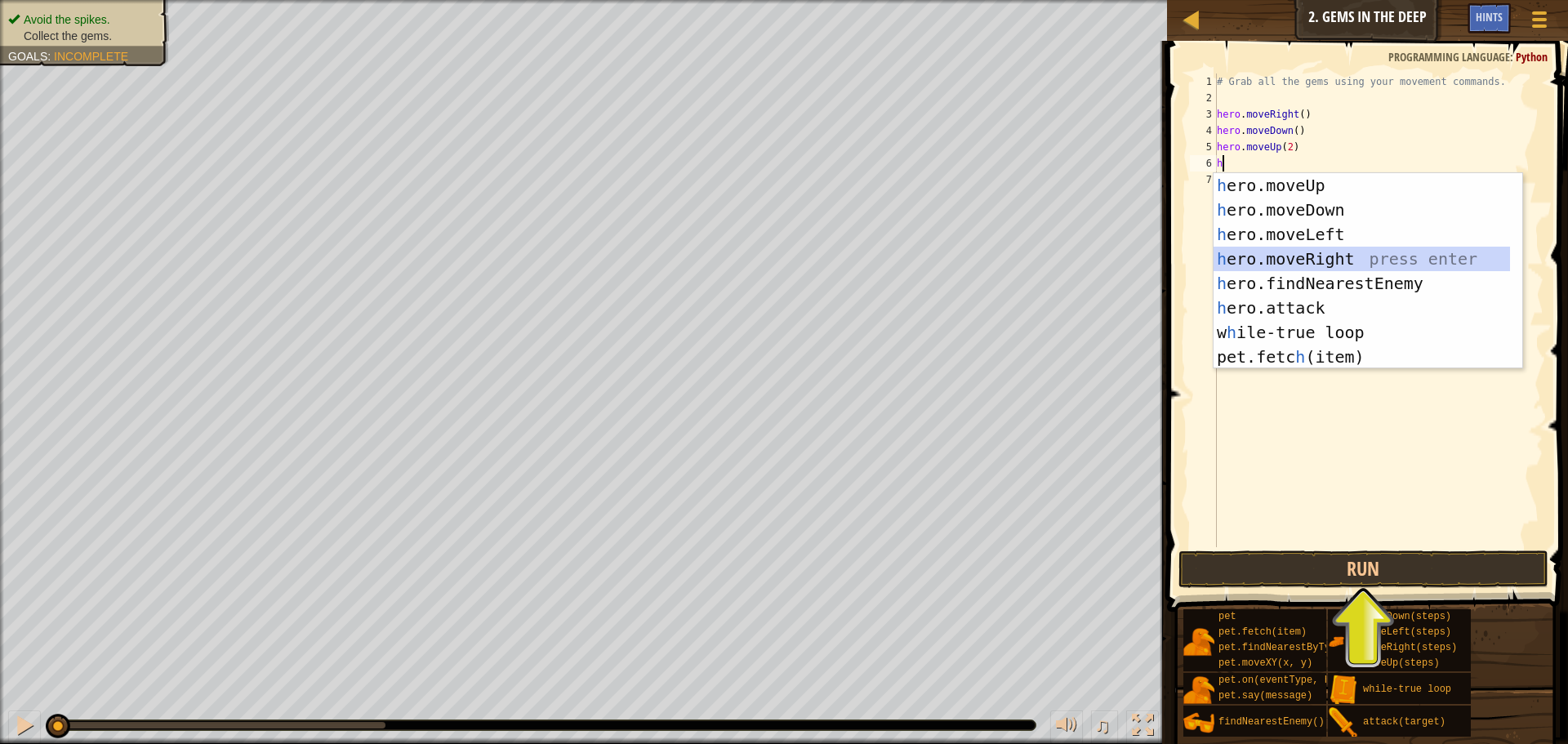
click at [1278, 254] on div "h ero.moveUp press enter h ero.moveDown press enter h ero.moveLeft press enter …" at bounding box center [1362, 296] width 297 height 245
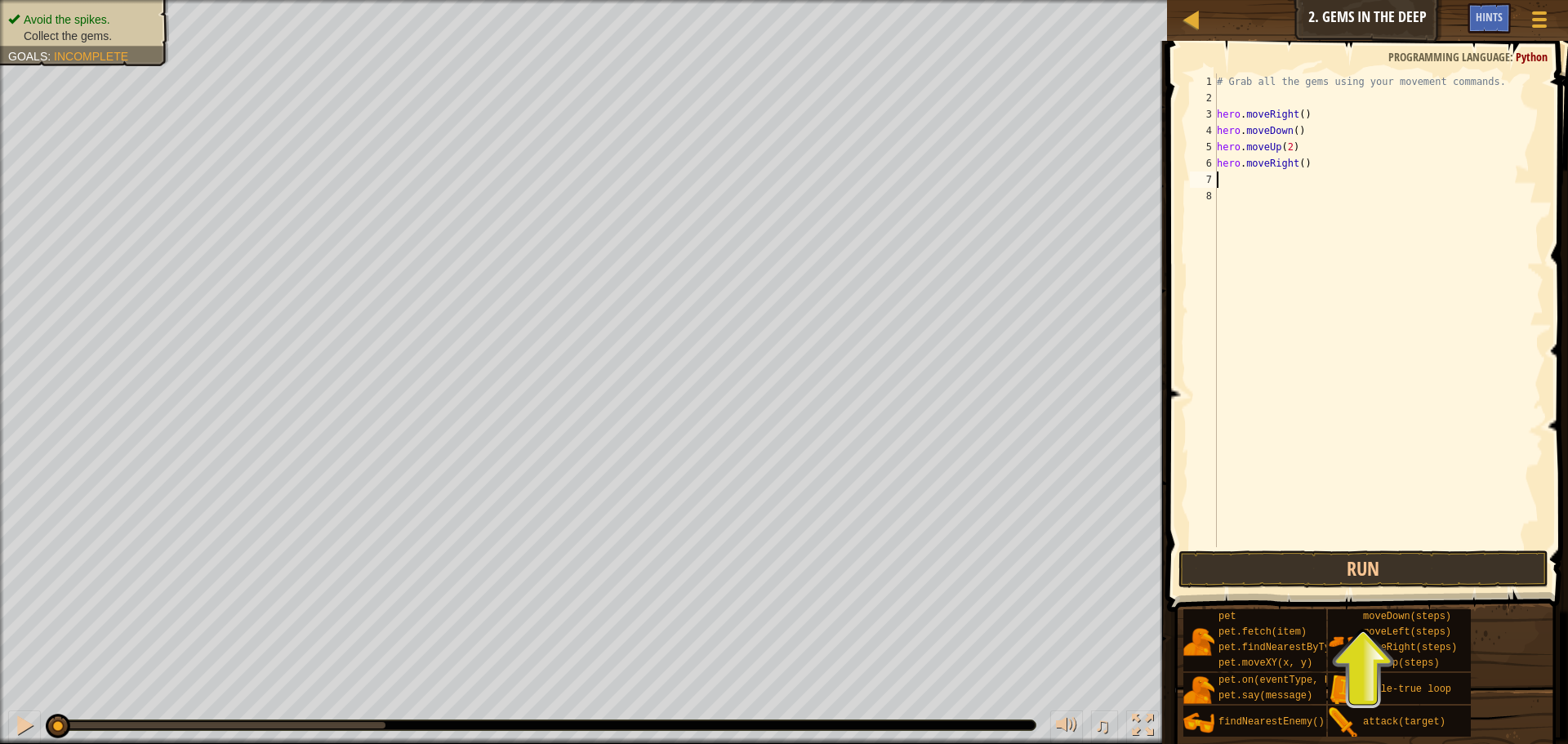
type textarea "h"
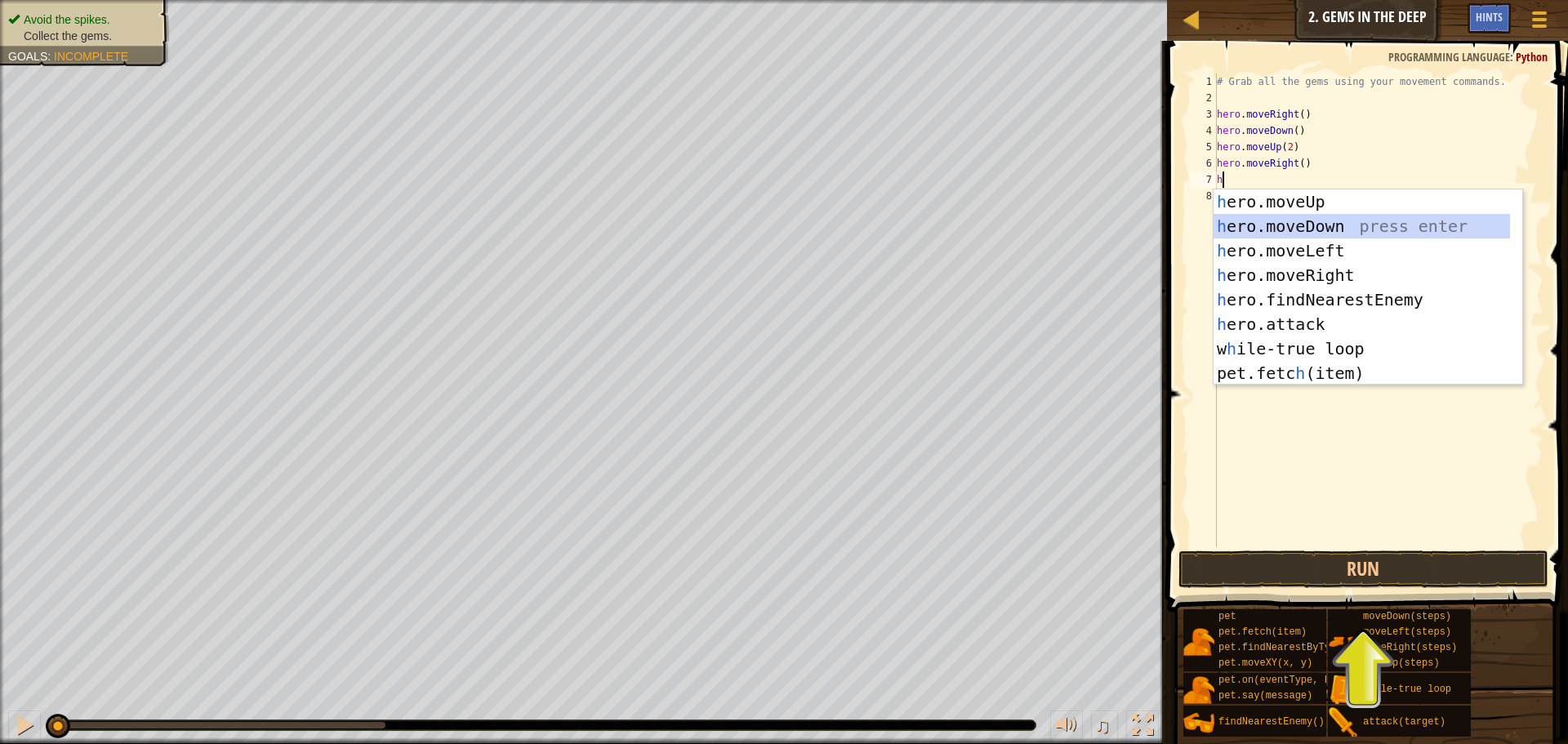
click at [1283, 220] on div "h ero.moveUp press enter h ero.moveDown press enter h ero.moveLeft press enter …" at bounding box center [1362, 312] width 297 height 245
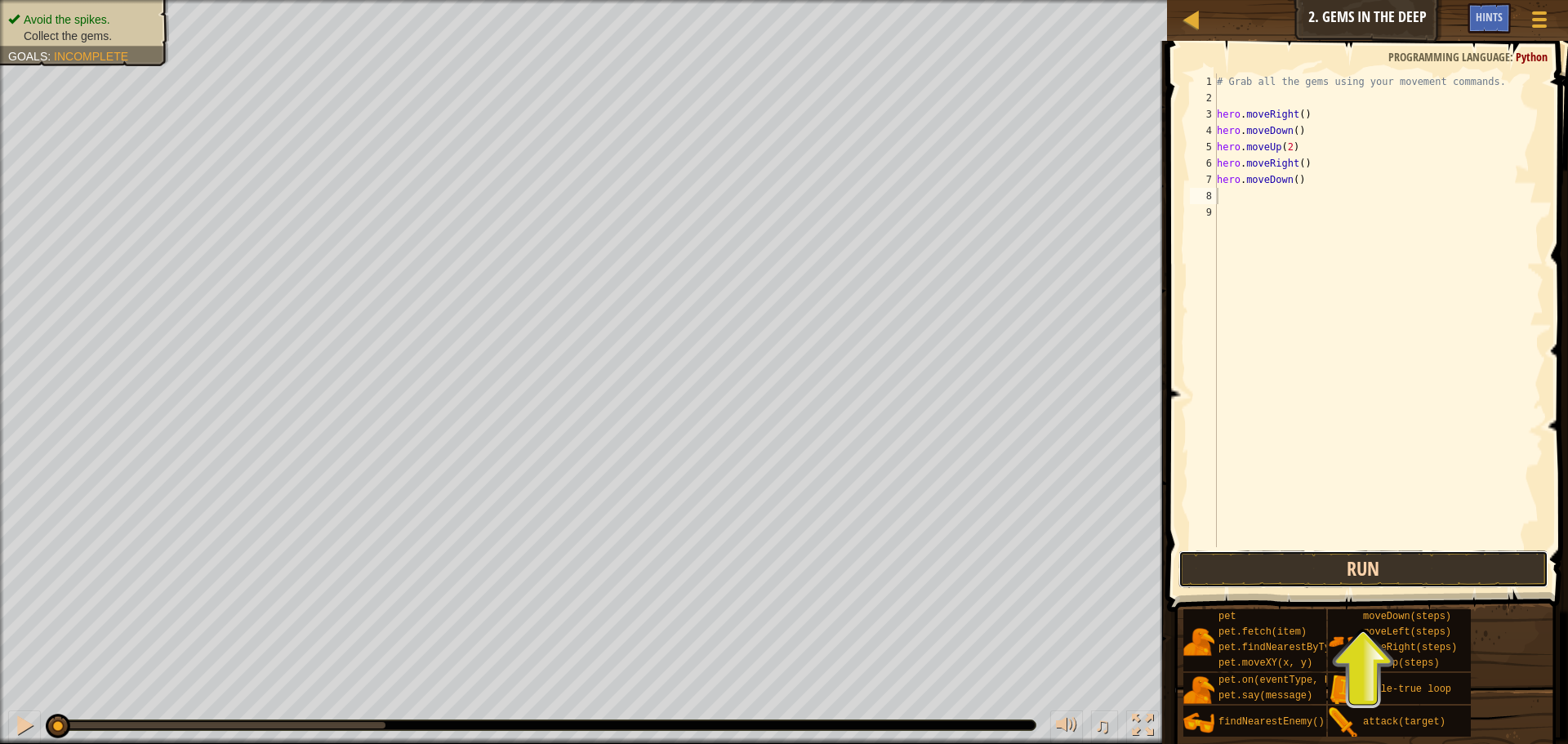
click at [1324, 570] on button "Run" at bounding box center [1364, 570] width 370 height 37
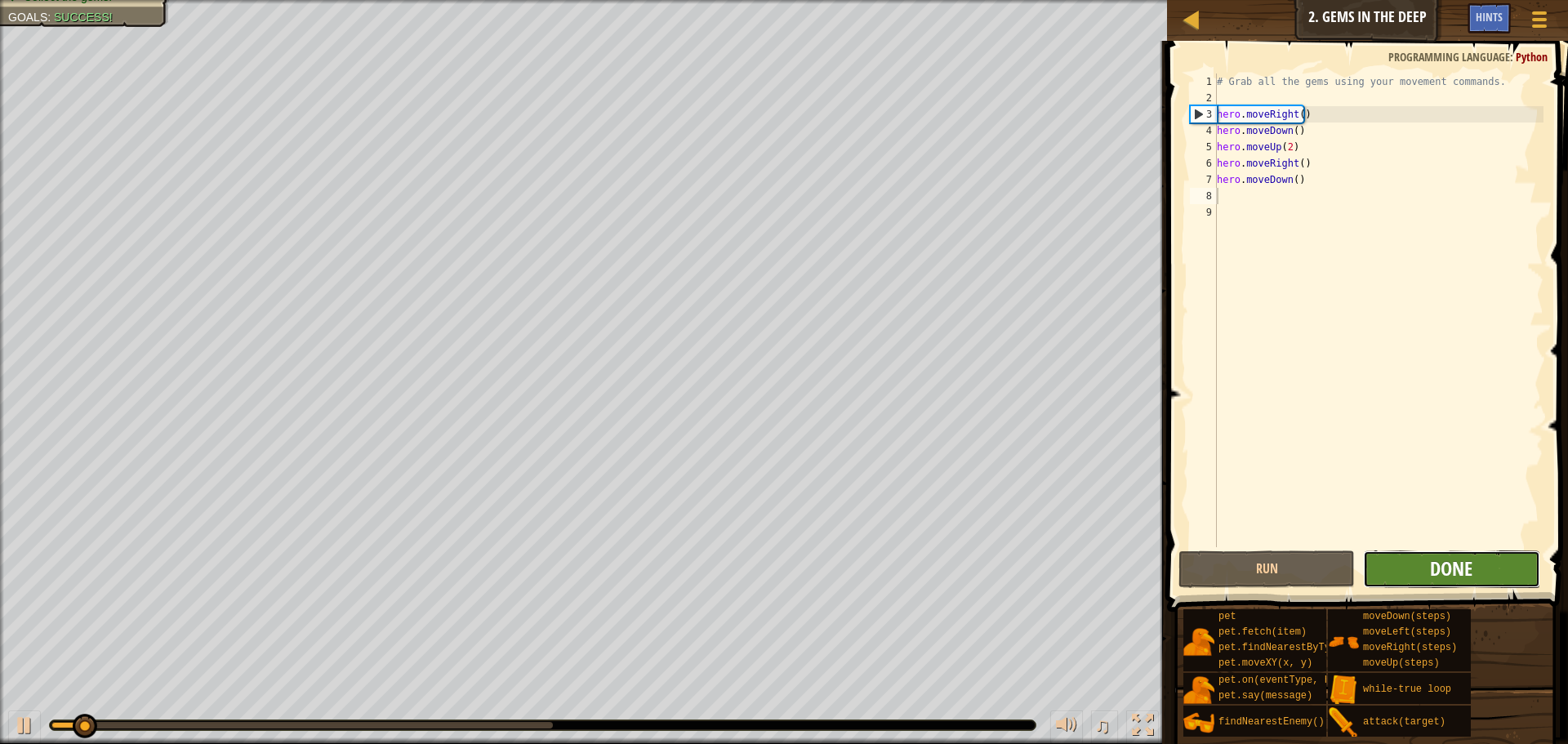
click at [1444, 565] on span "Done" at bounding box center [1450, 569] width 42 height 26
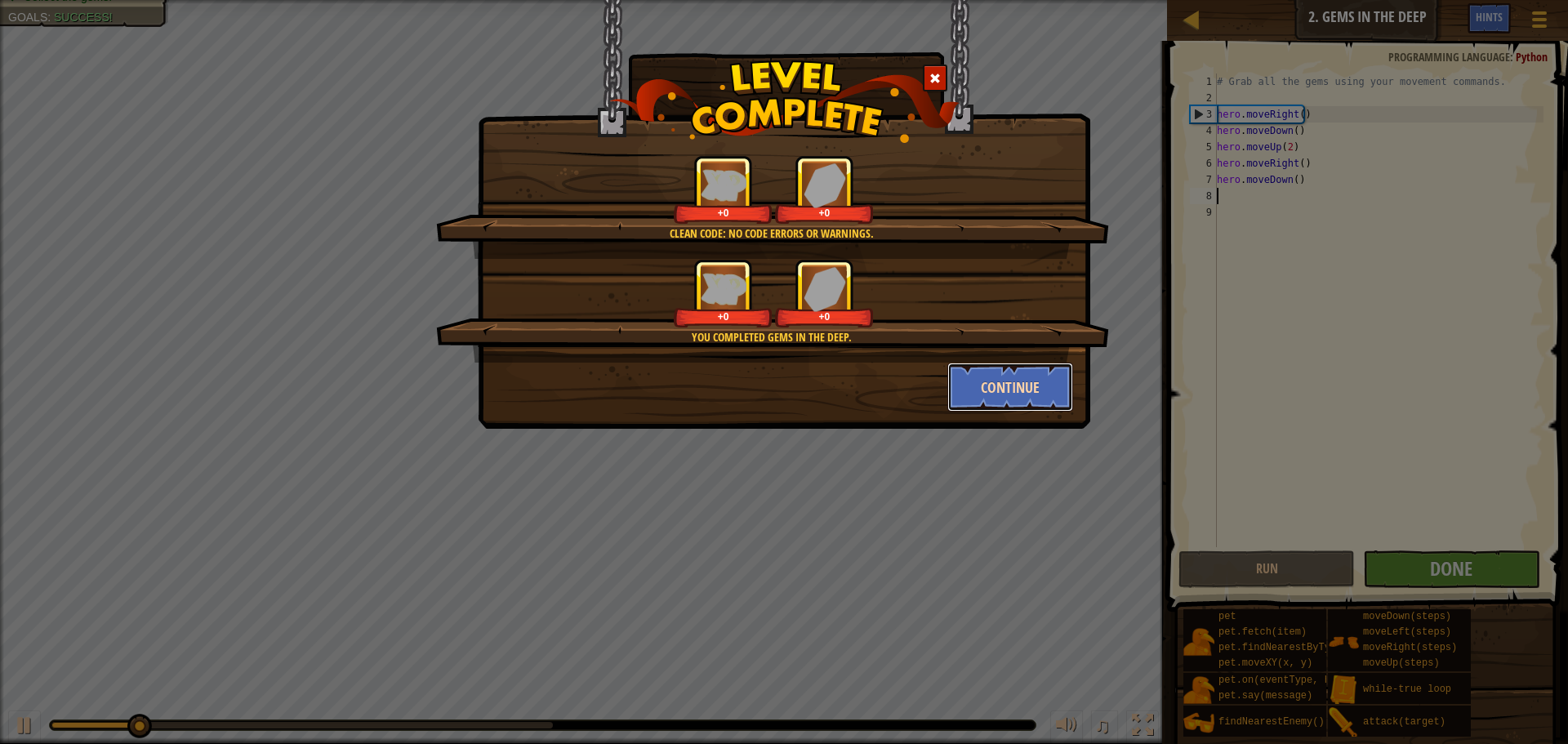
click at [1041, 396] on button "Continue" at bounding box center [1010, 387] width 126 height 49
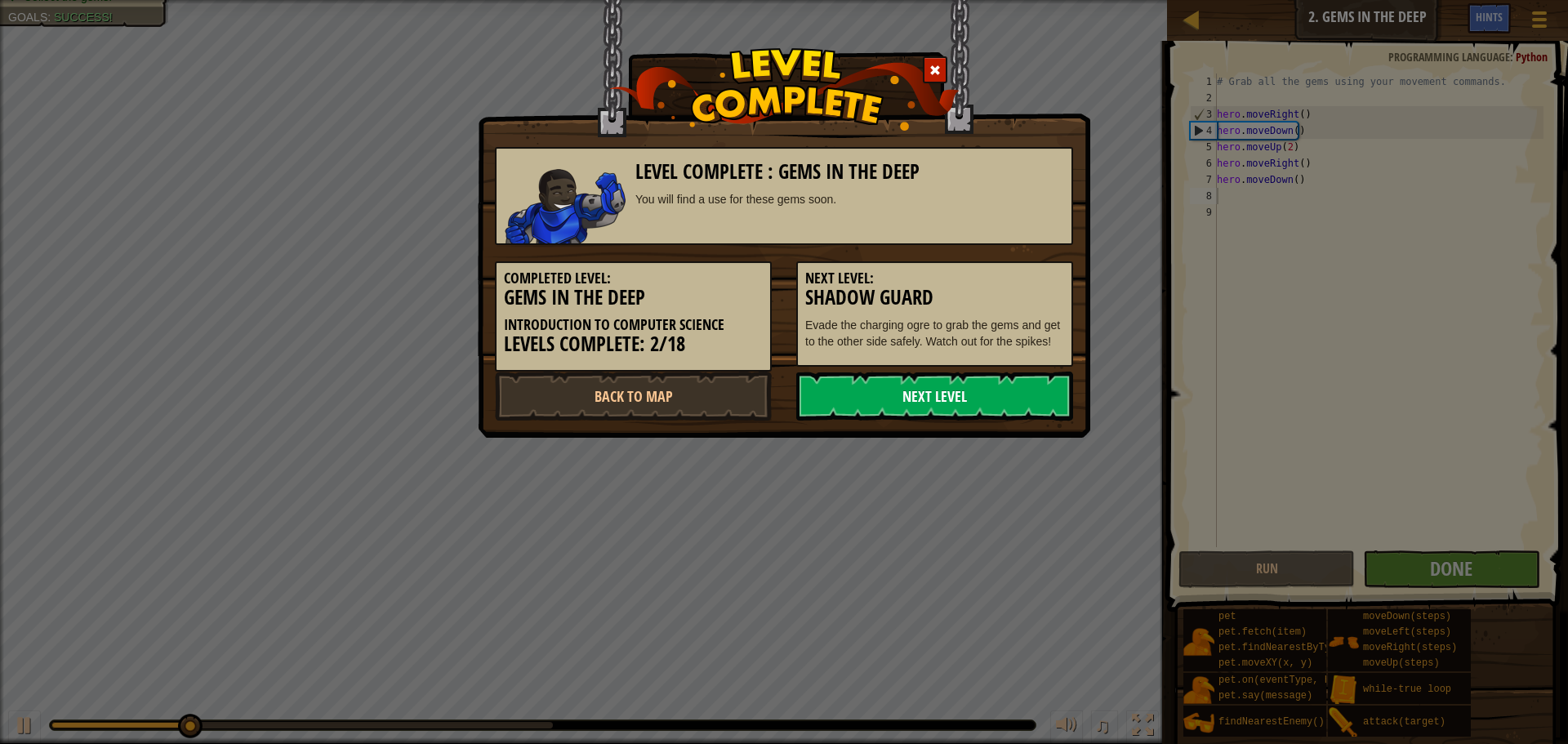
click at [945, 394] on link "Next Level" at bounding box center [935, 396] width 277 height 49
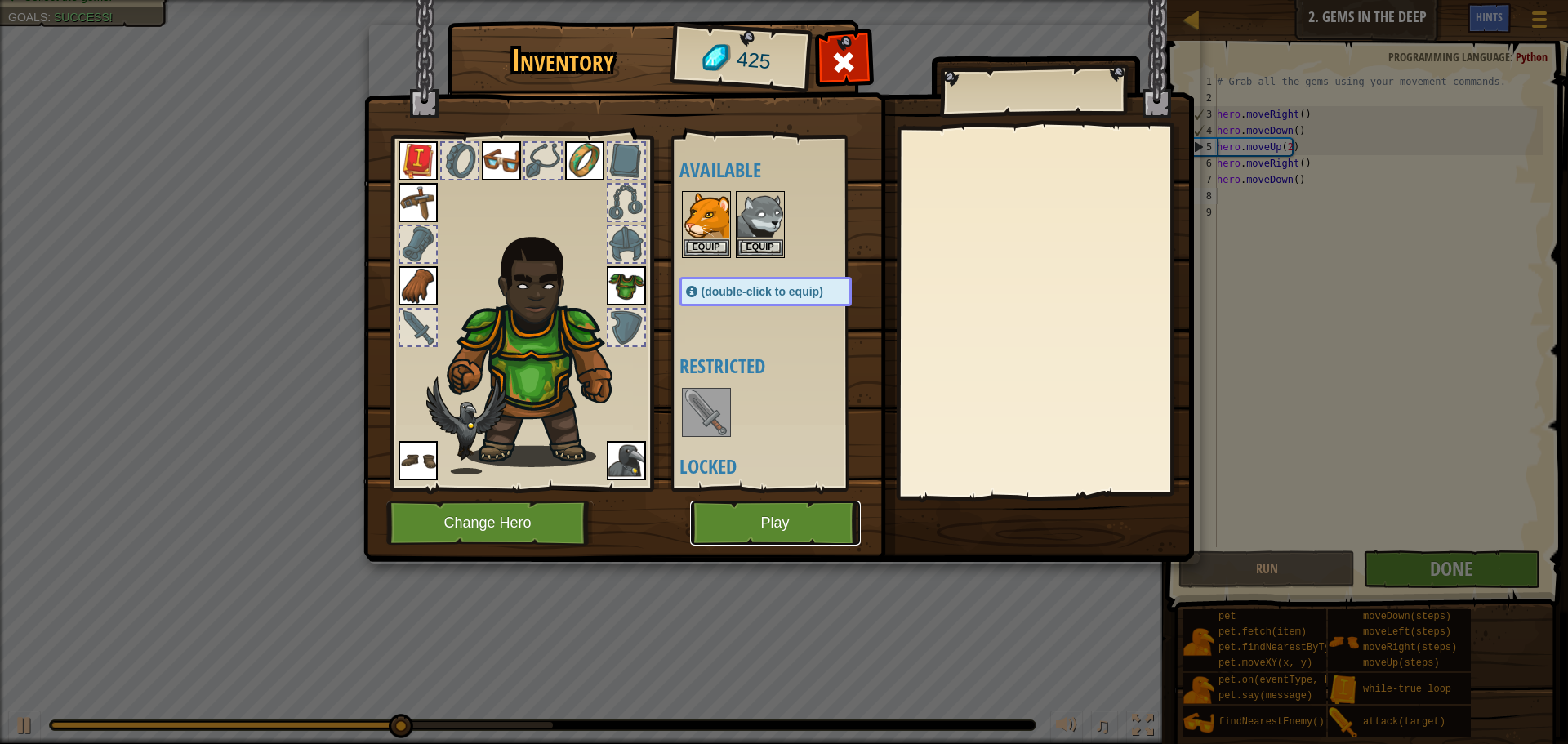
click at [838, 508] on button "Play" at bounding box center [775, 523] width 171 height 45
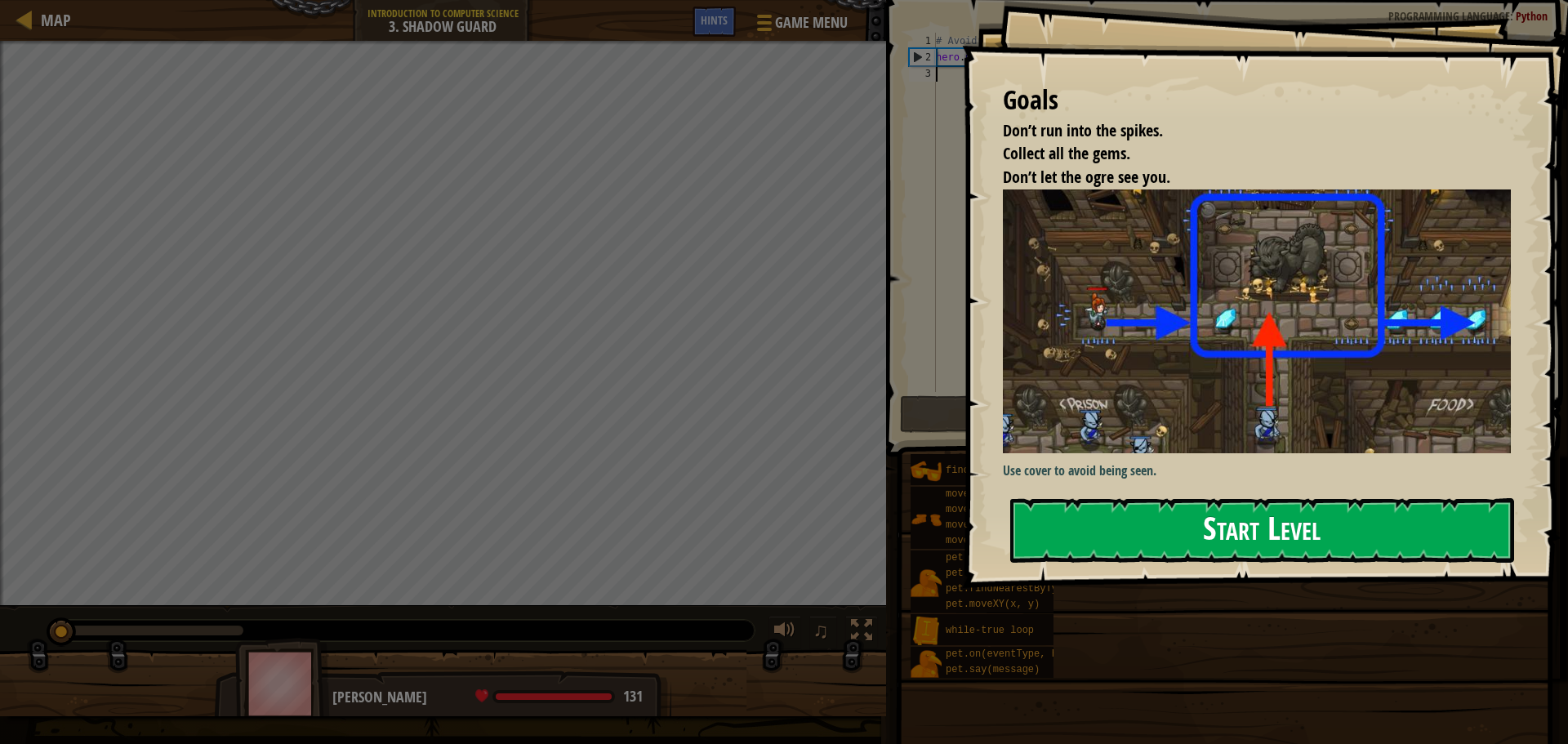
click at [1296, 513] on button "Start Level" at bounding box center [1262, 530] width 504 height 65
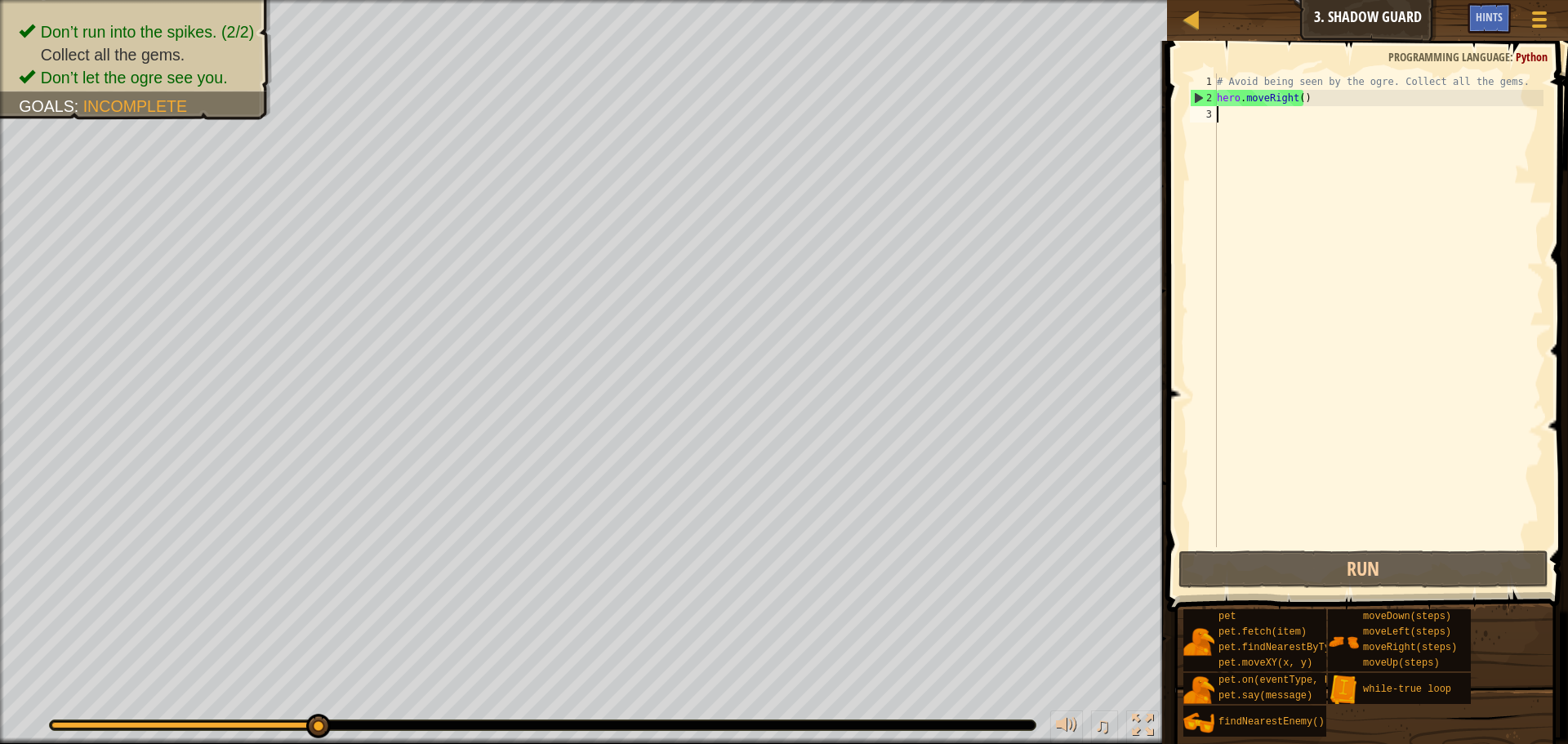
type textarea "h"
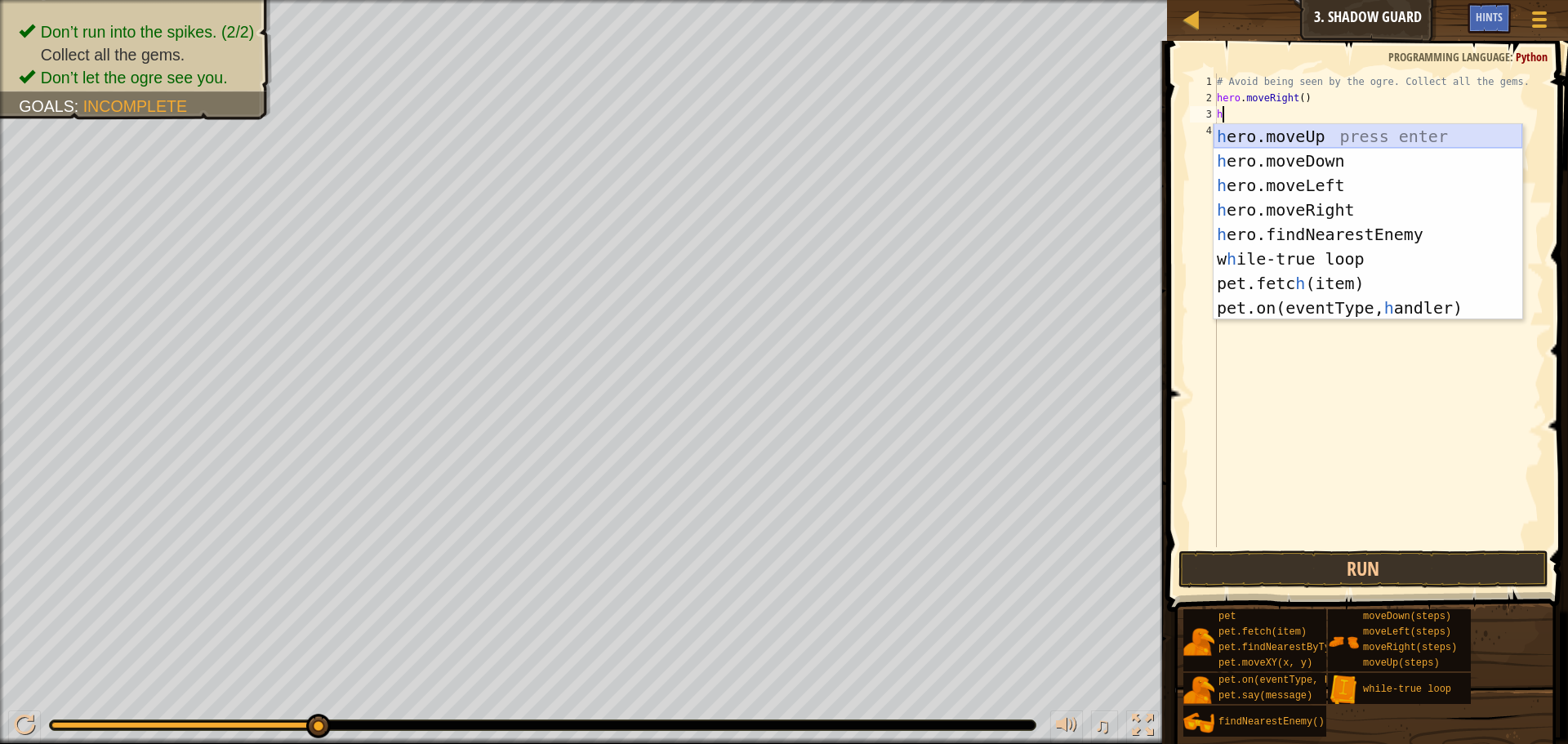
click at [1267, 132] on div "h ero.moveUp press enter h ero.moveDown press enter h ero.moveLeft press enter …" at bounding box center [1368, 247] width 309 height 245
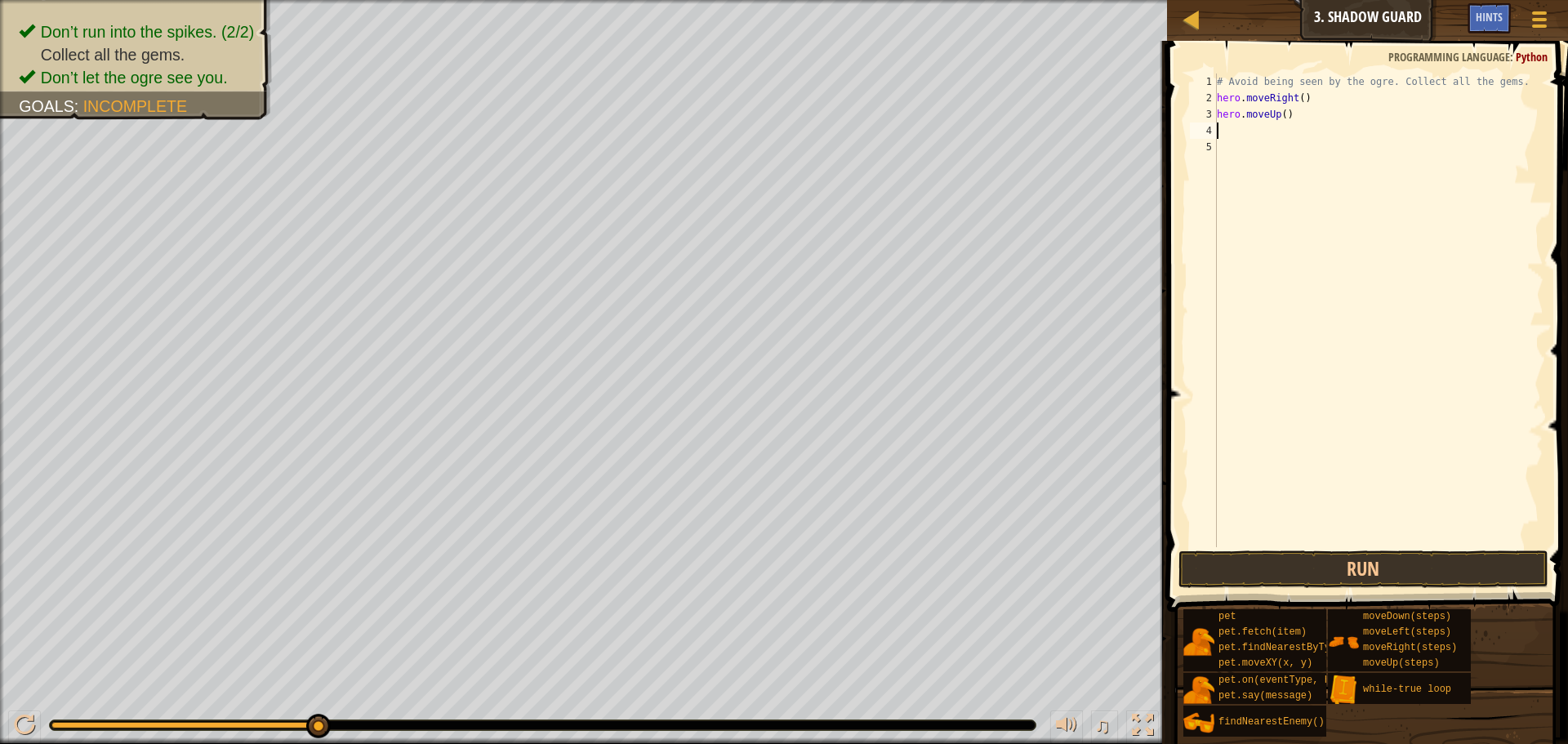
type textarea "h"
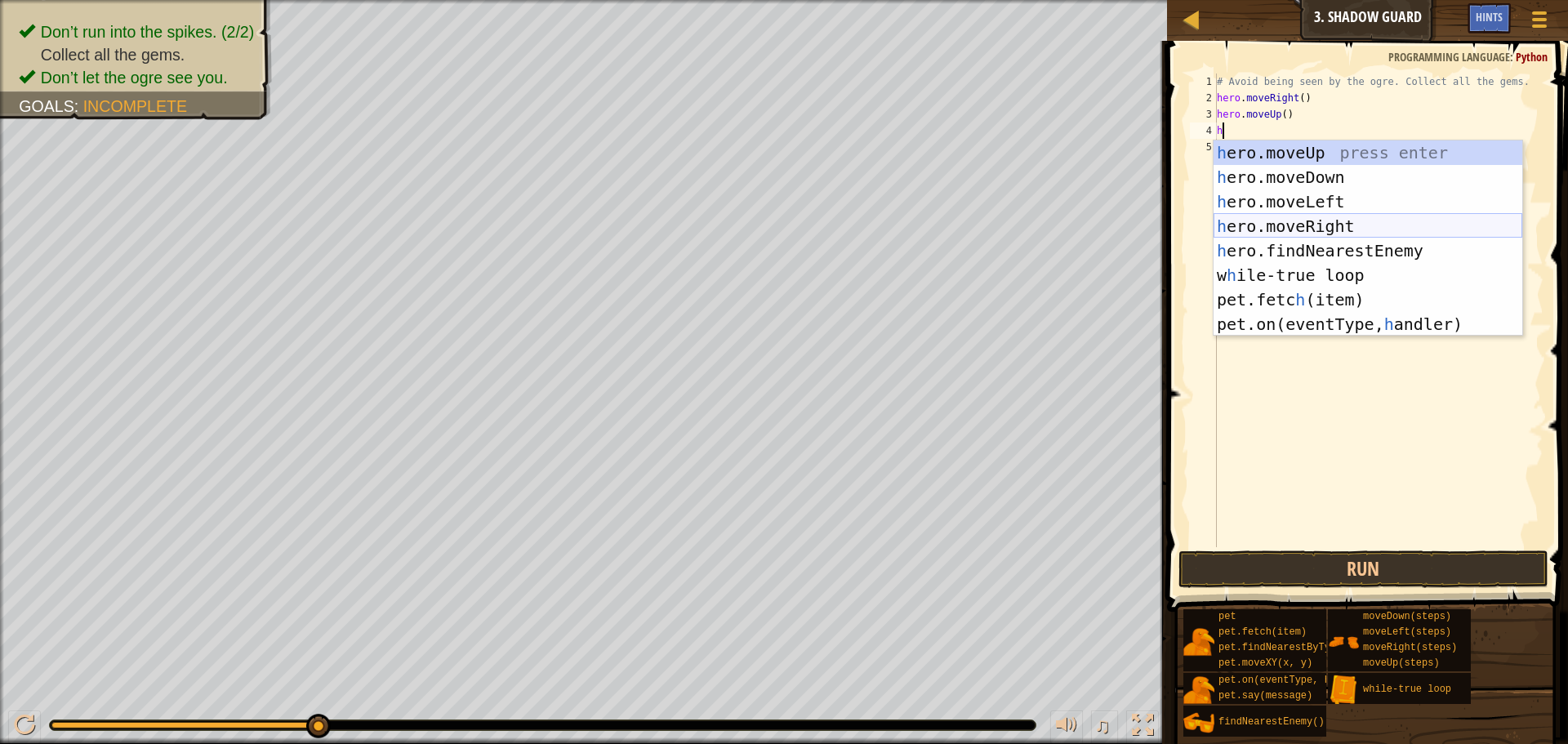
click at [1288, 219] on div "h ero.moveUp press enter h ero.moveDown press enter h ero.moveLeft press enter …" at bounding box center [1368, 263] width 309 height 245
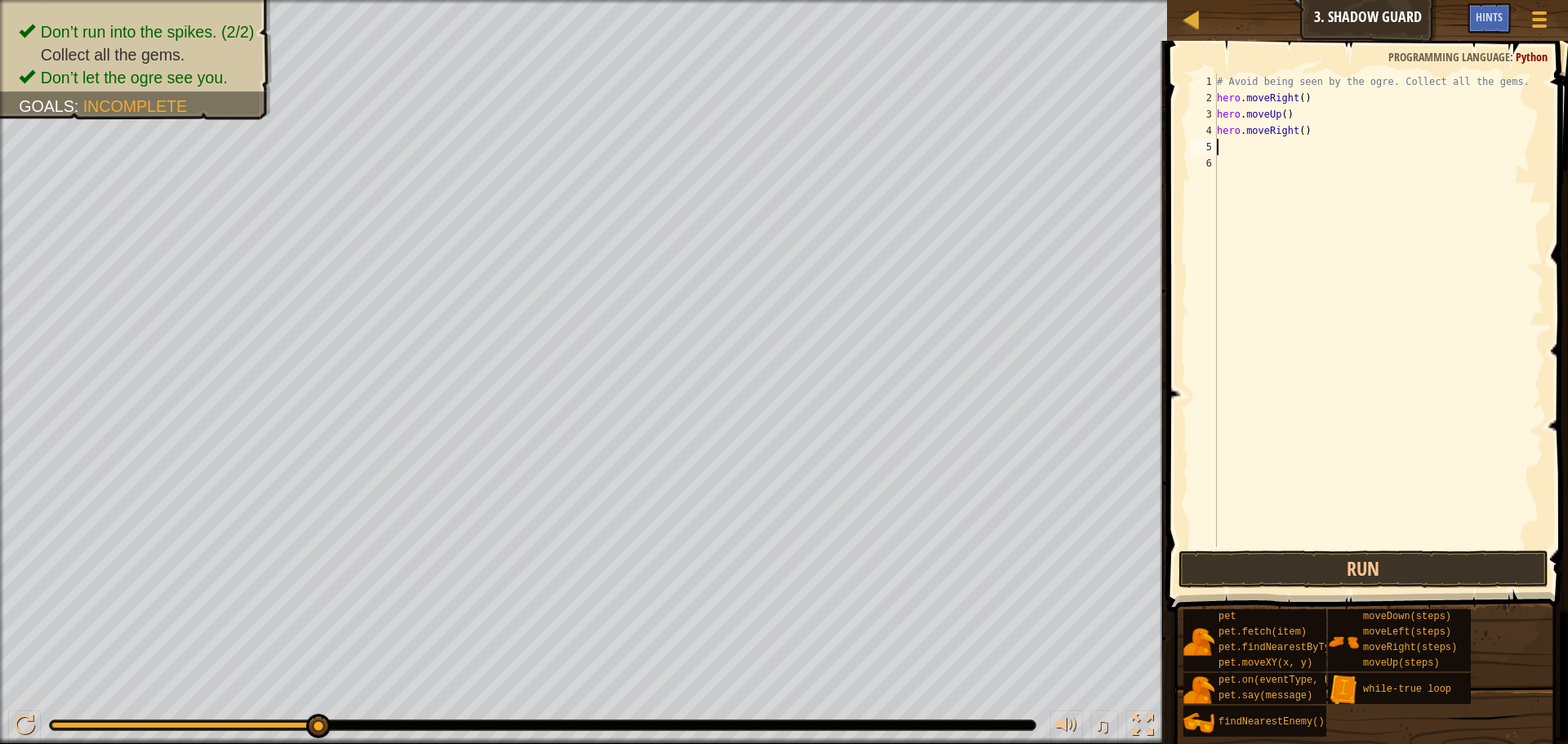
type textarea "h"
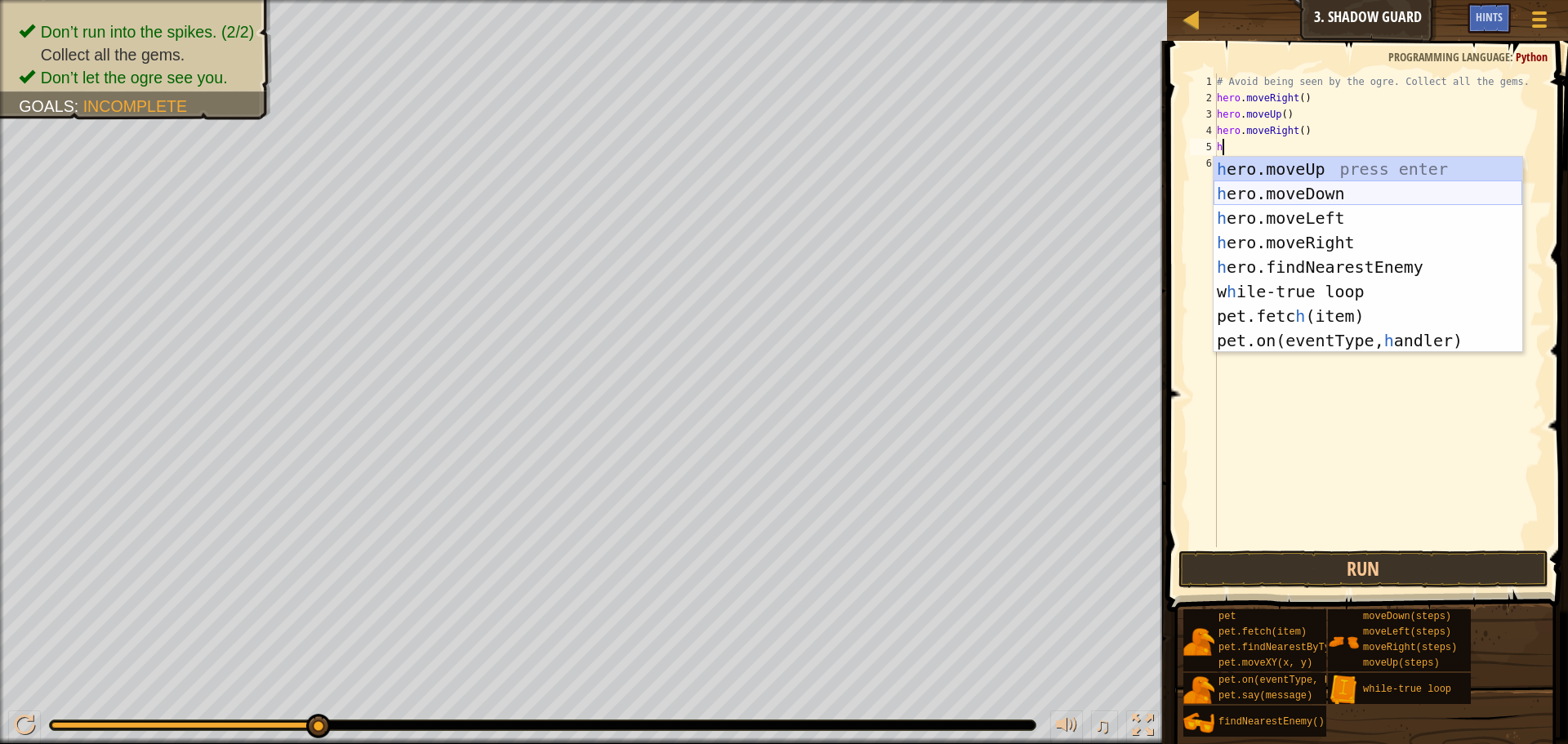
click at [1294, 198] on div "h ero.moveUp press enter h ero.moveDown press enter h ero.moveLeft press enter …" at bounding box center [1368, 279] width 309 height 245
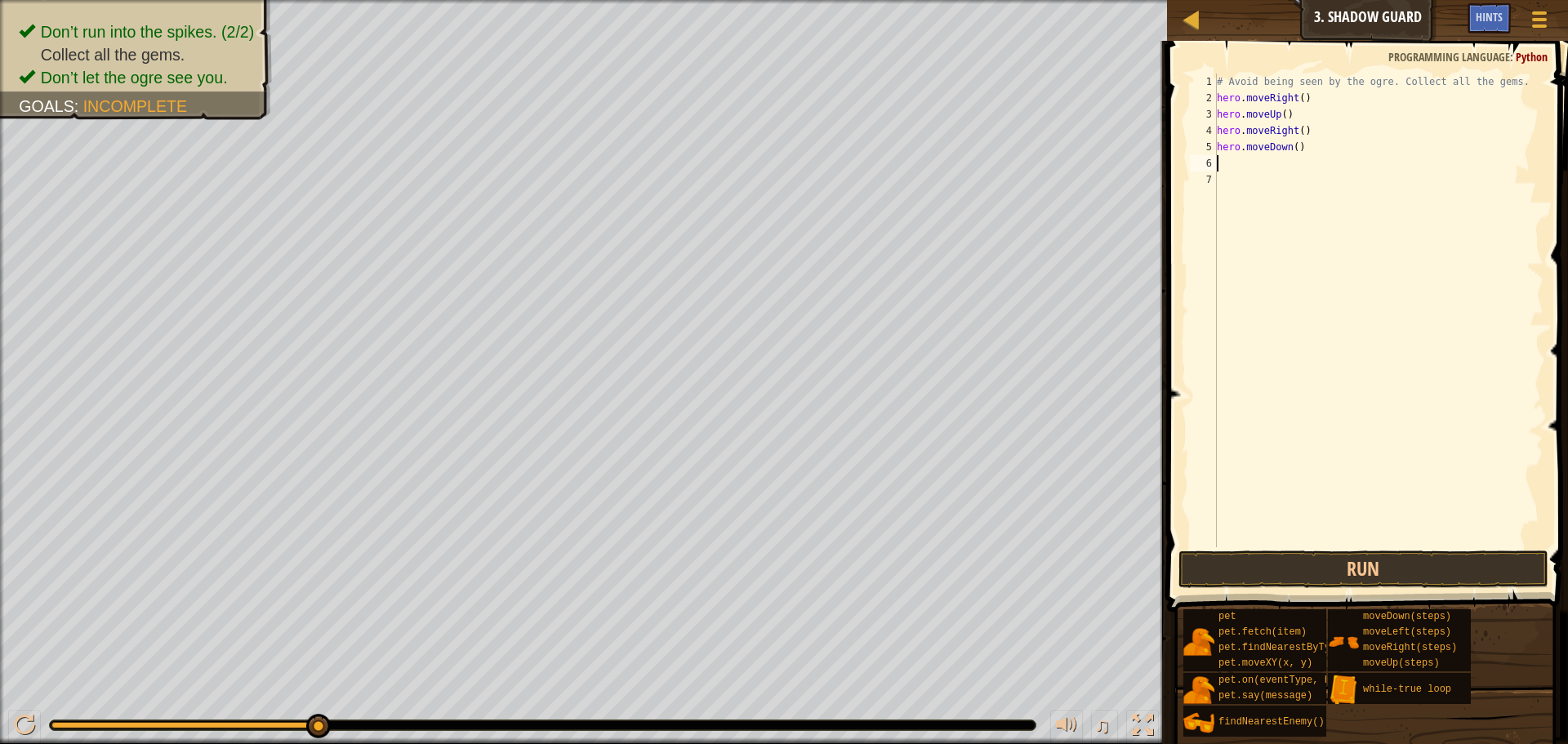
type textarea "h"
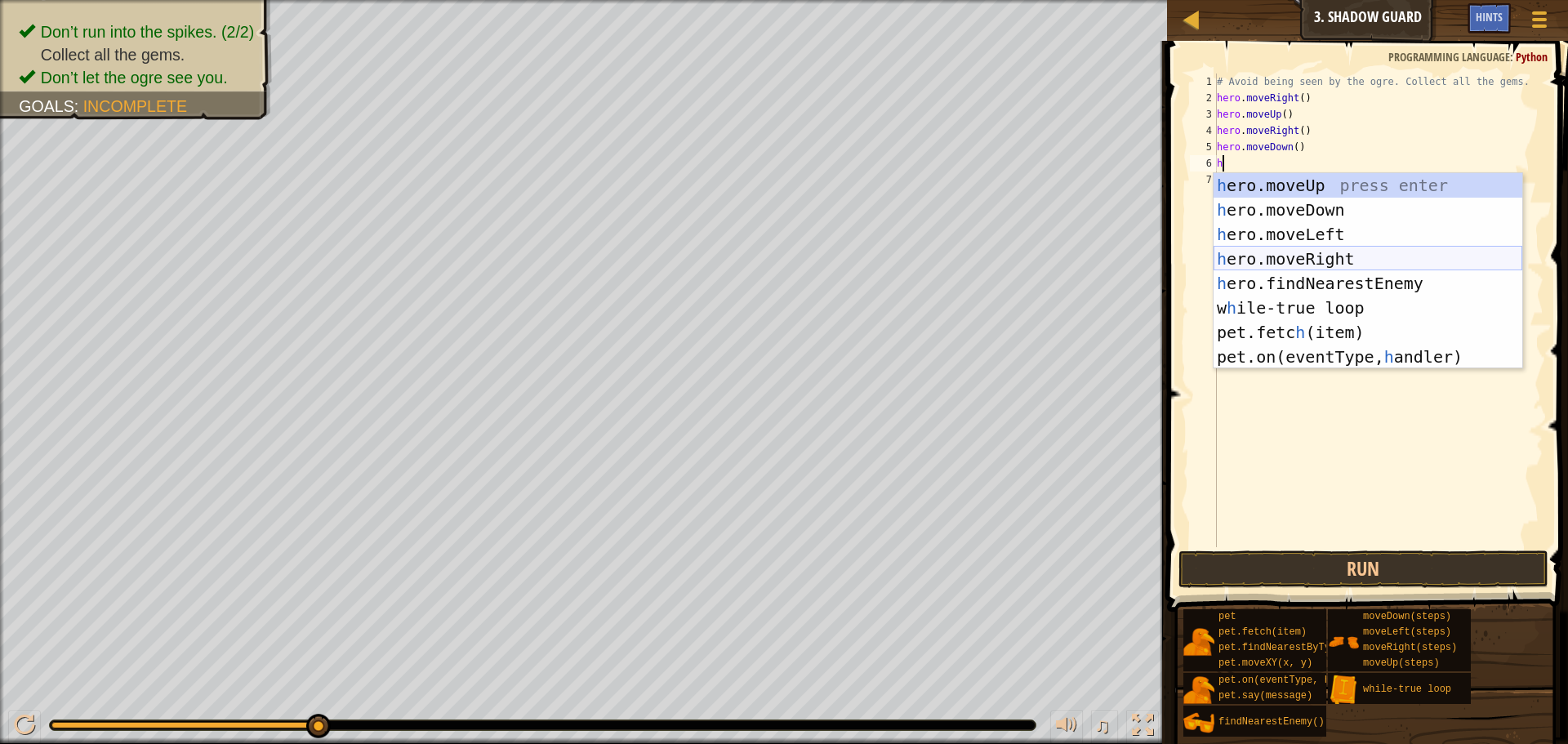
click at [1298, 257] on div "h ero.moveUp press enter h ero.moveDown press enter h ero.moveLeft press enter …" at bounding box center [1368, 296] width 309 height 245
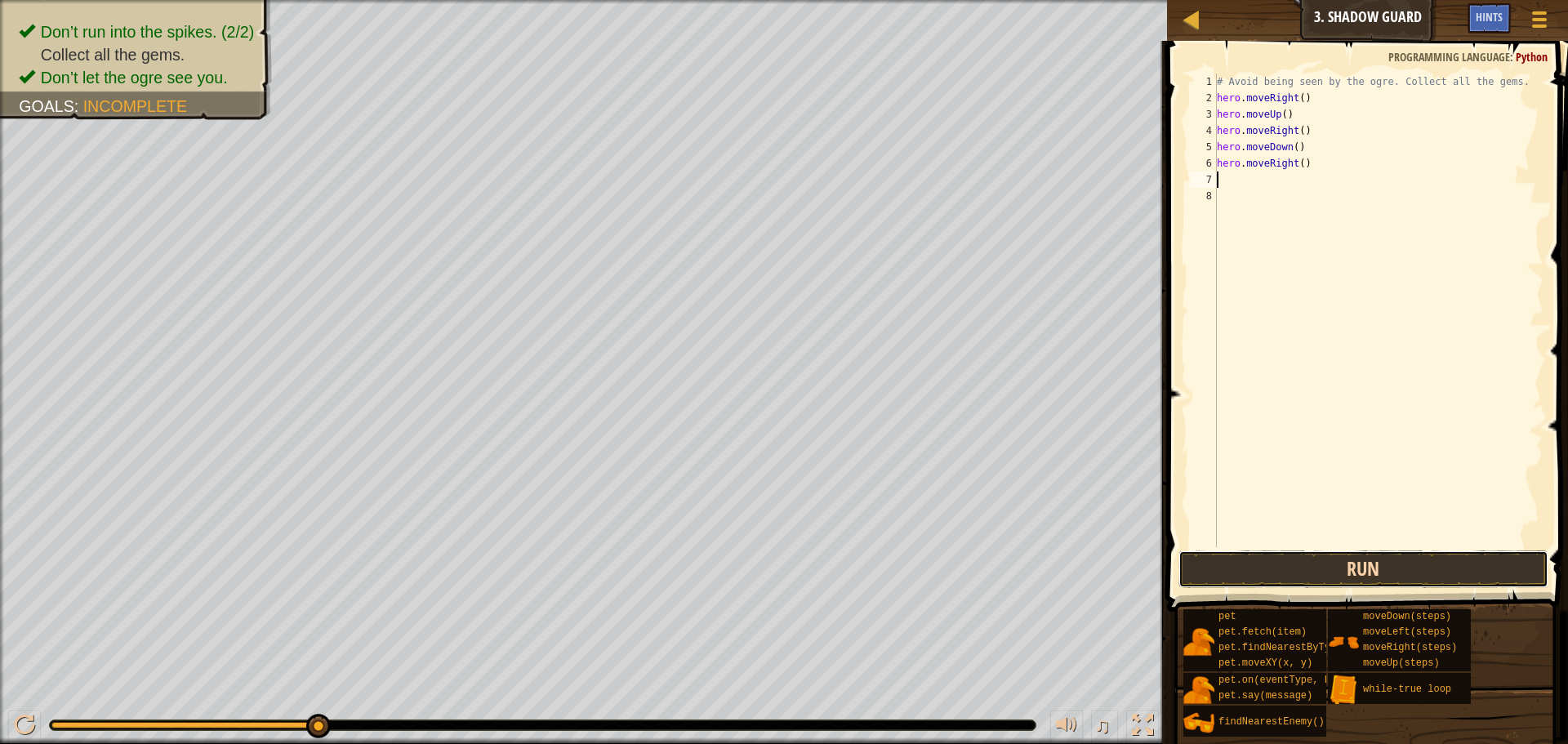
click at [1273, 566] on button "Run" at bounding box center [1364, 570] width 370 height 37
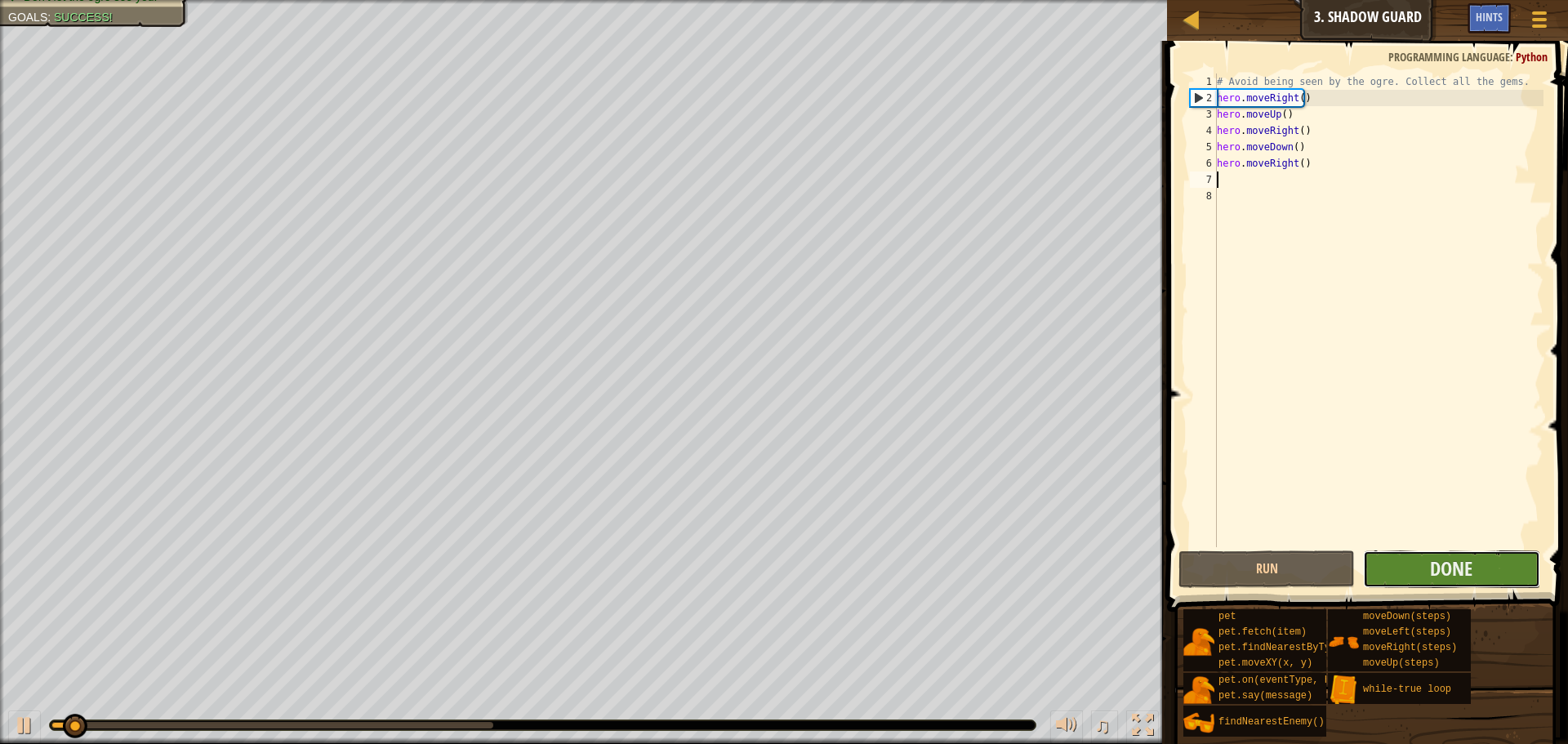
click at [1423, 557] on button "Done" at bounding box center [1451, 570] width 176 height 37
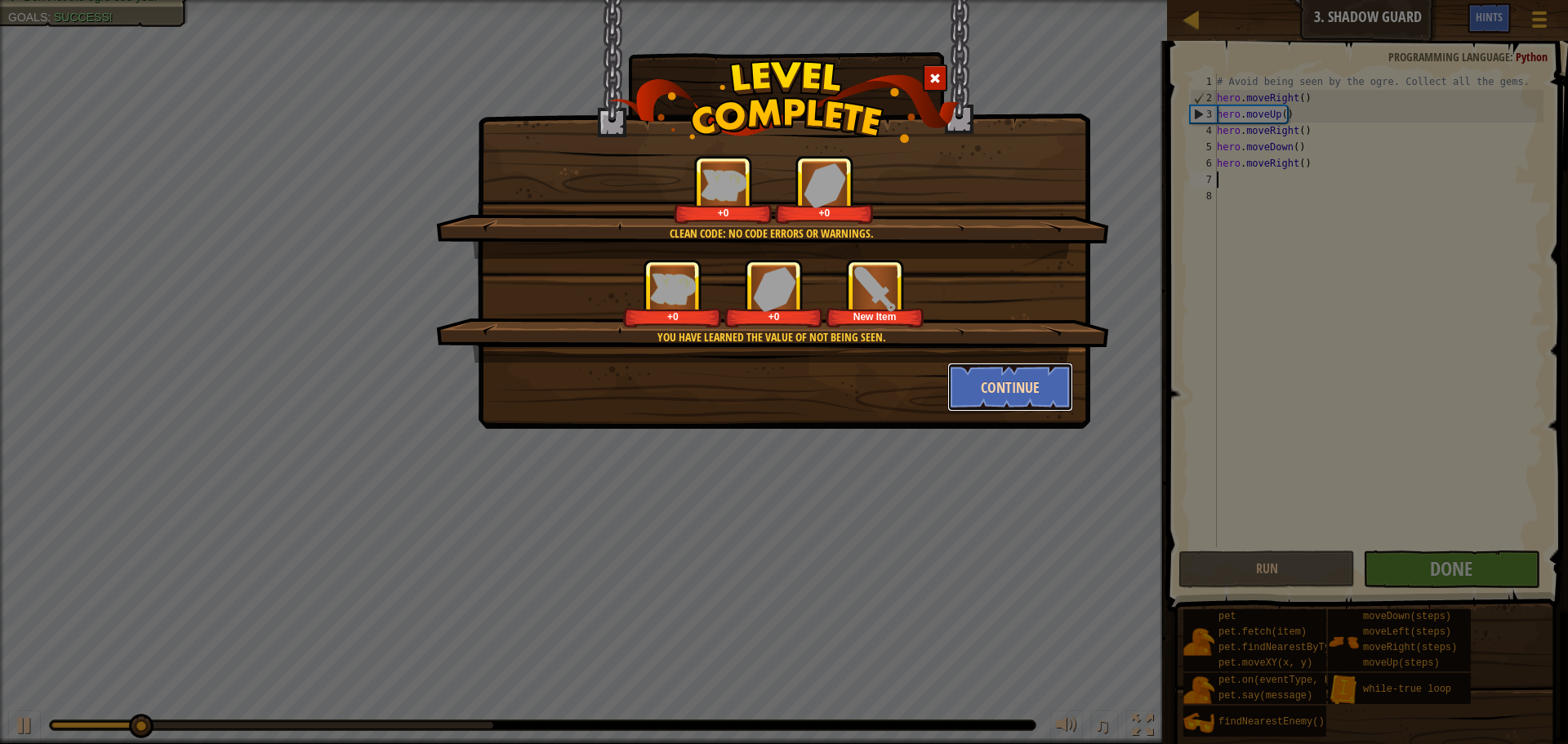
click at [979, 386] on button "Continue" at bounding box center [1010, 387] width 126 height 49
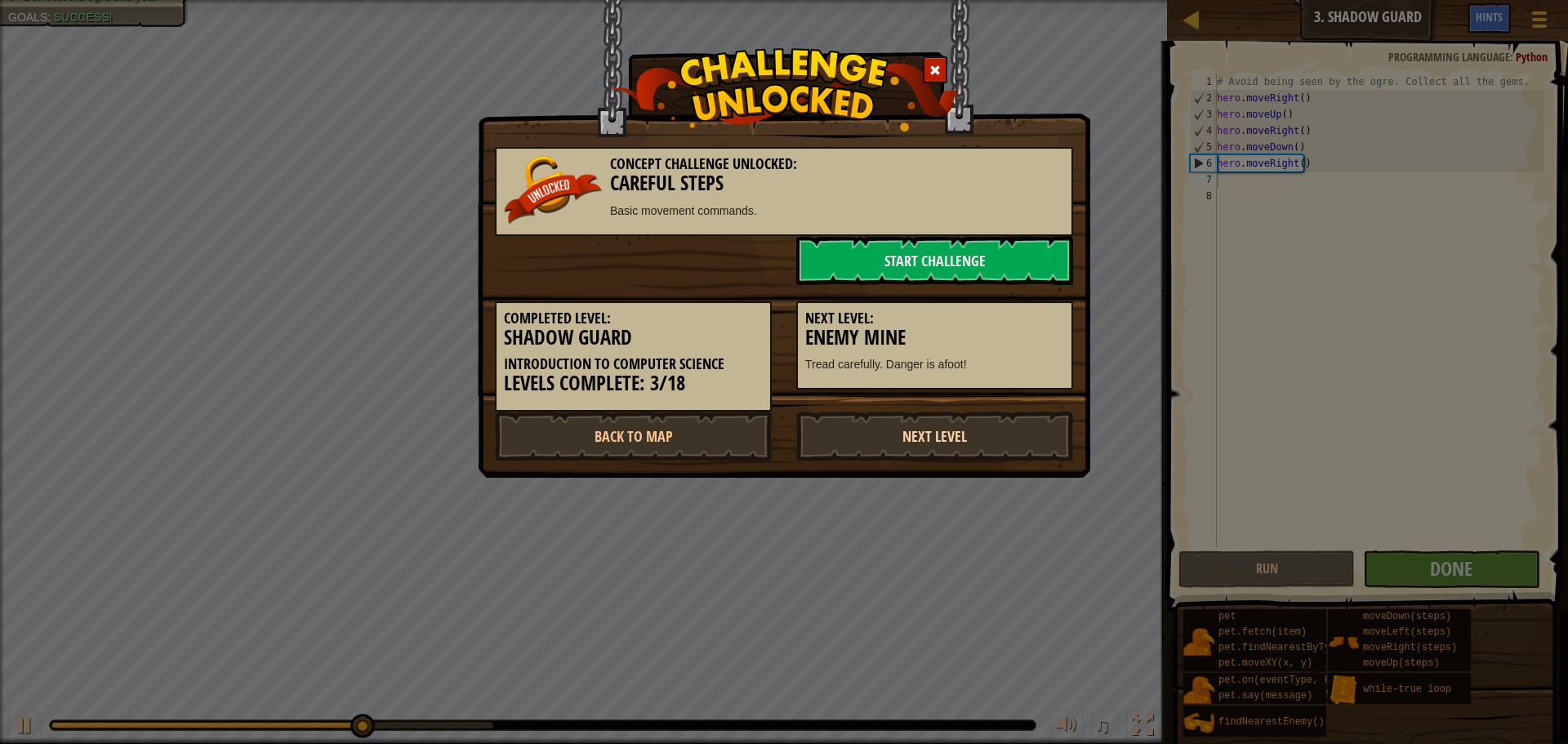
click at [964, 423] on link "Next Level" at bounding box center [935, 436] width 277 height 49
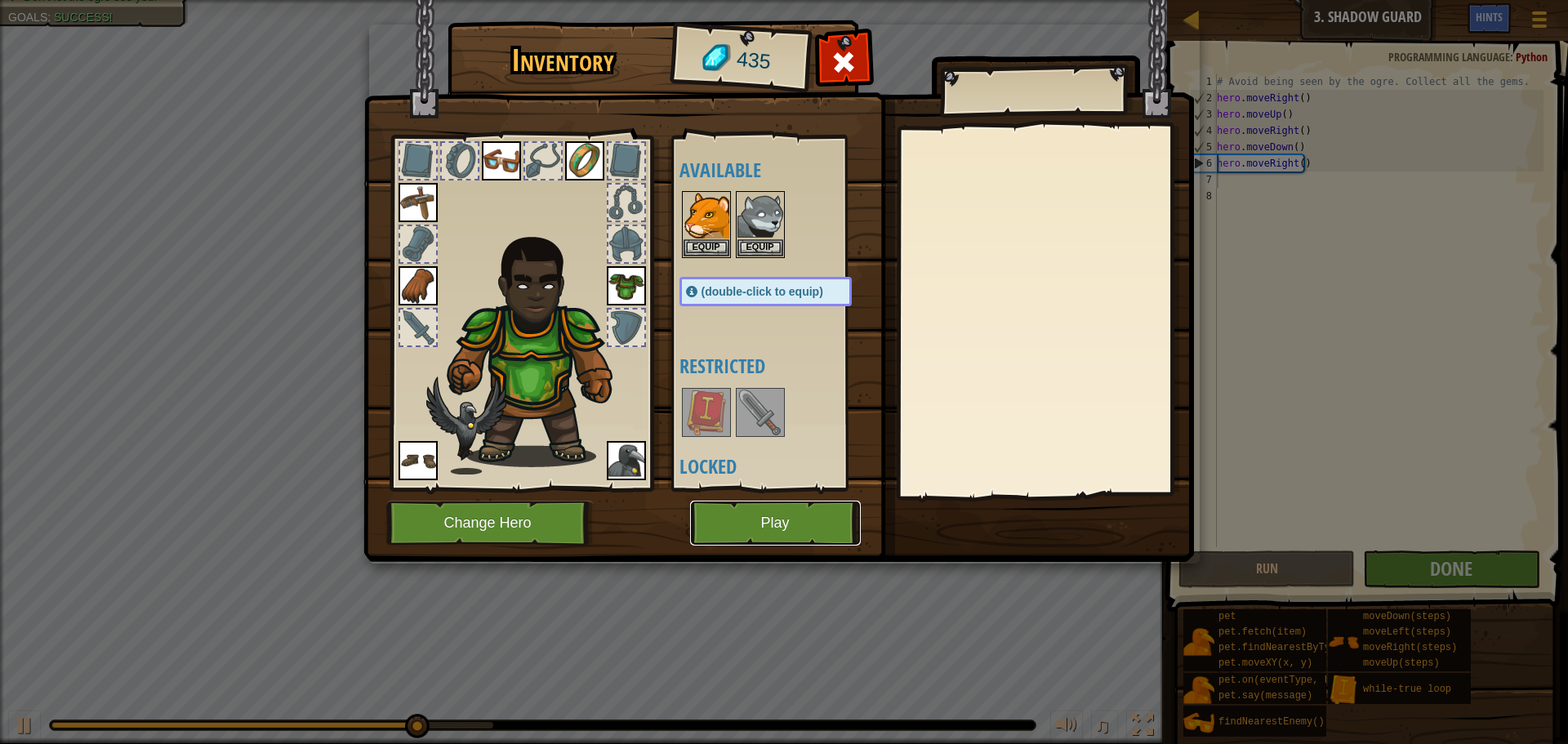
click at [785, 533] on button "Play" at bounding box center [775, 523] width 171 height 45
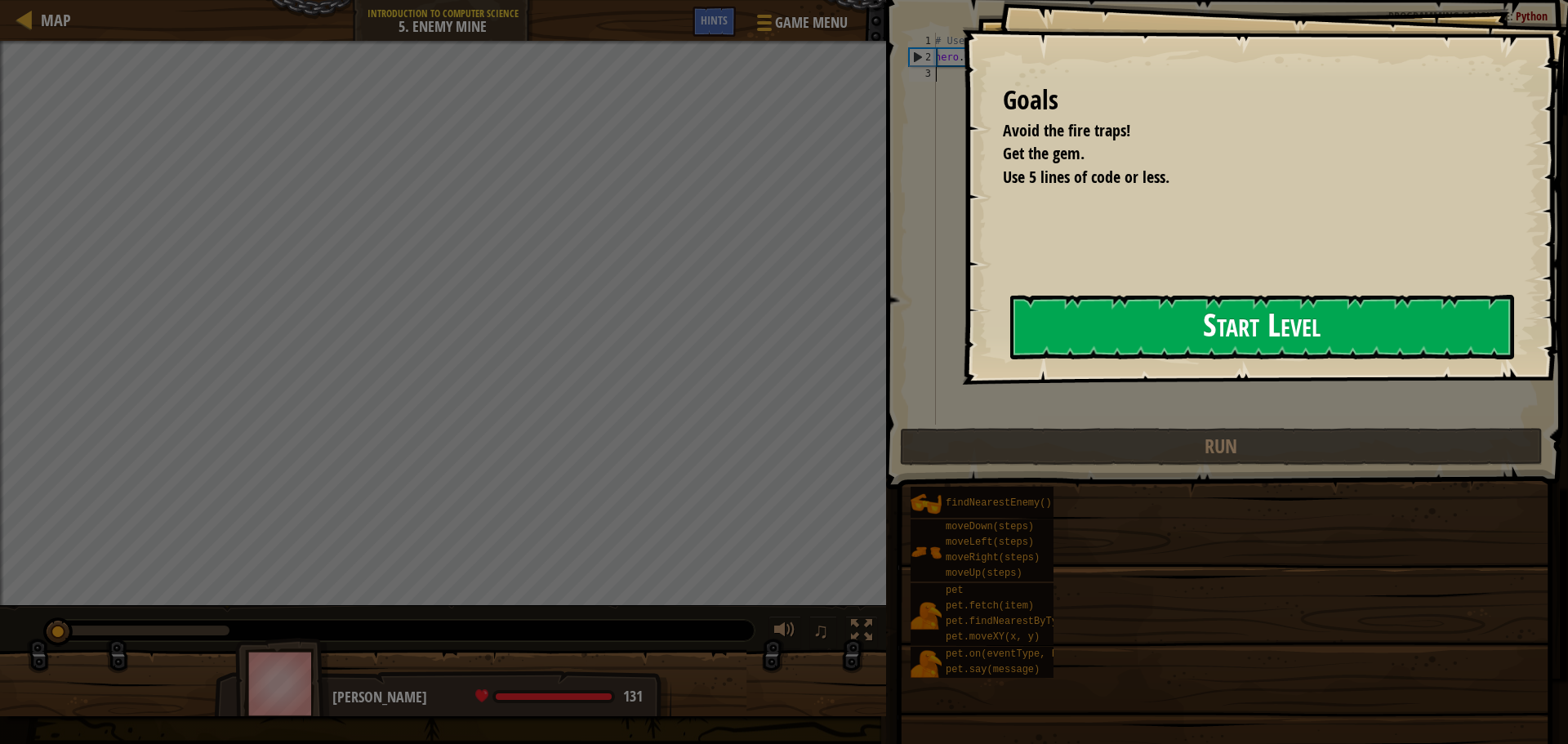
click at [1110, 307] on button "Start Level" at bounding box center [1262, 327] width 504 height 65
